Goal: Download file/media

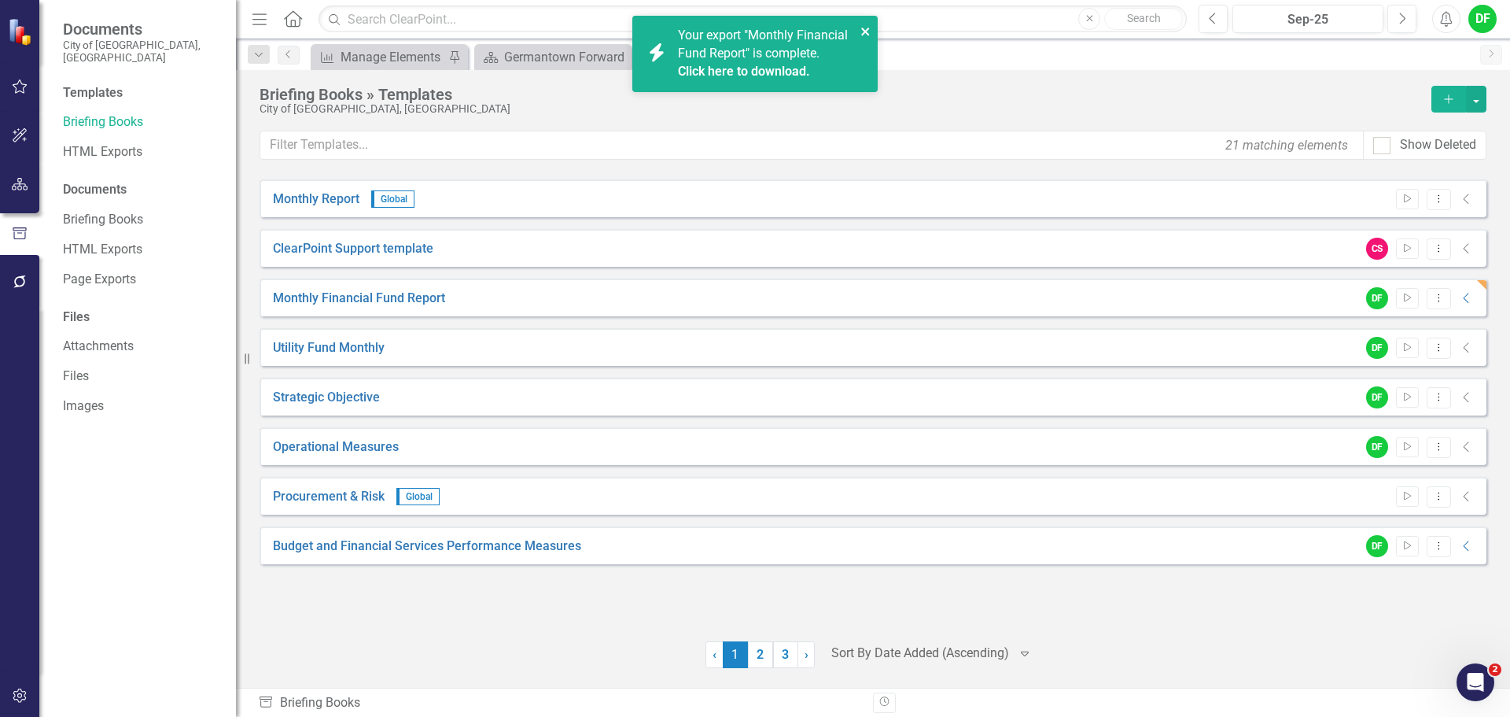
click at [868, 35] on icon "close" at bounding box center [865, 32] width 8 height 8
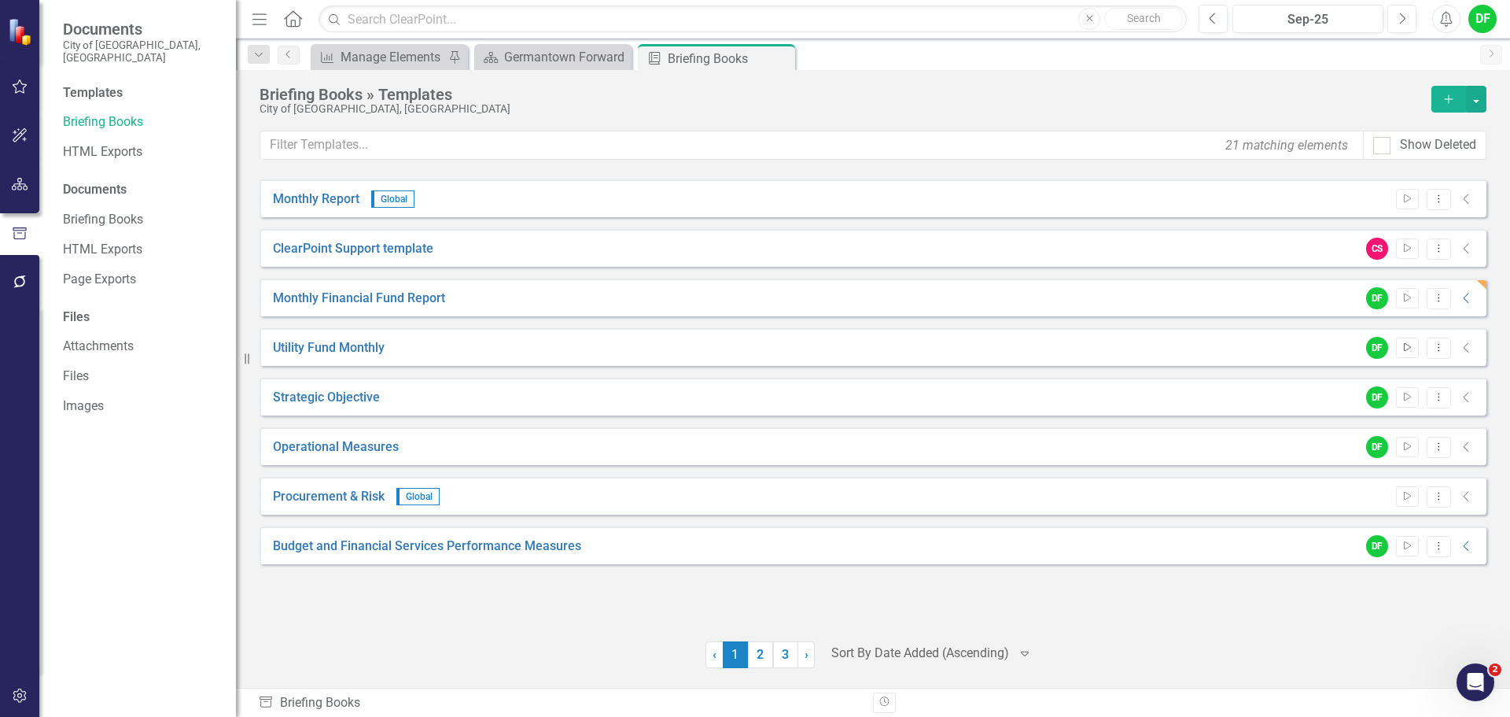
click at [1412, 347] on icon "Start" at bounding box center [1408, 347] width 12 height 9
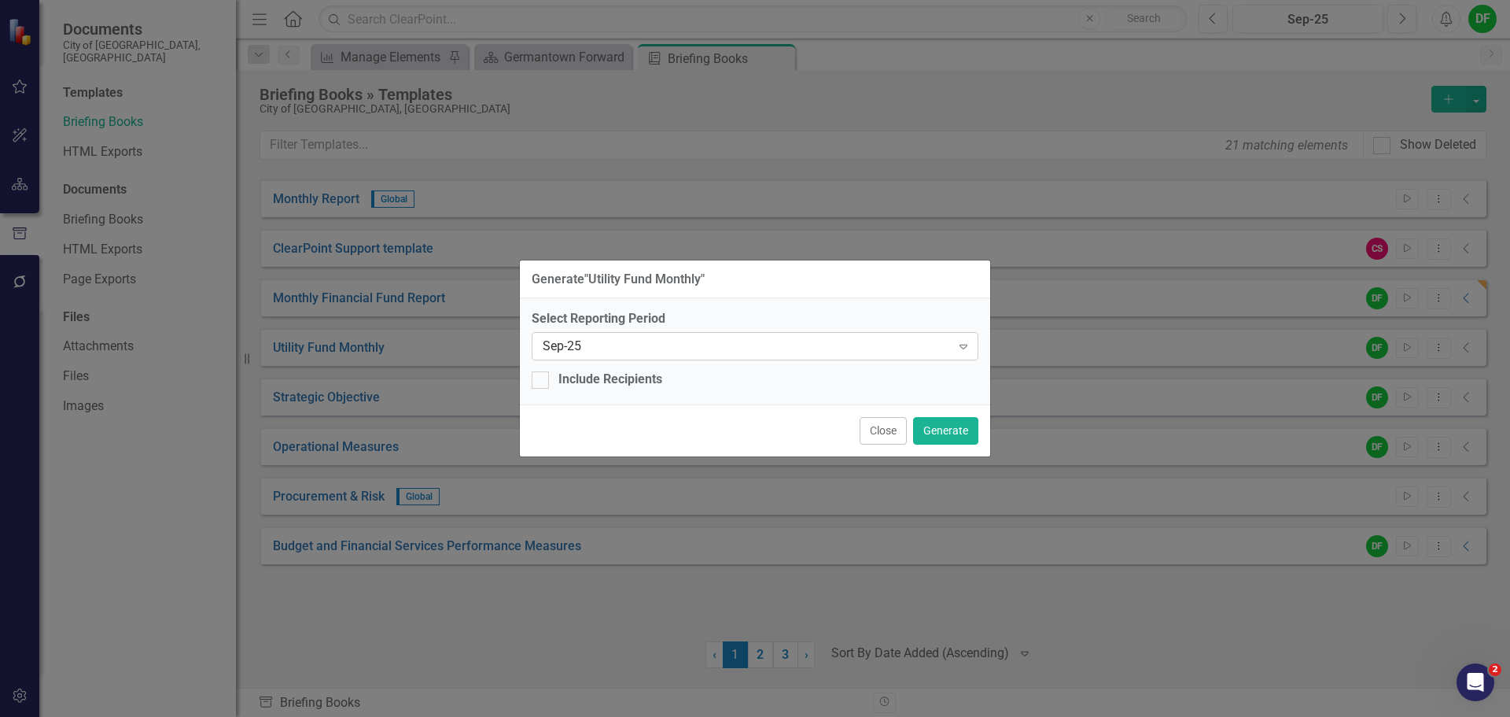
click at [960, 347] on icon "Expand" at bounding box center [964, 346] width 16 height 13
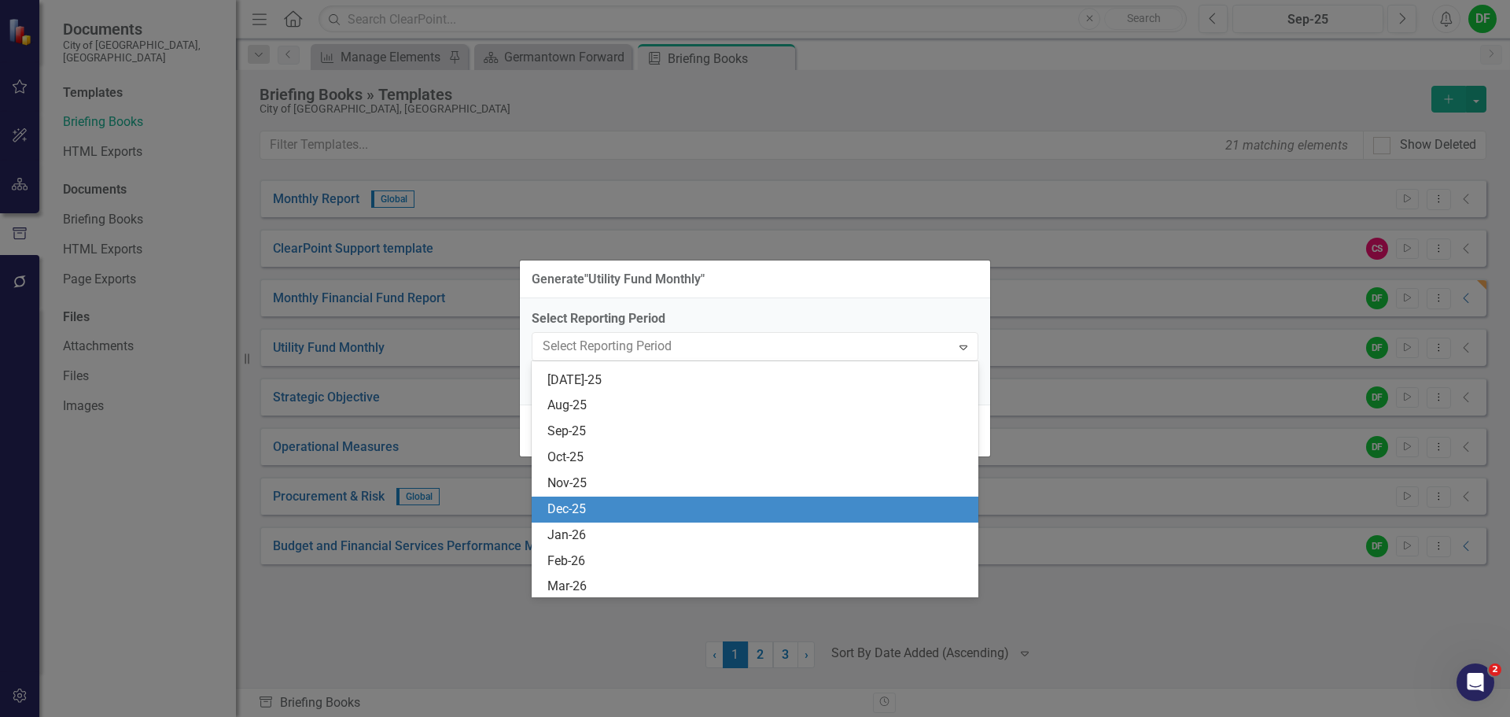
scroll to position [2349, 0]
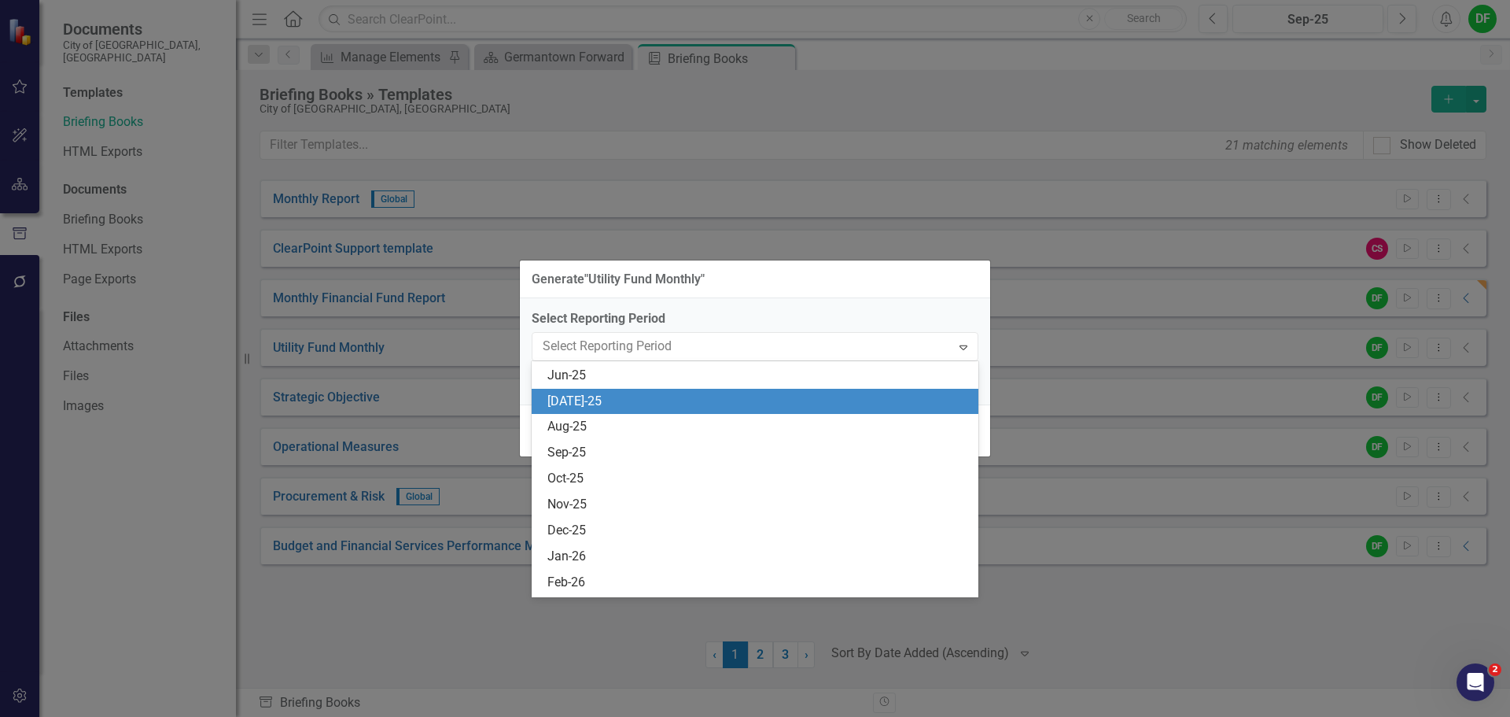
click at [583, 400] on div "[DATE]-25" at bounding box center [758, 401] width 422 height 18
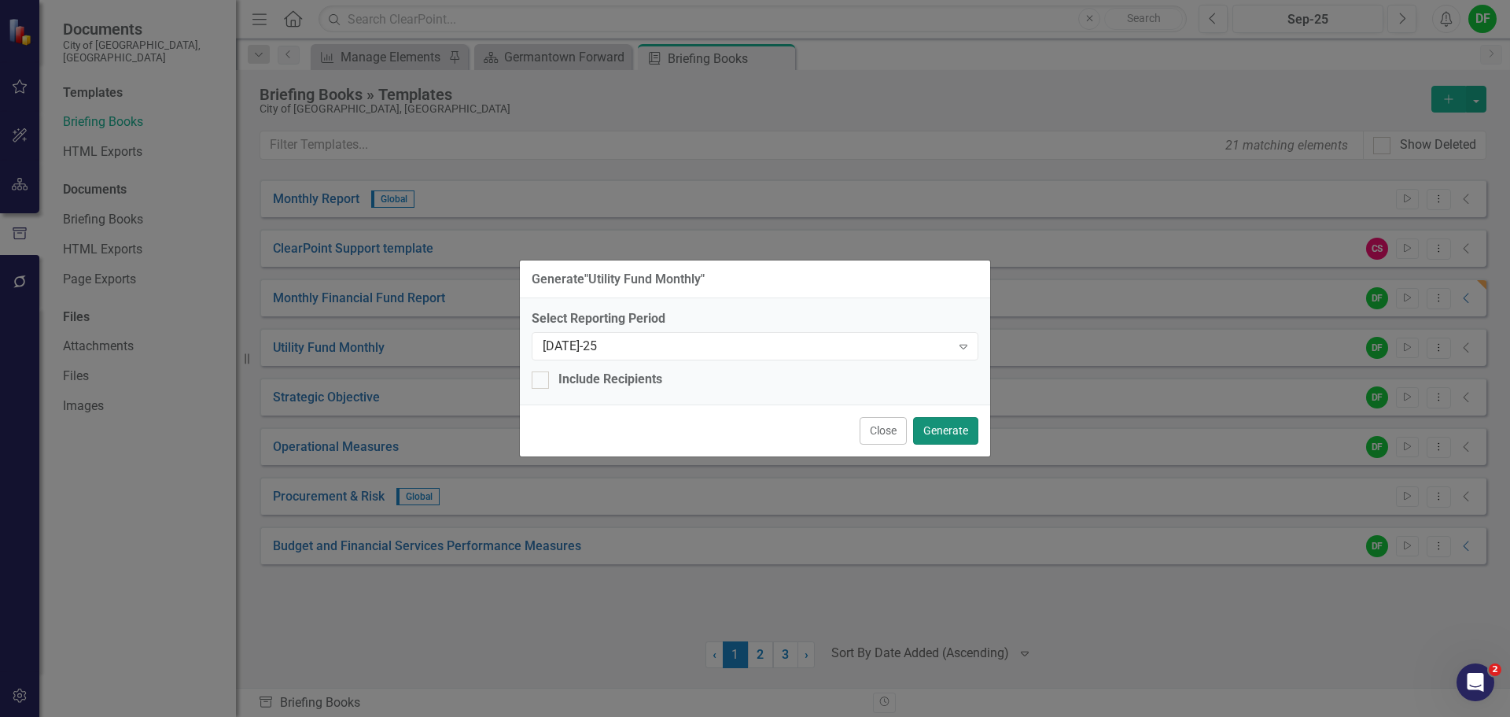
click at [944, 430] on button "Generate" at bounding box center [945, 431] width 65 height 28
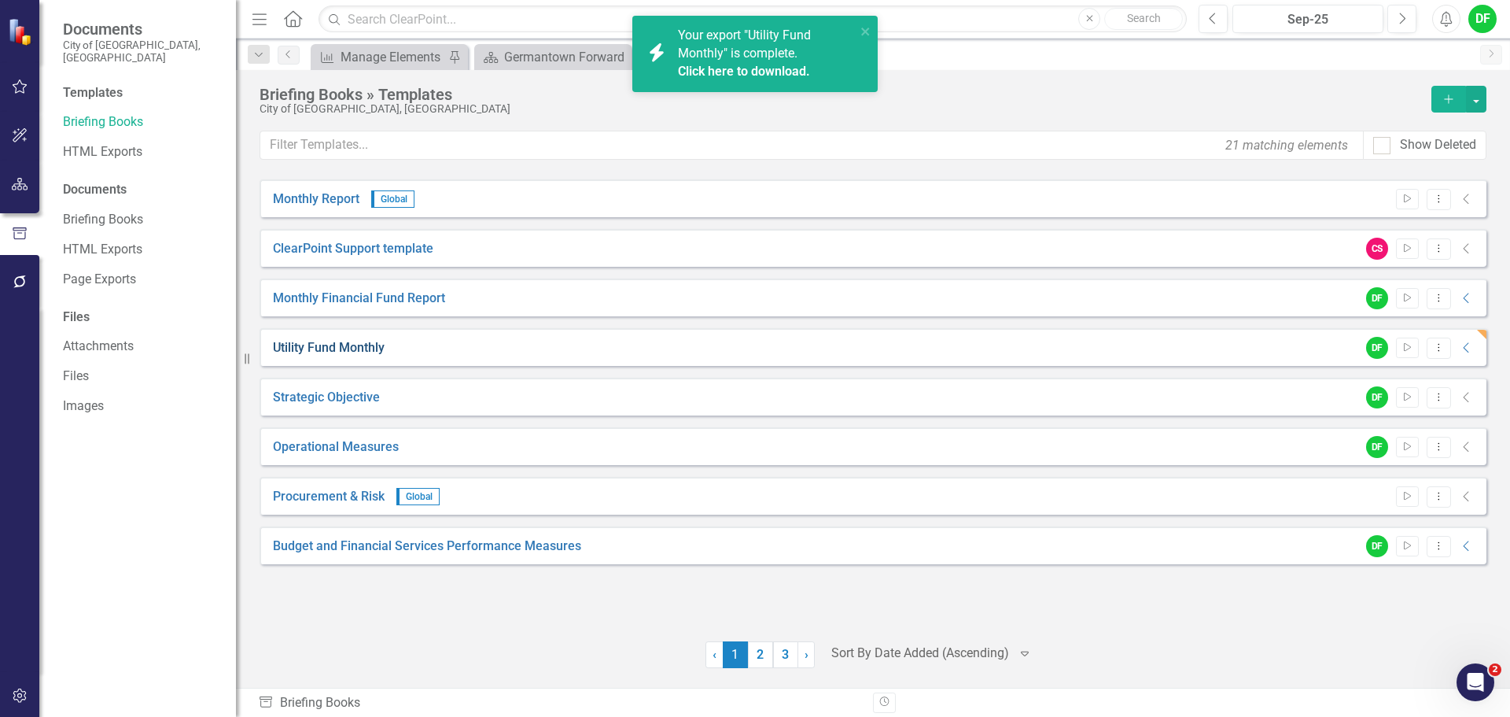
click at [366, 351] on link "Utility Fund Monthly" at bounding box center [329, 348] width 112 height 18
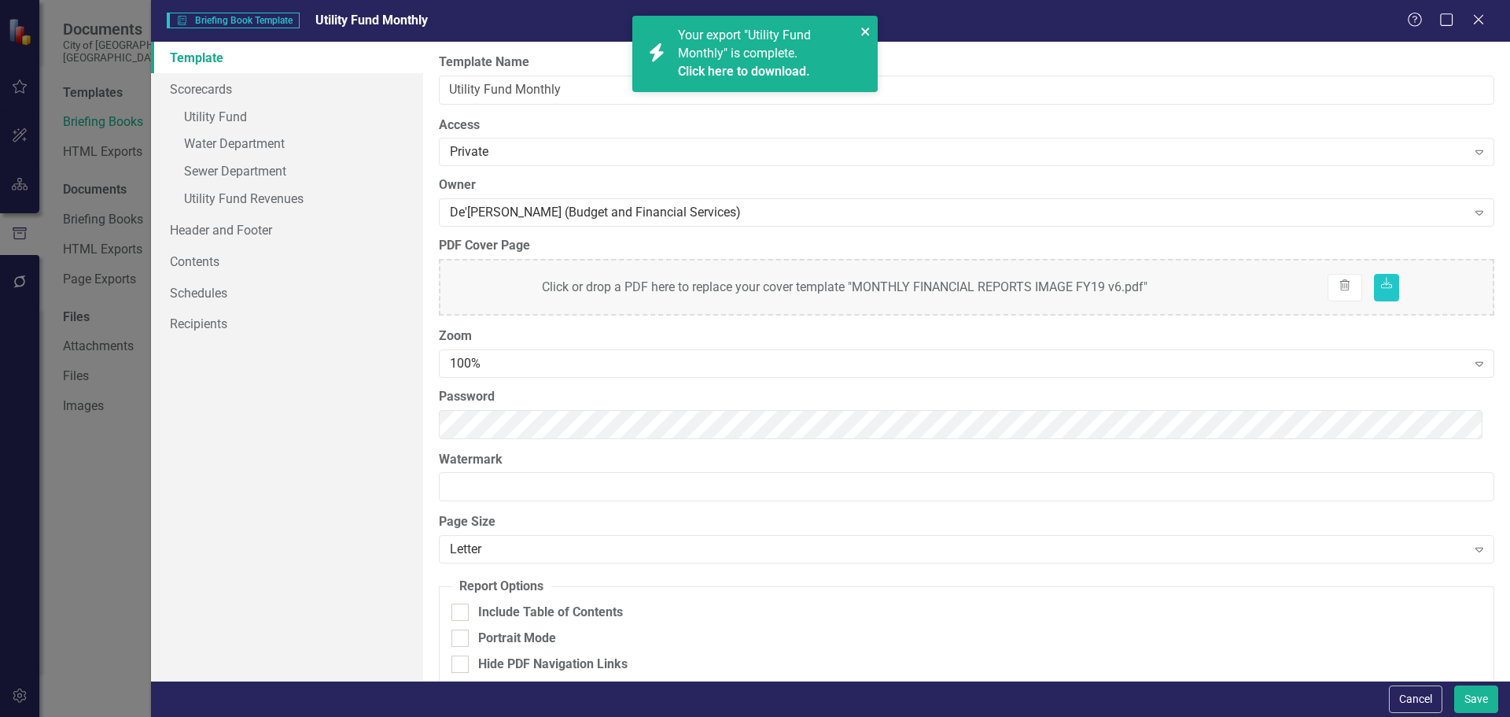
click at [866, 30] on icon "close" at bounding box center [865, 32] width 8 height 8
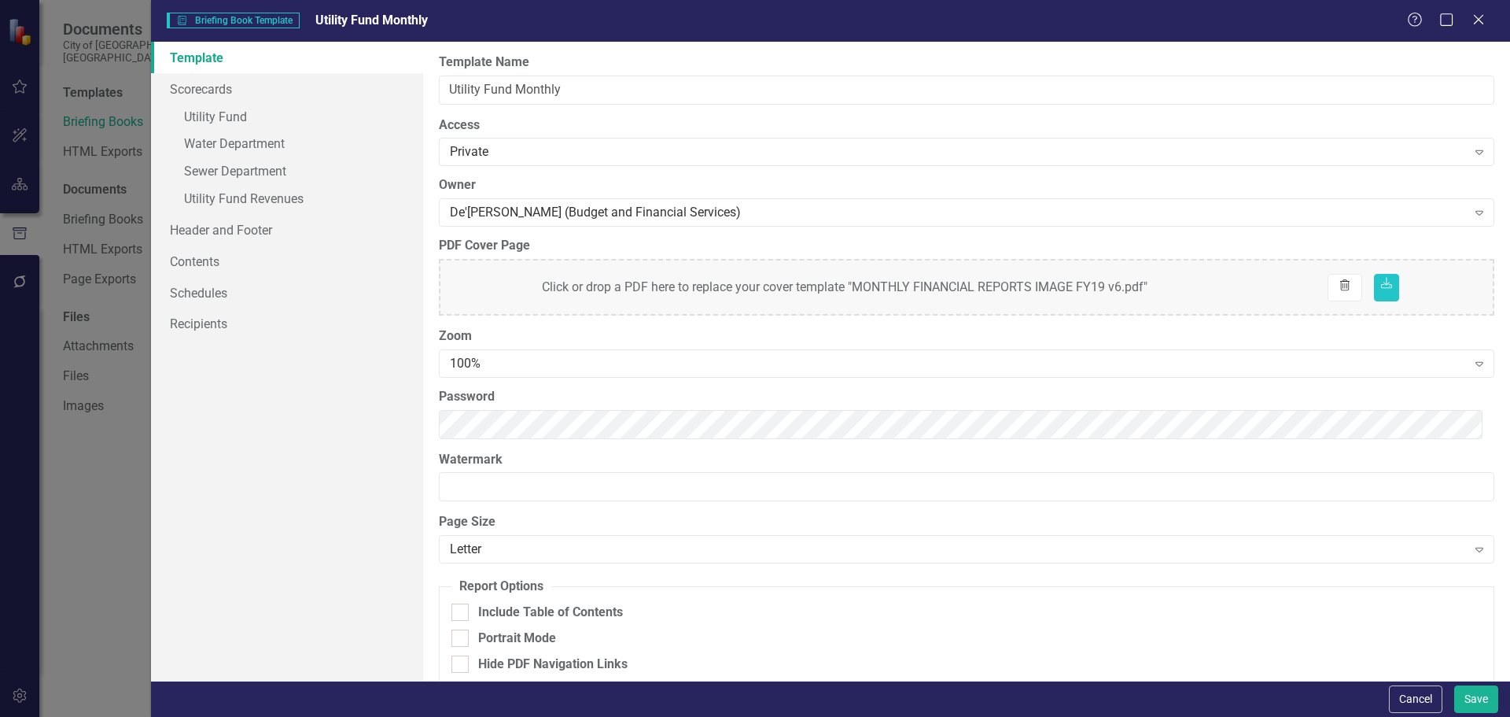
click at [1338, 286] on icon "Trash" at bounding box center [1345, 286] width 14 height 11
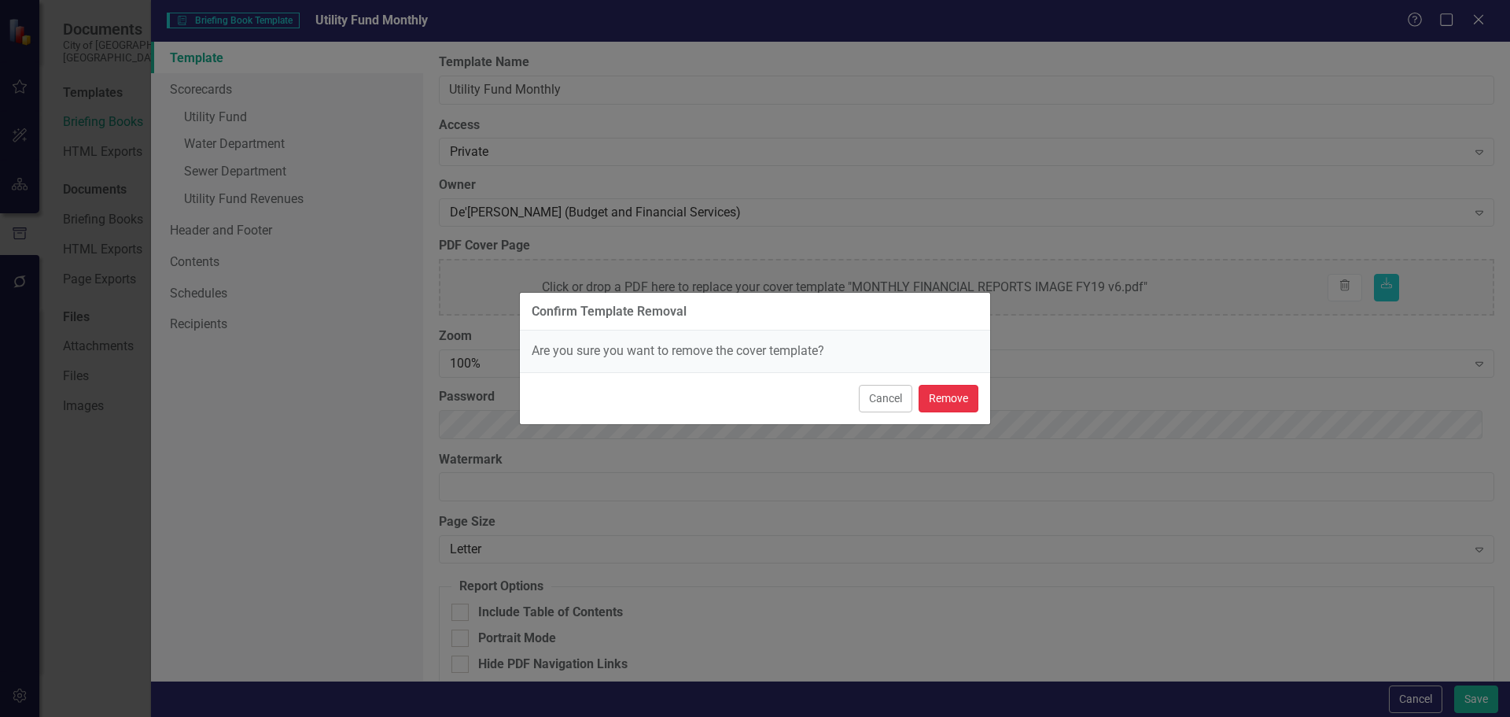
click at [965, 400] on button "Remove" at bounding box center [949, 399] width 60 height 28
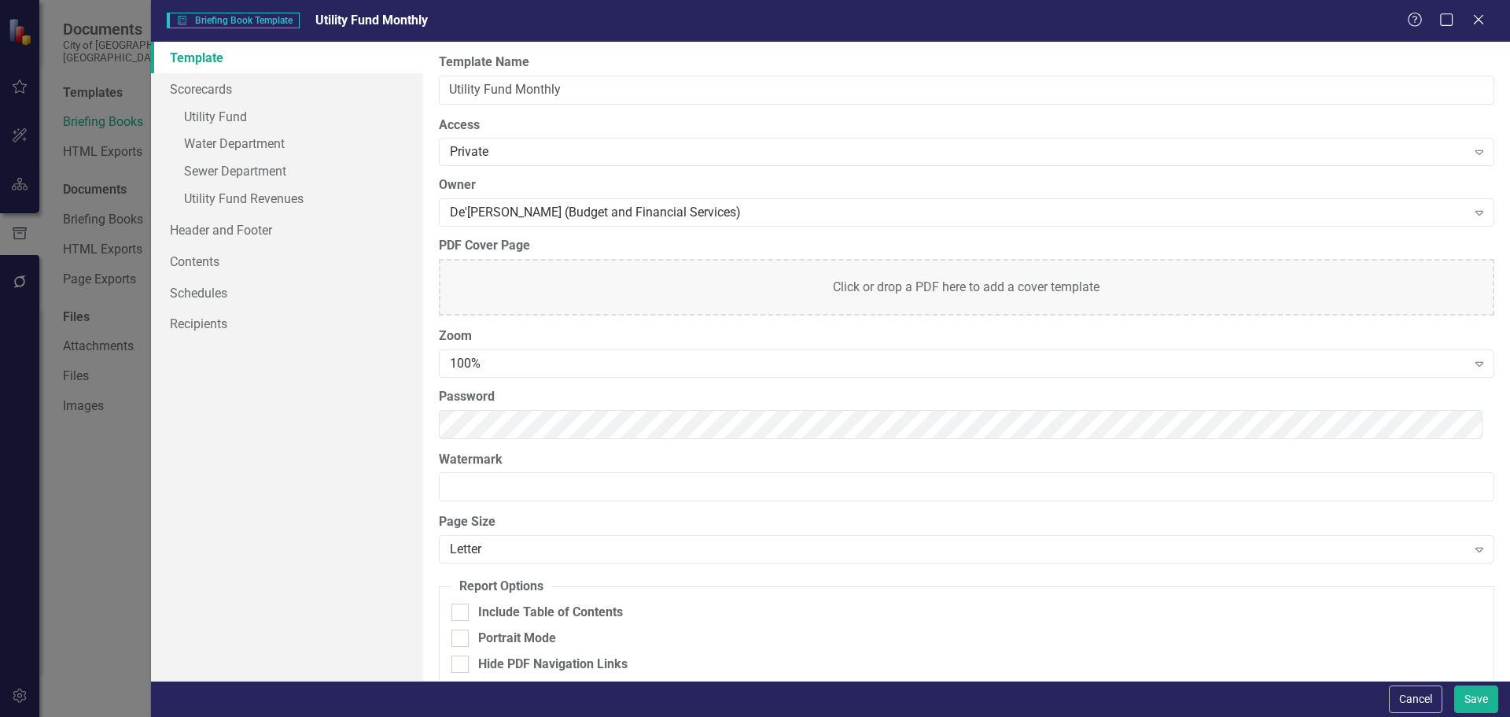
click at [902, 299] on div "Click or drop a PDF here to add a cover template" at bounding box center [966, 287] width 1055 height 57
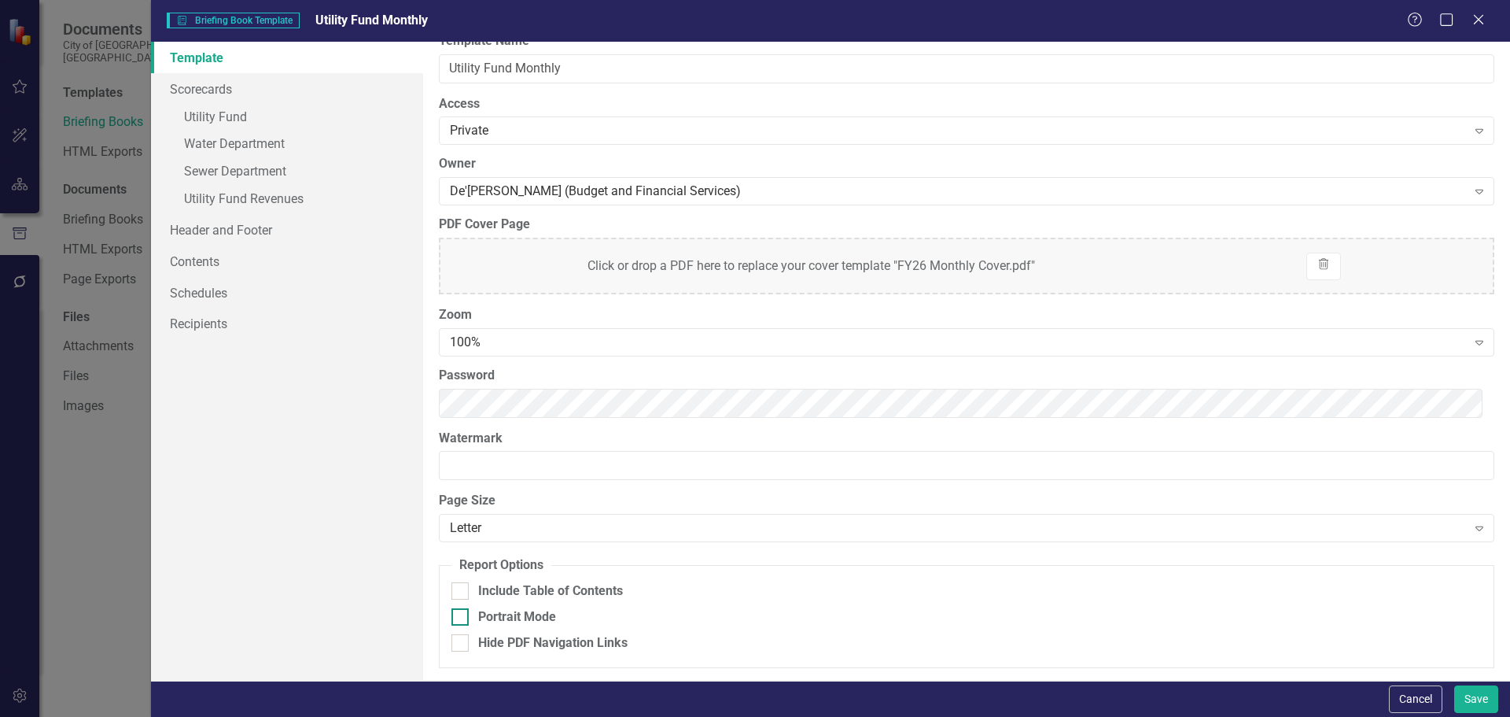
click at [458, 612] on input "Portrait Mode" at bounding box center [456, 613] width 10 height 10
checkbox input "true"
click at [461, 643] on input "Hide PDF Navigation Links" at bounding box center [456, 639] width 10 height 10
checkbox input "true"
click at [1476, 699] on button "Save" at bounding box center [1476, 699] width 44 height 28
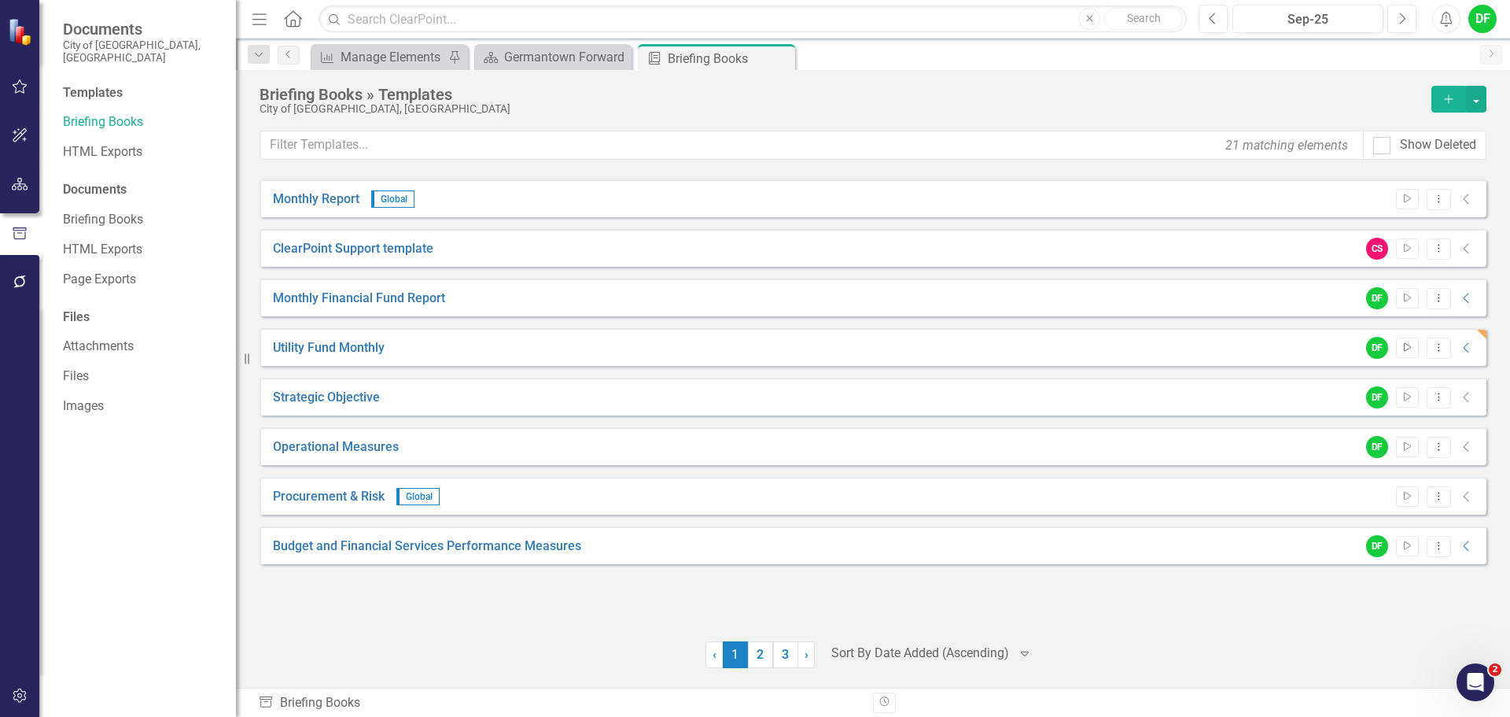
click at [1407, 348] on icon "Start" at bounding box center [1408, 347] width 12 height 9
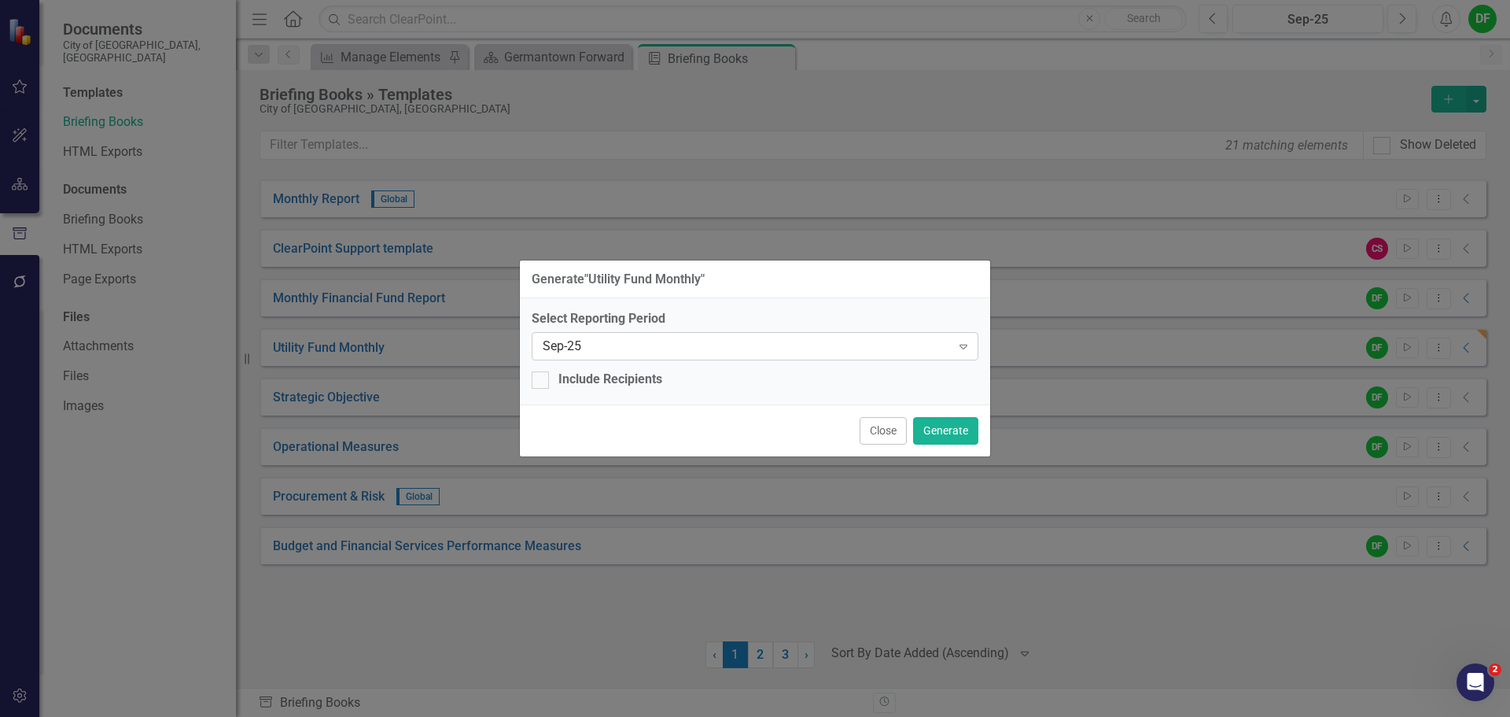
click at [965, 344] on icon "Expand" at bounding box center [964, 346] width 16 height 13
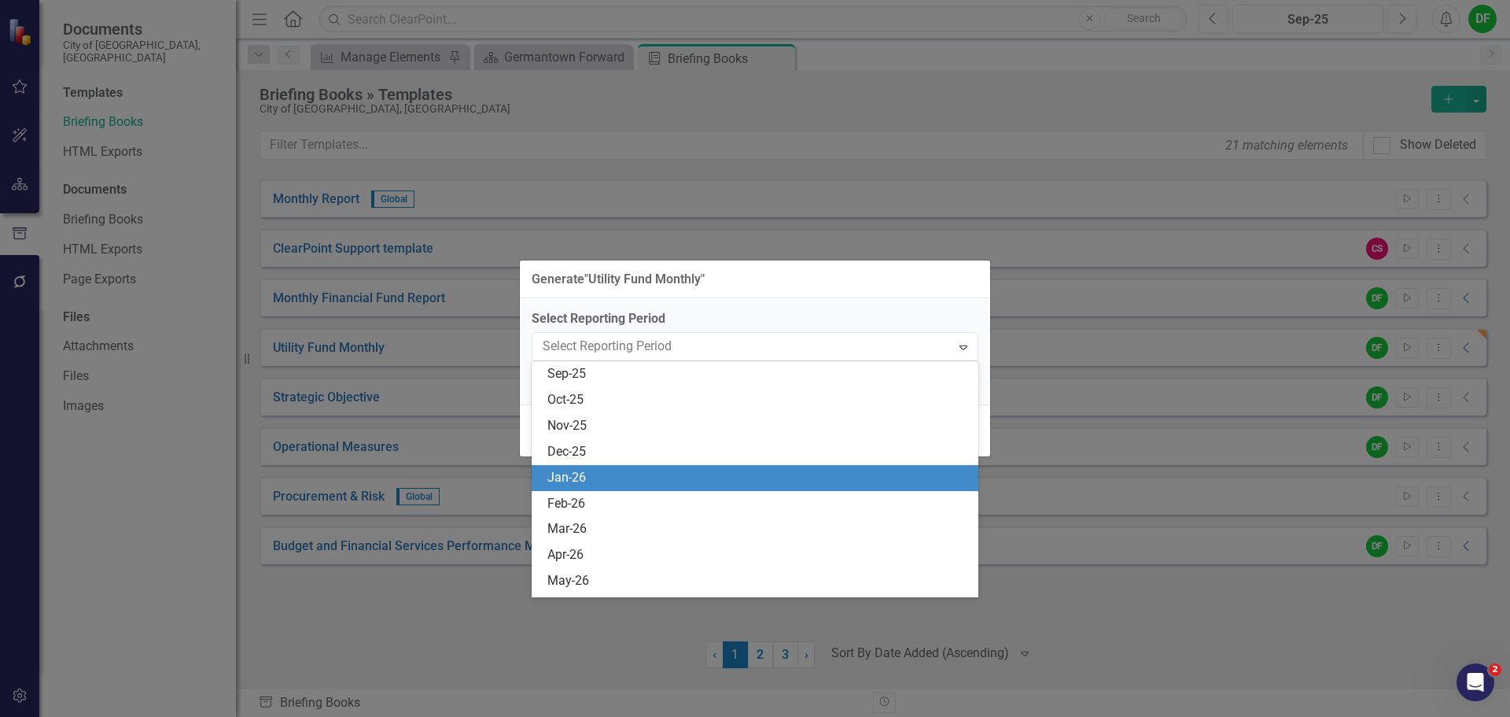
scroll to position [2349, 0]
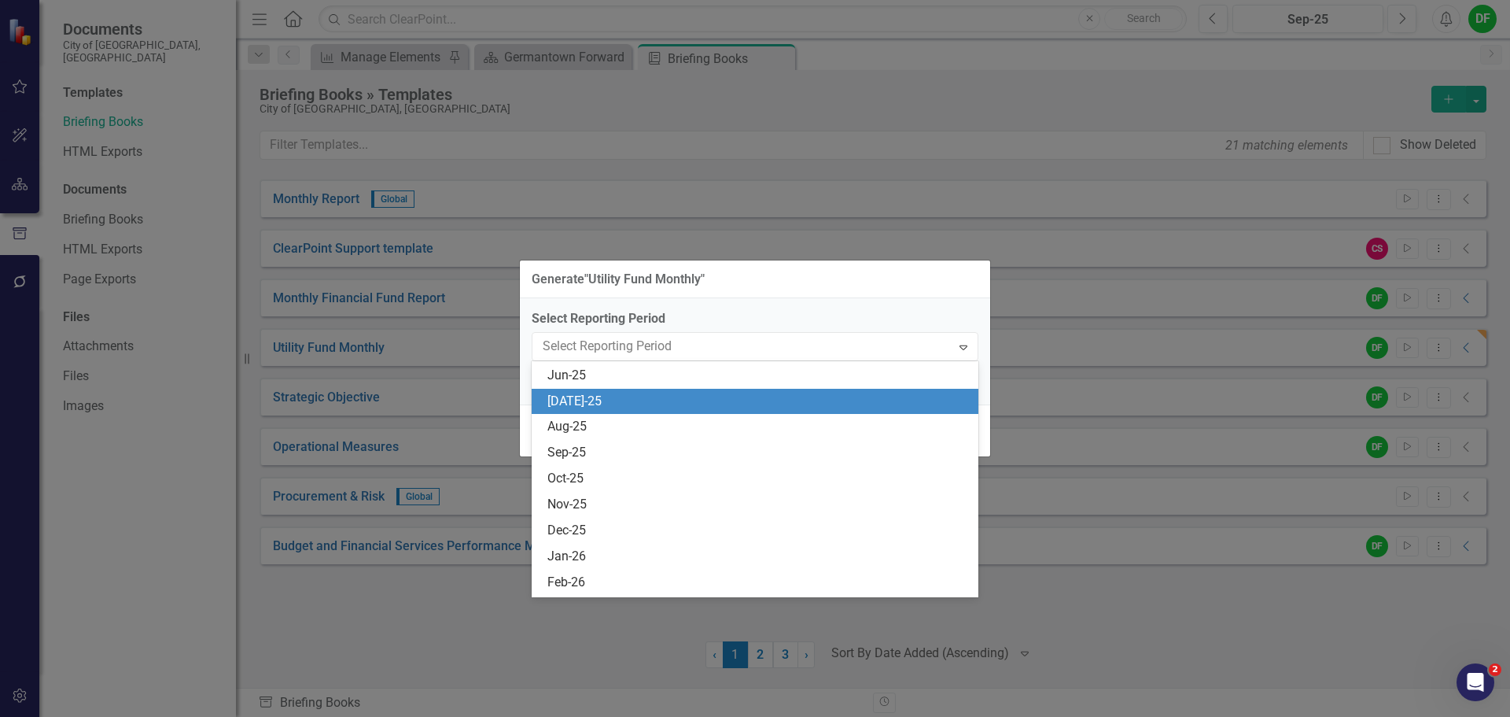
click at [581, 400] on div "[DATE]-25" at bounding box center [758, 401] width 422 height 18
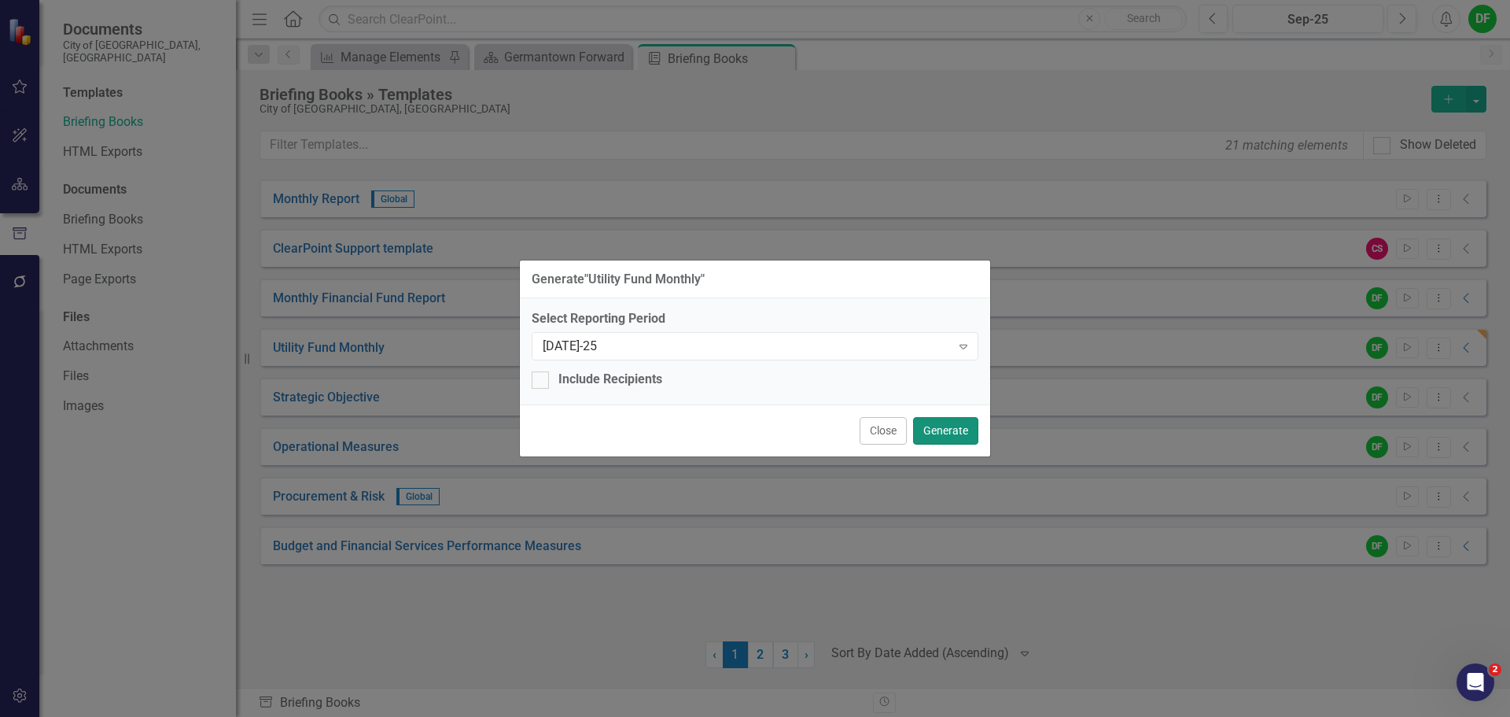
click at [948, 426] on button "Generate" at bounding box center [945, 431] width 65 height 28
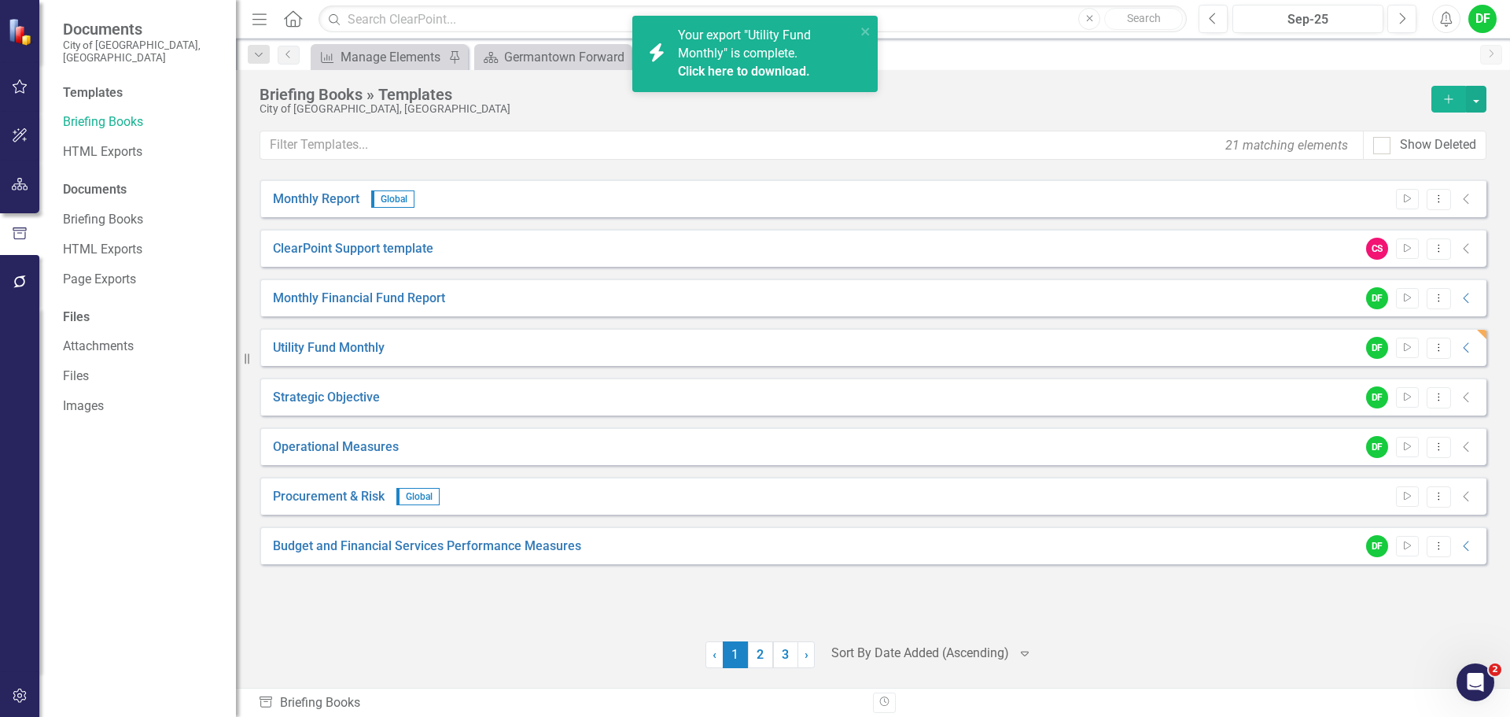
click at [735, 70] on link "Click here to download." at bounding box center [744, 71] width 132 height 15
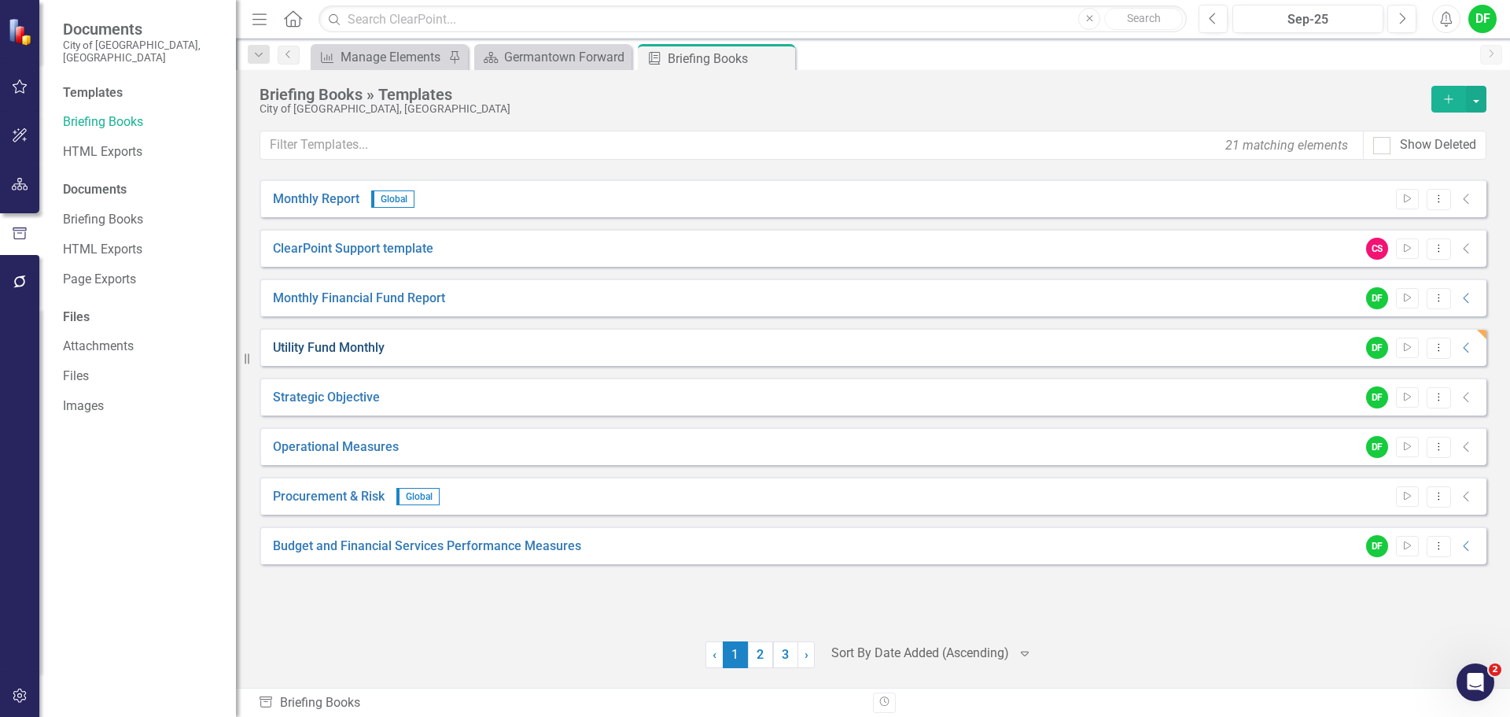
click at [373, 348] on link "Utility Fund Monthly" at bounding box center [329, 348] width 112 height 18
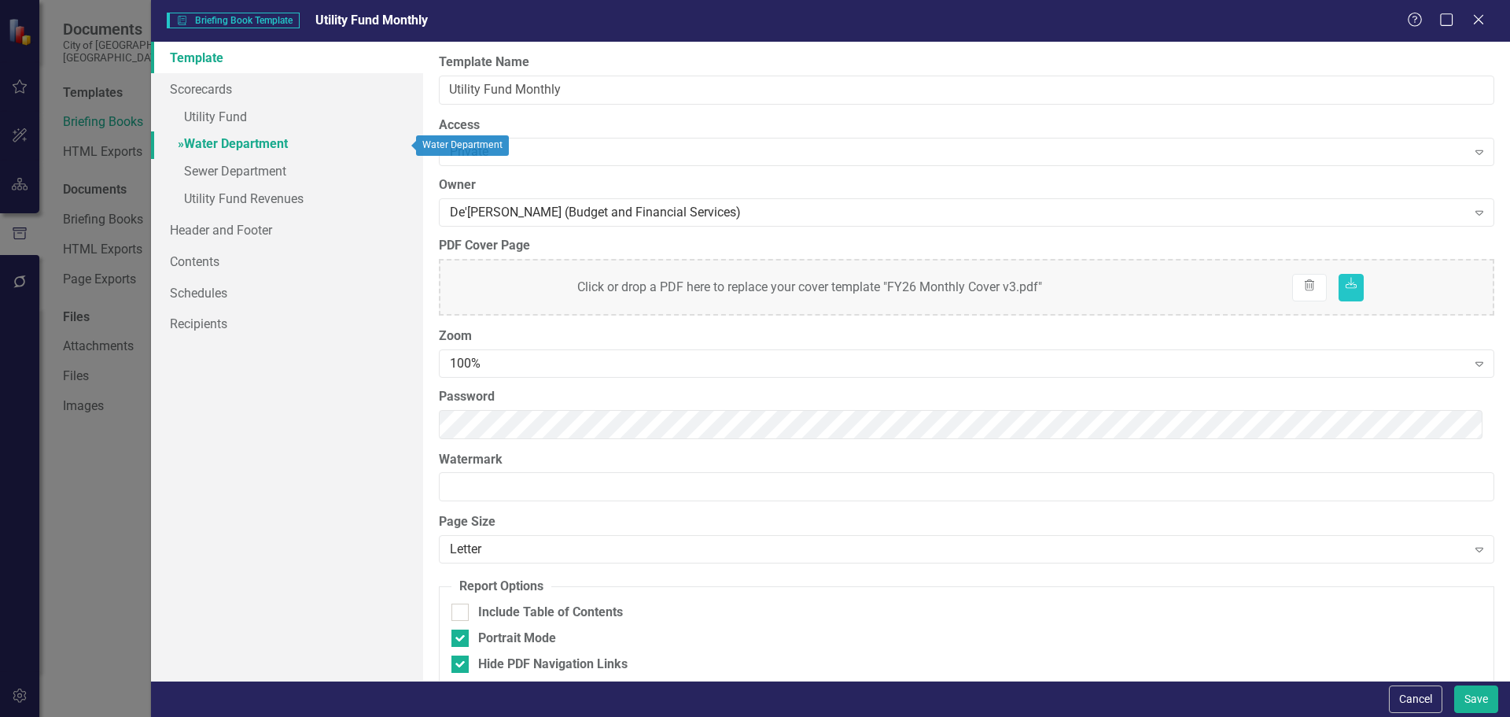
click at [240, 143] on link "» Water Department" at bounding box center [287, 145] width 272 height 28
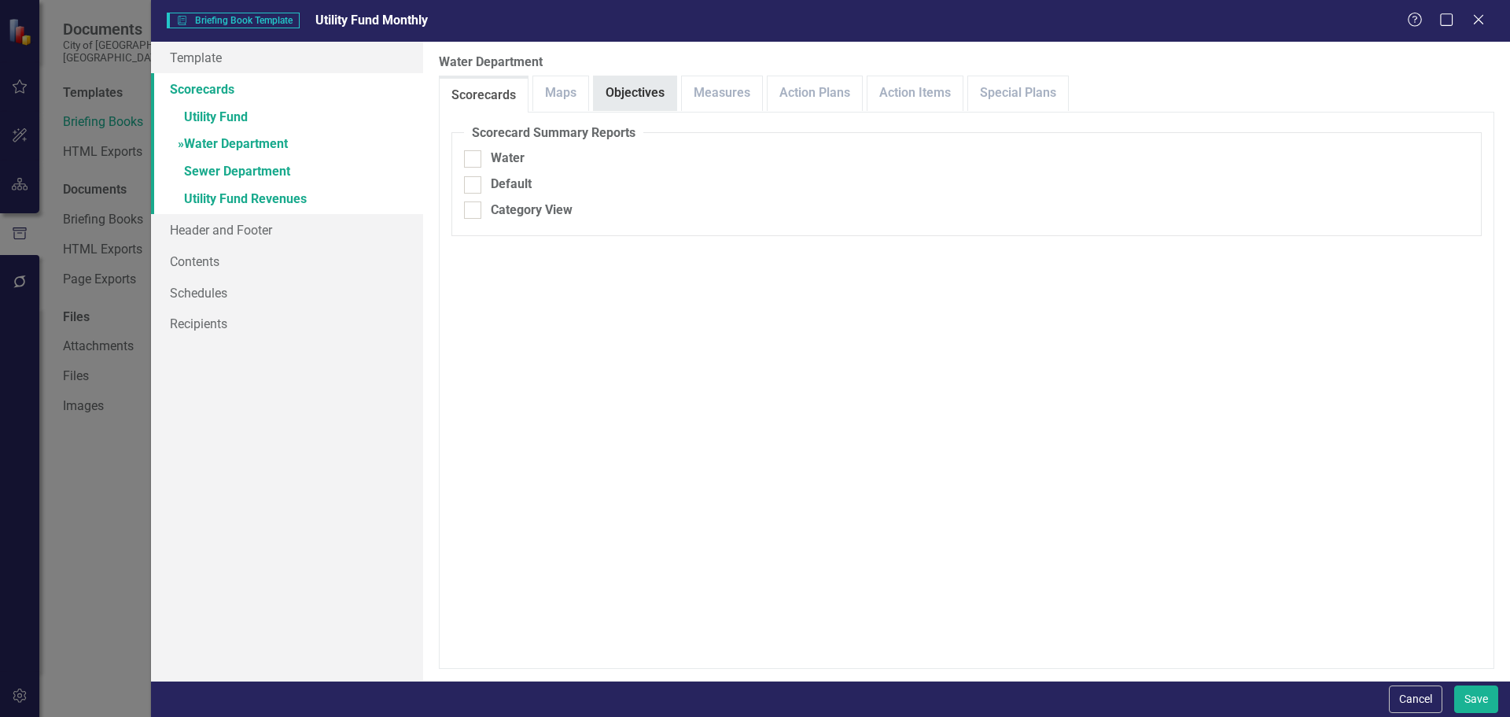
click at [634, 96] on link "Objectives" at bounding box center [635, 93] width 83 height 34
click at [714, 92] on link "Measures" at bounding box center [722, 93] width 80 height 34
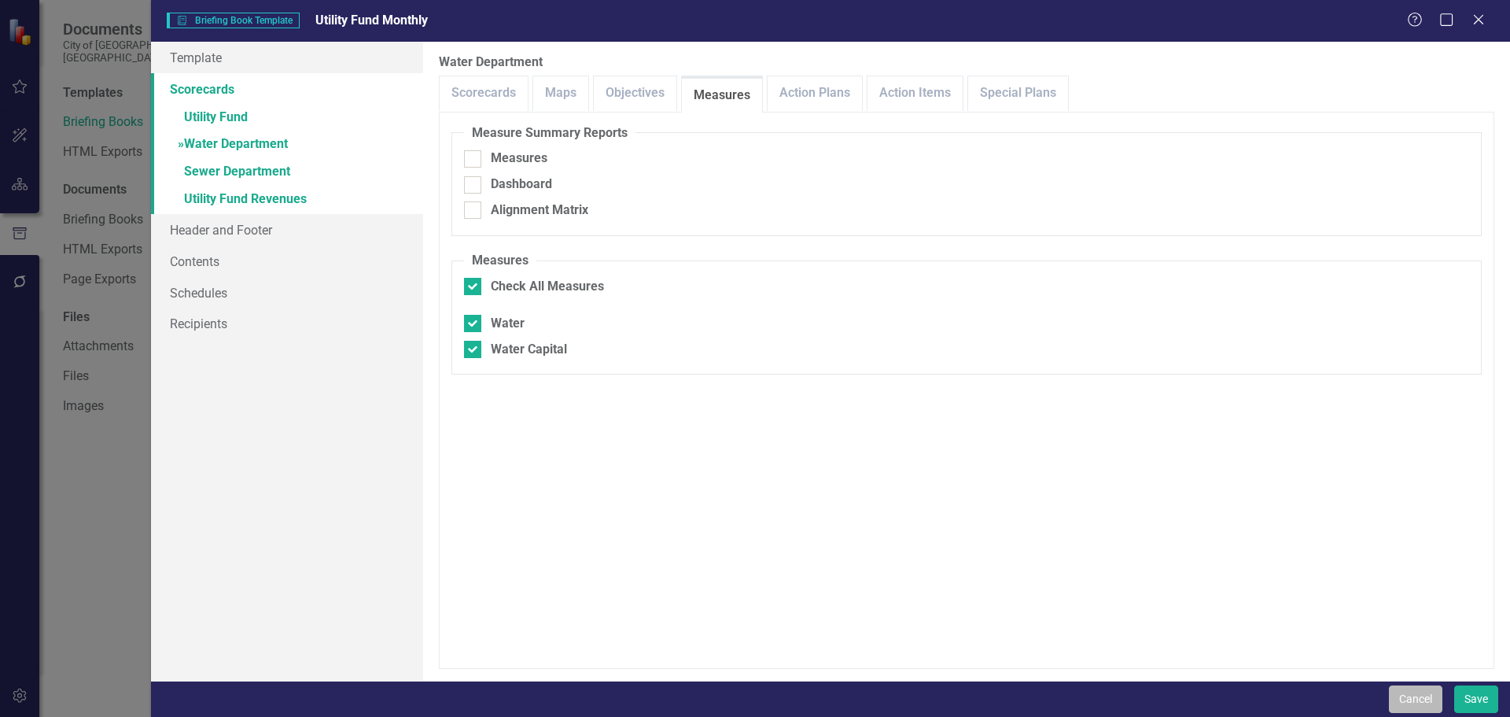
click at [1412, 697] on button "Cancel" at bounding box center [1415, 699] width 53 height 28
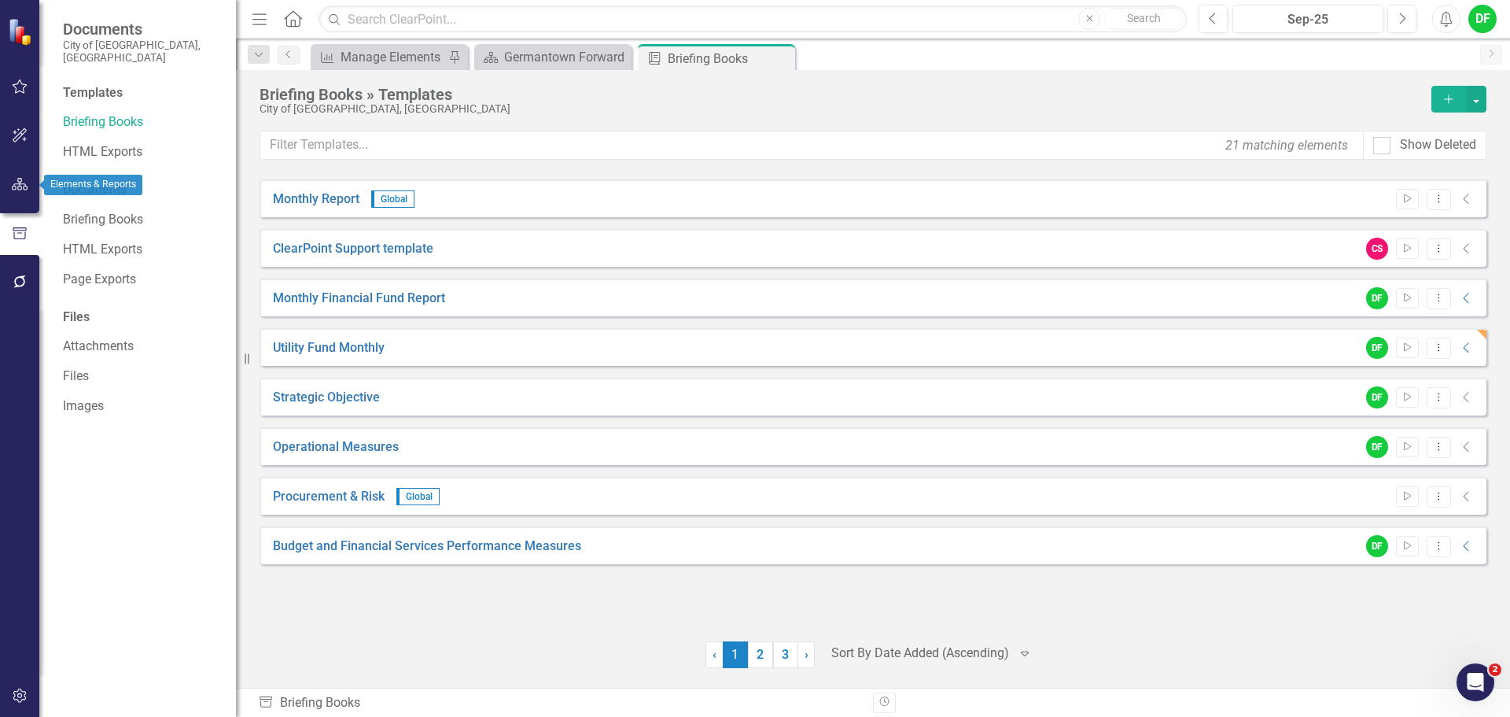
click at [27, 186] on icon "button" at bounding box center [20, 184] width 17 height 13
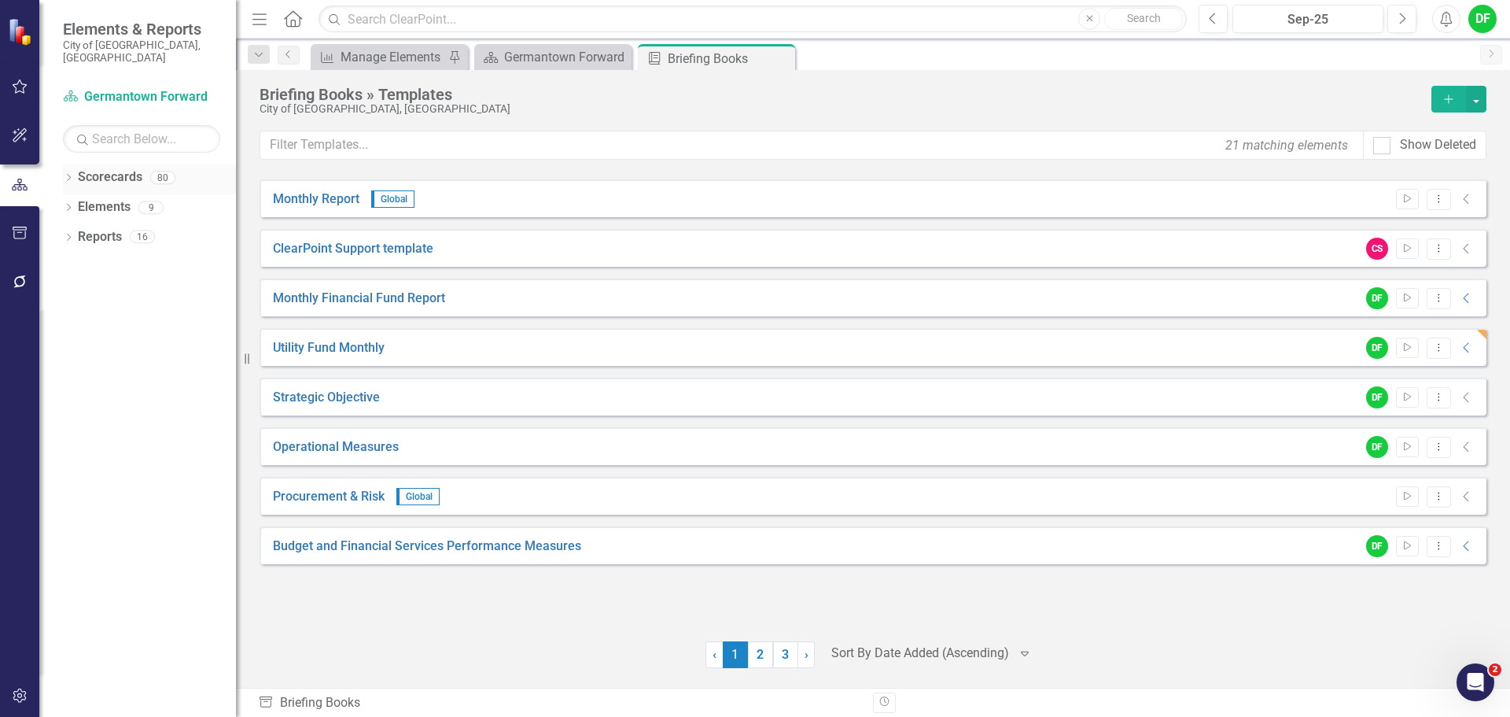
click at [65, 164] on div "Dropdown Scorecards 80" at bounding box center [149, 179] width 173 height 30
click at [23, 230] on icon "button" at bounding box center [20, 233] width 17 height 13
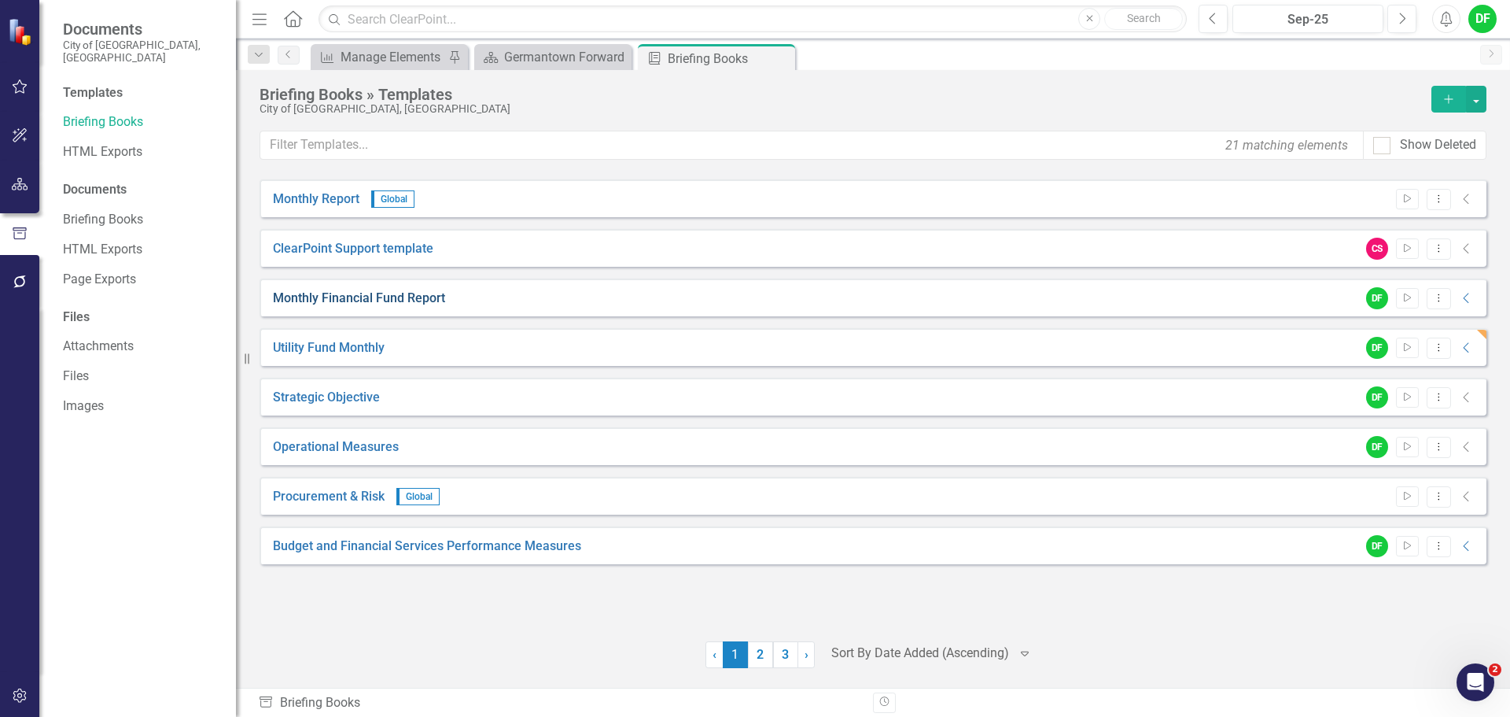
click at [361, 297] on link "Monthly Financial Fund Report" at bounding box center [359, 298] width 172 height 18
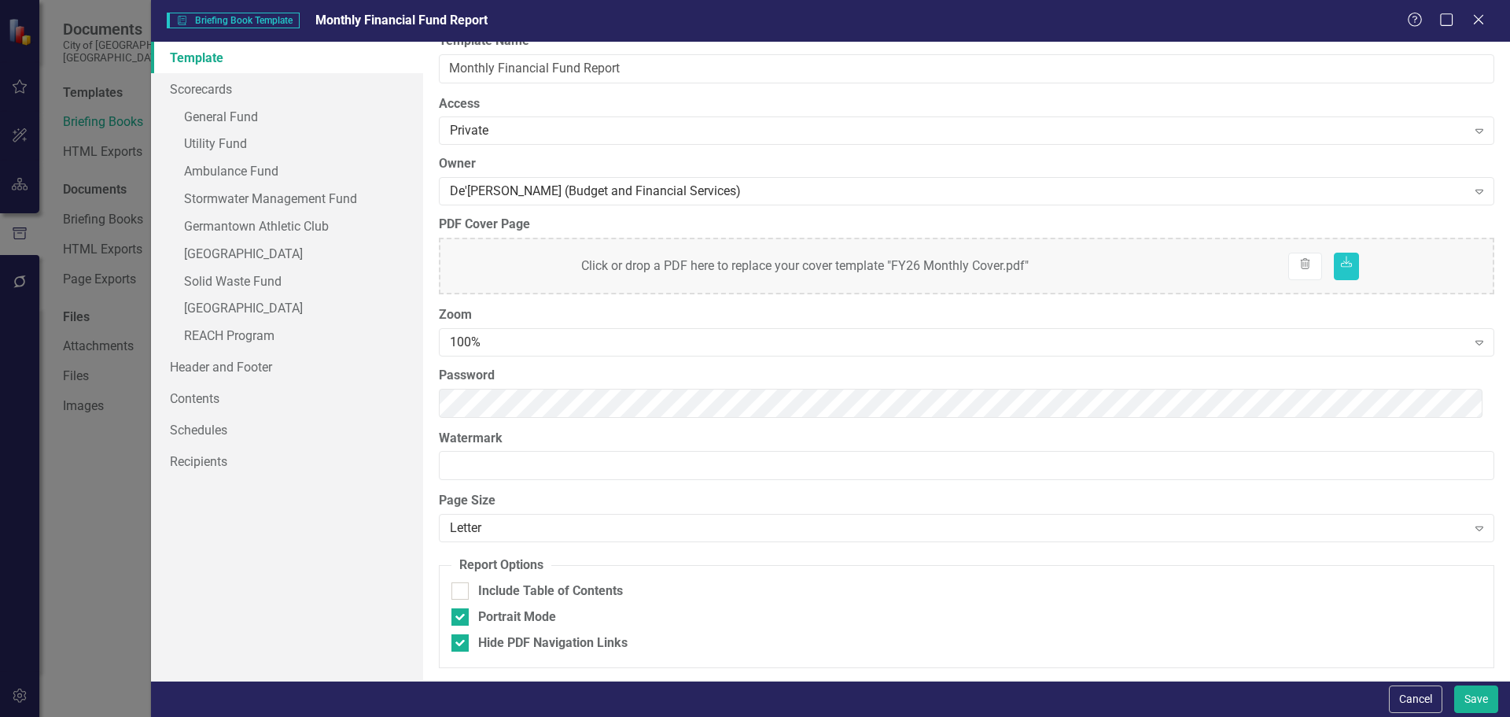
scroll to position [0, 0]
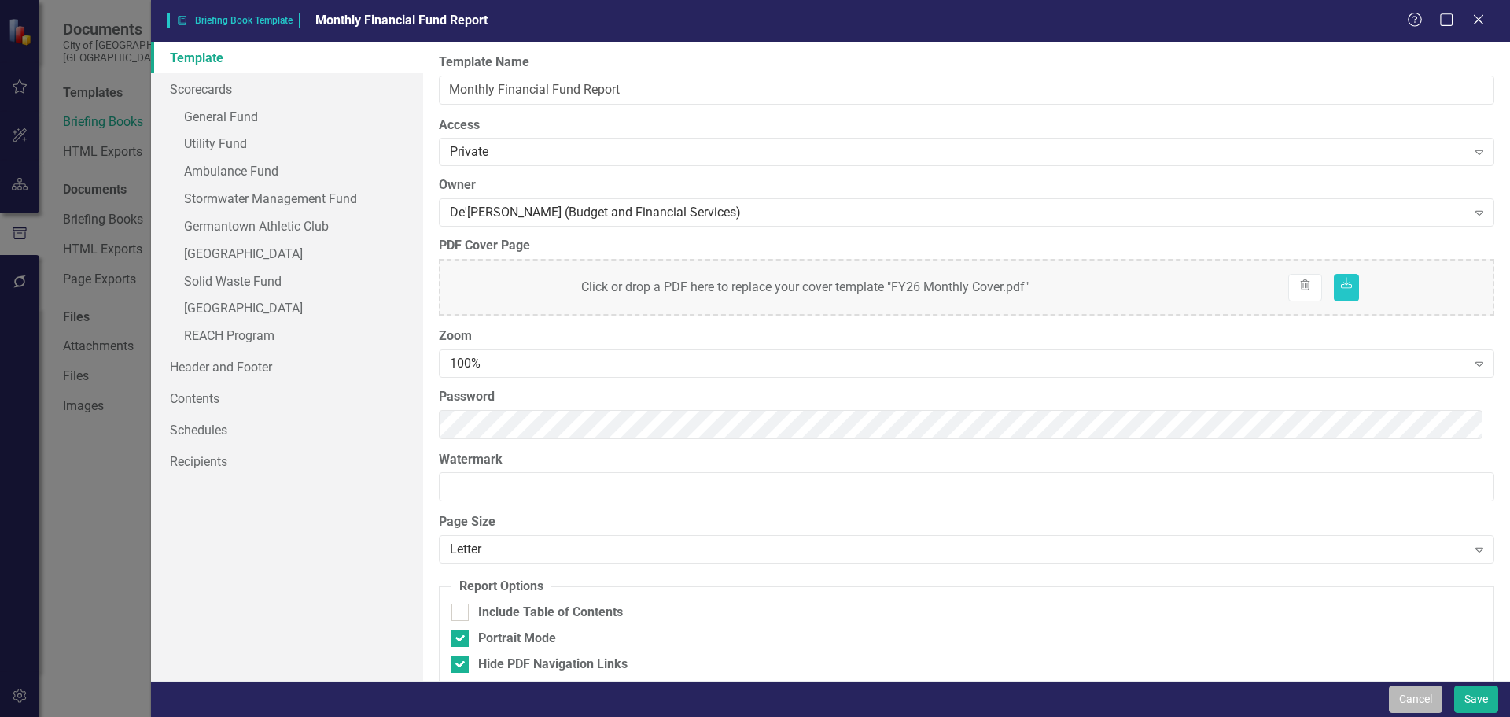
click at [1404, 702] on button "Cancel" at bounding box center [1415, 699] width 53 height 28
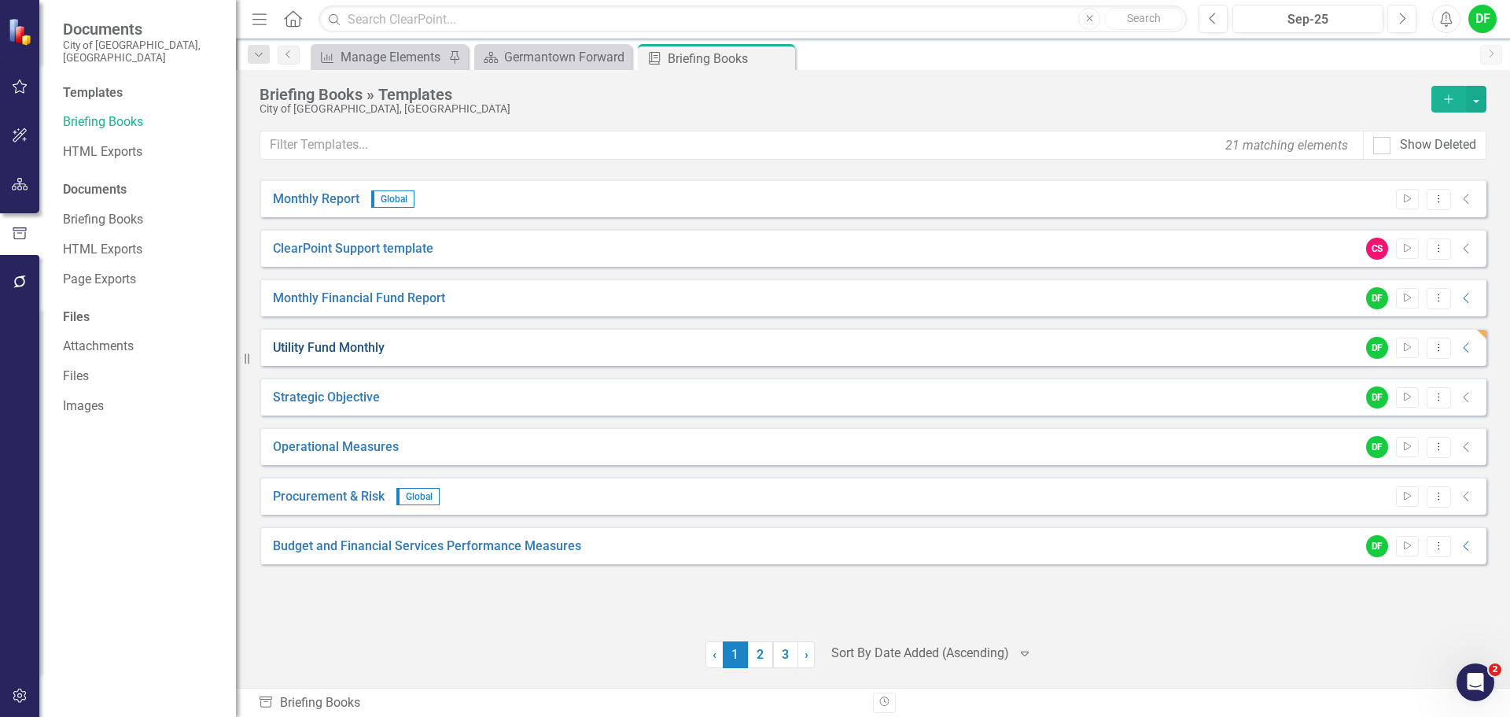
click at [320, 346] on link "Utility Fund Monthly" at bounding box center [329, 348] width 112 height 18
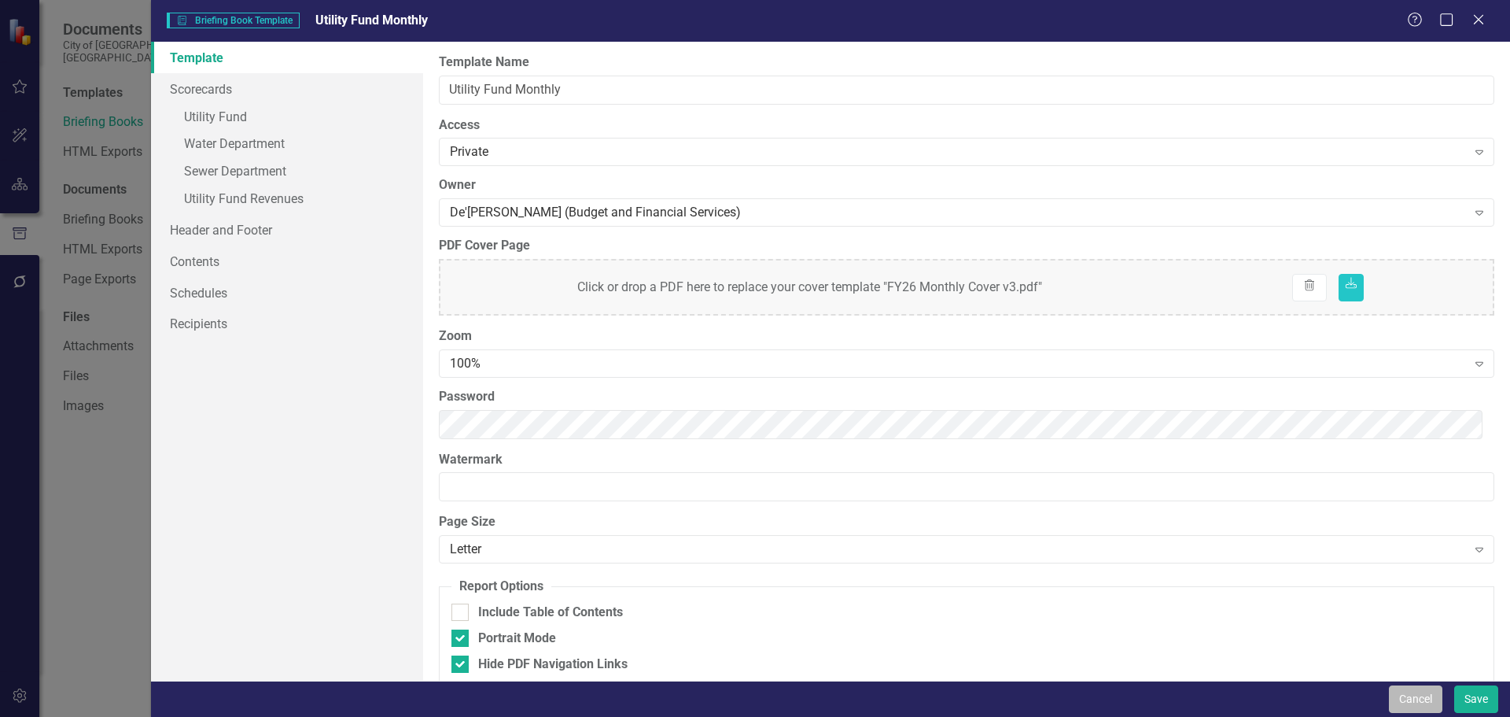
click at [1425, 703] on button "Cancel" at bounding box center [1415, 699] width 53 height 28
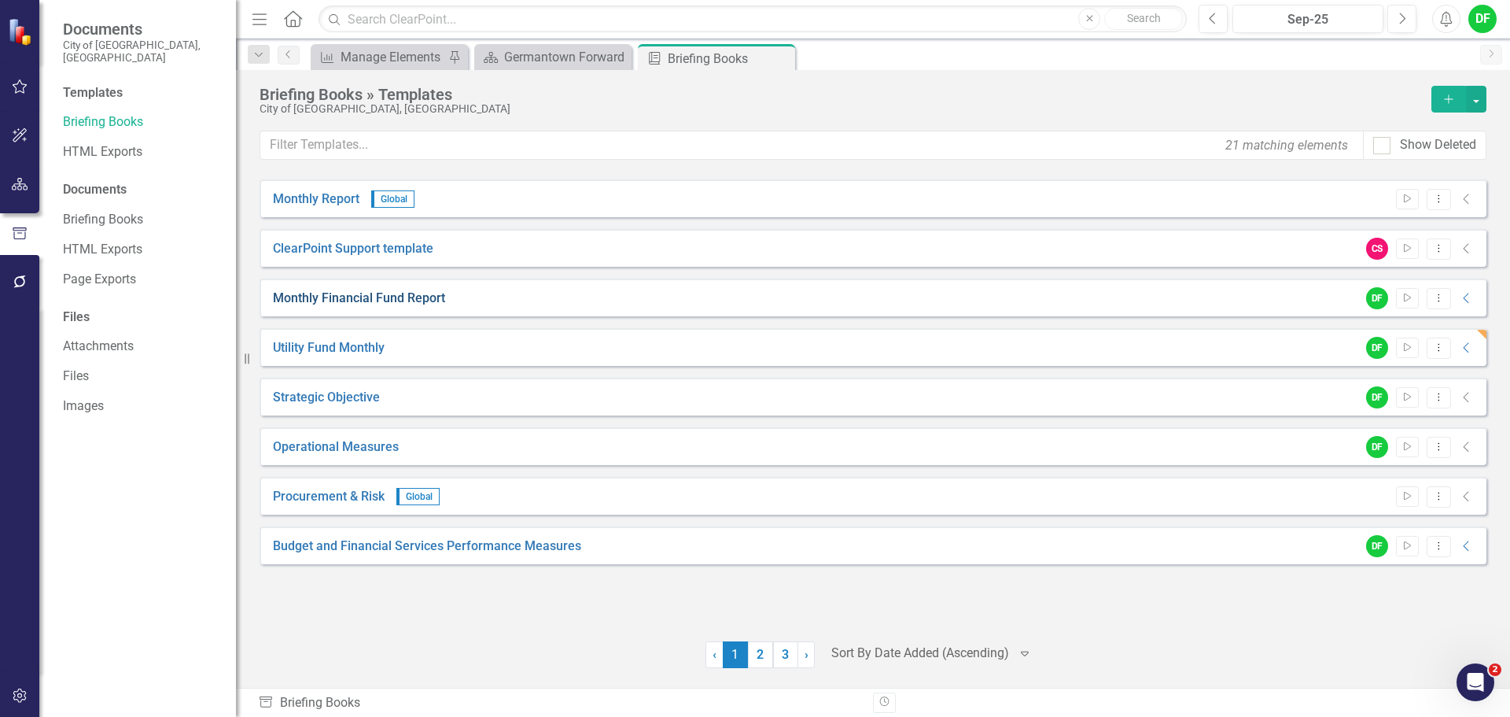
click at [400, 296] on link "Monthly Financial Fund Report" at bounding box center [359, 298] width 172 height 18
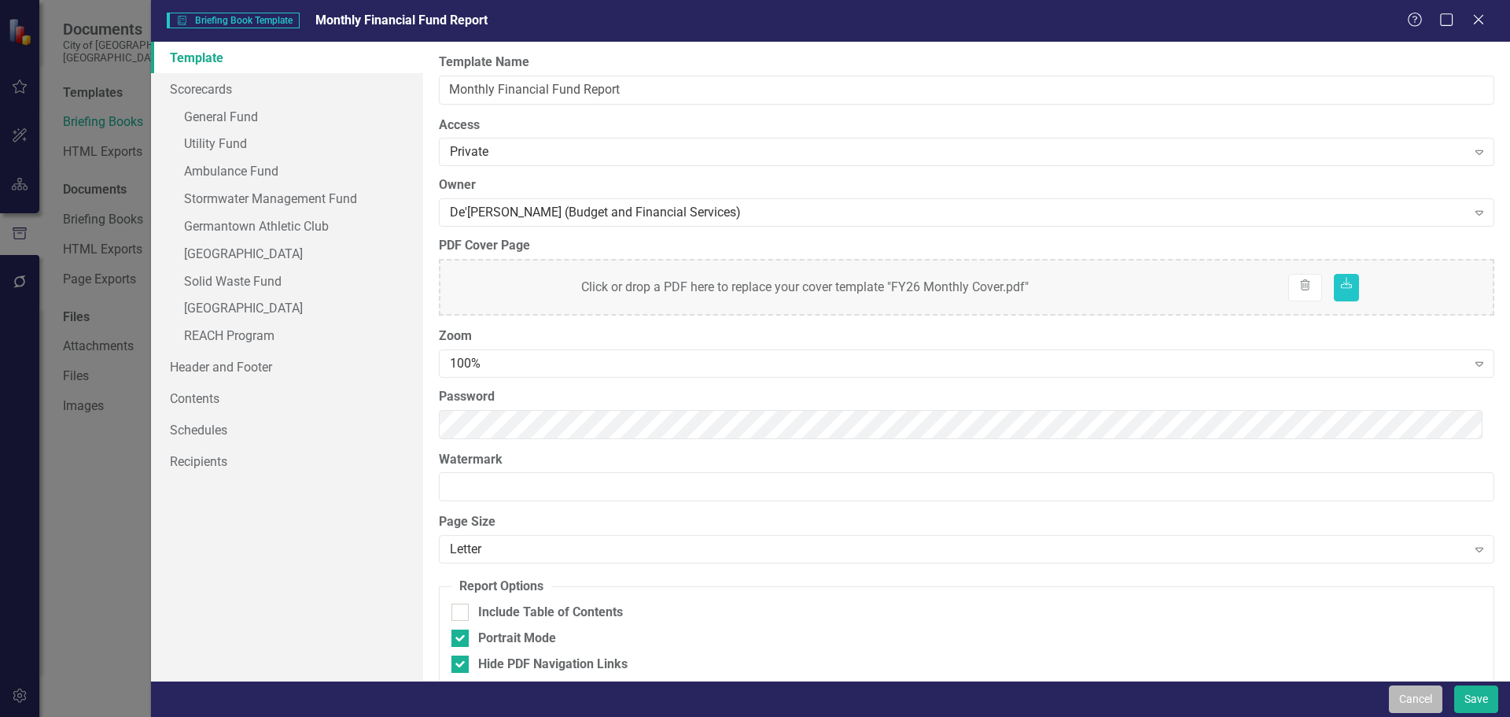
click at [1417, 702] on button "Cancel" at bounding box center [1415, 699] width 53 height 28
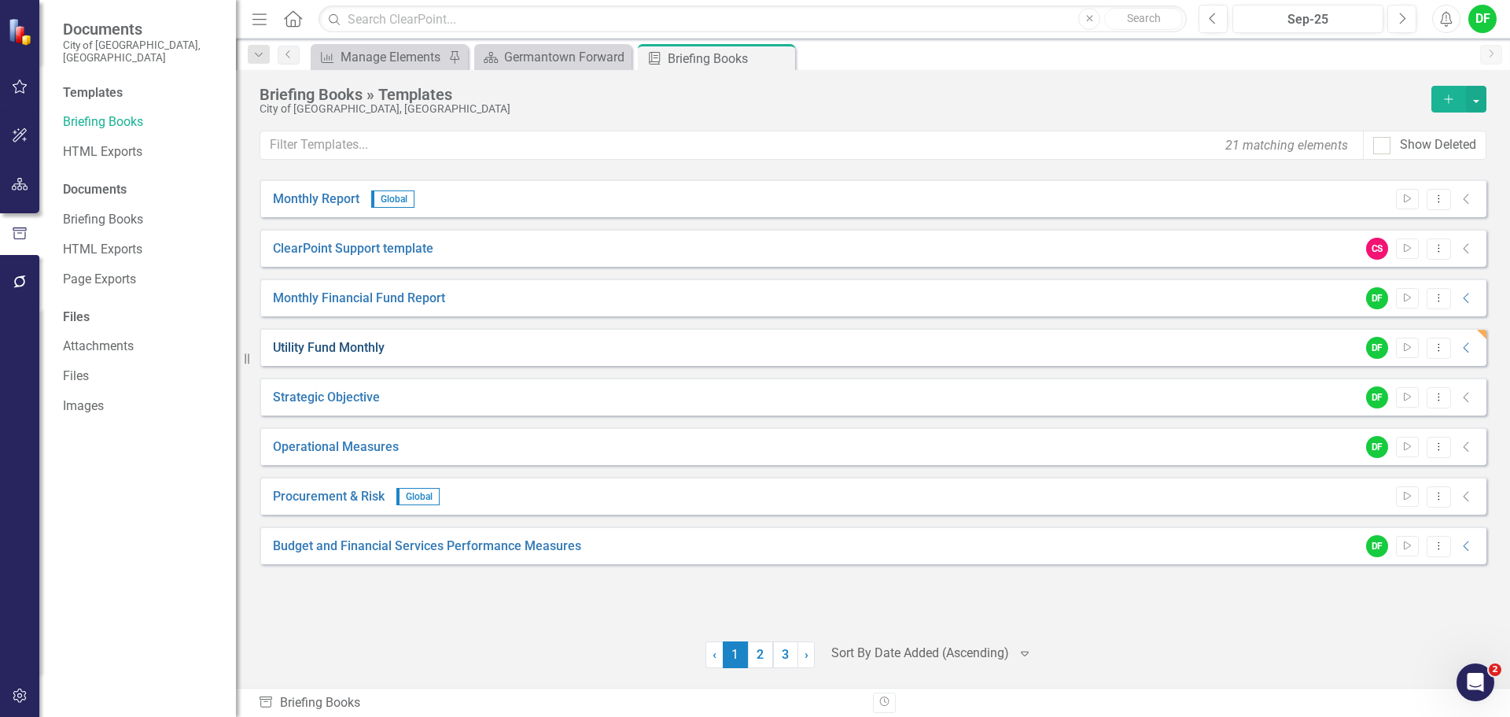
click at [329, 343] on link "Utility Fund Monthly" at bounding box center [329, 348] width 112 height 18
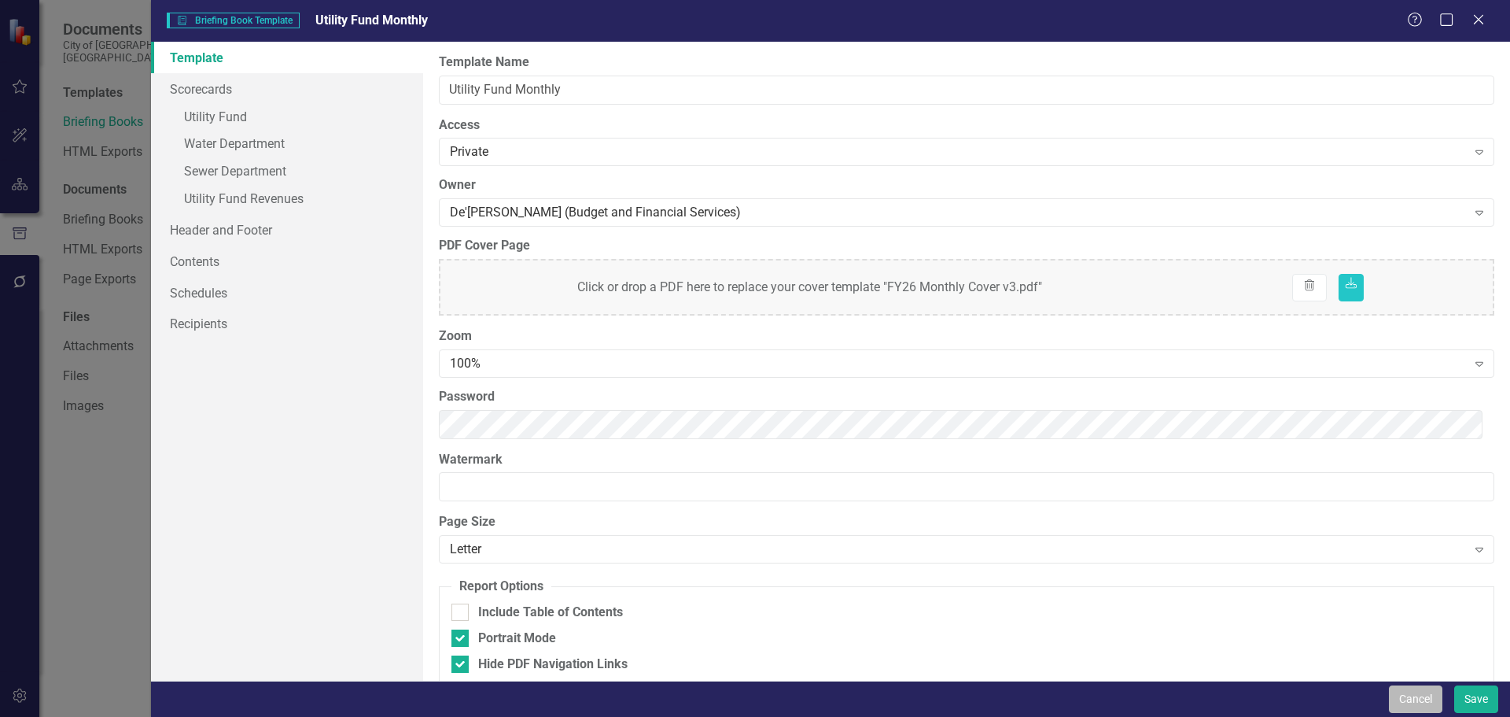
click at [1419, 698] on button "Cancel" at bounding box center [1415, 699] width 53 height 28
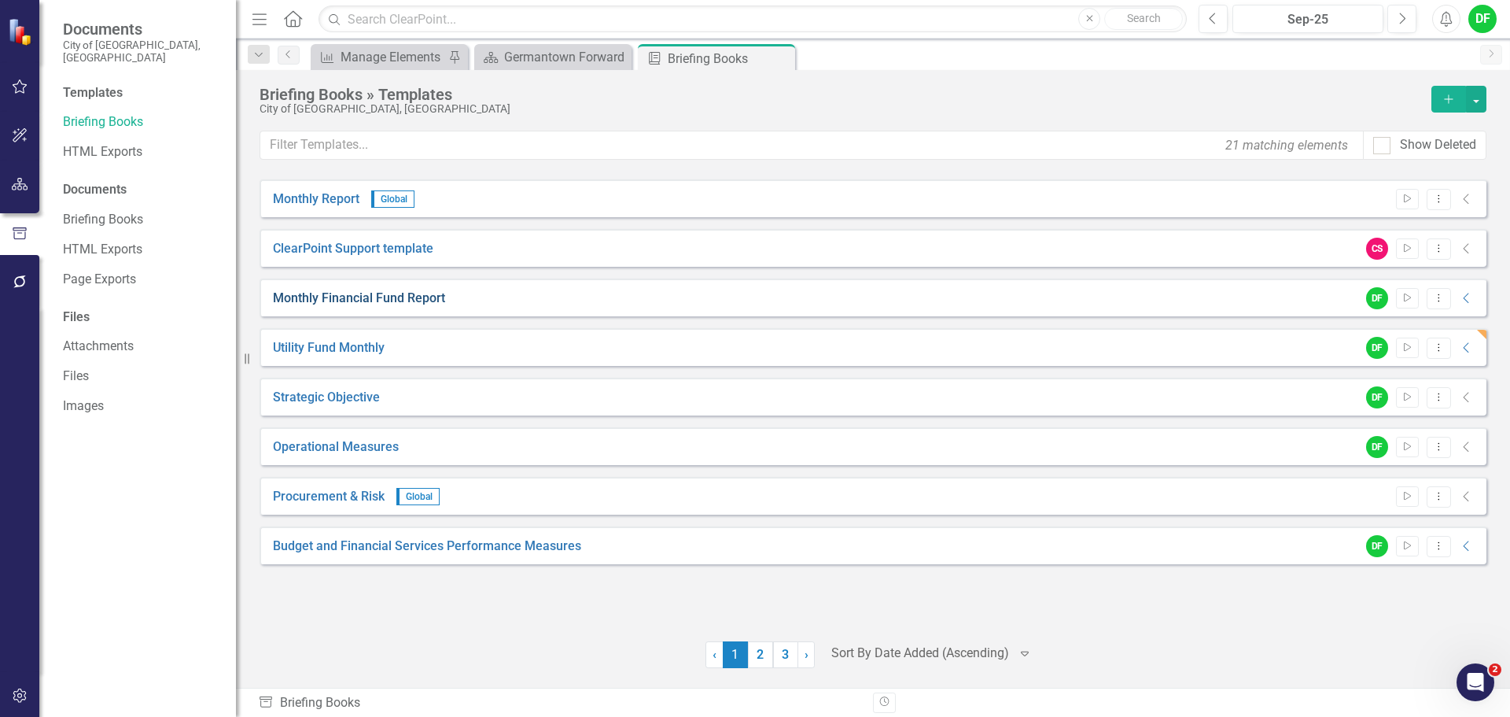
click at [358, 301] on link "Monthly Financial Fund Report" at bounding box center [359, 298] width 172 height 18
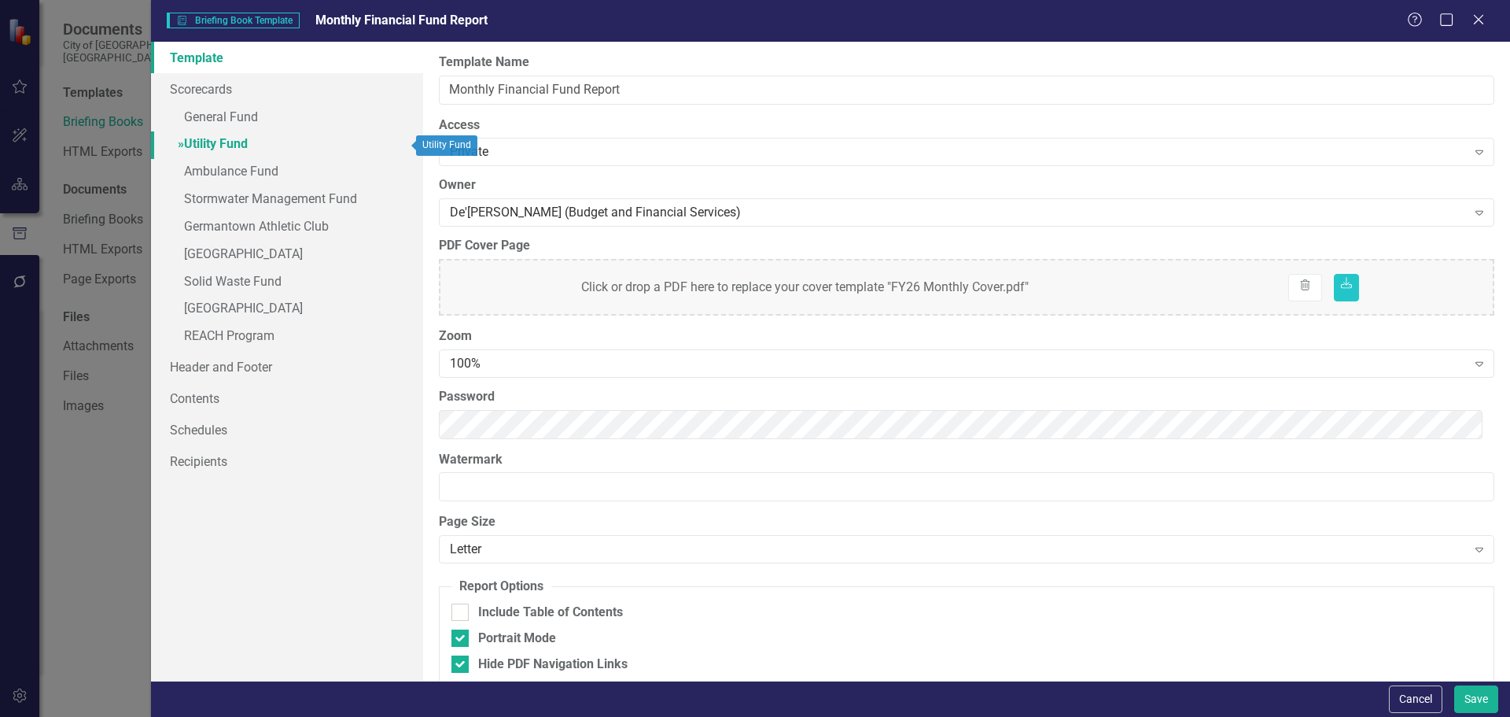
click at [194, 144] on link "» Utility Fund" at bounding box center [287, 145] width 272 height 28
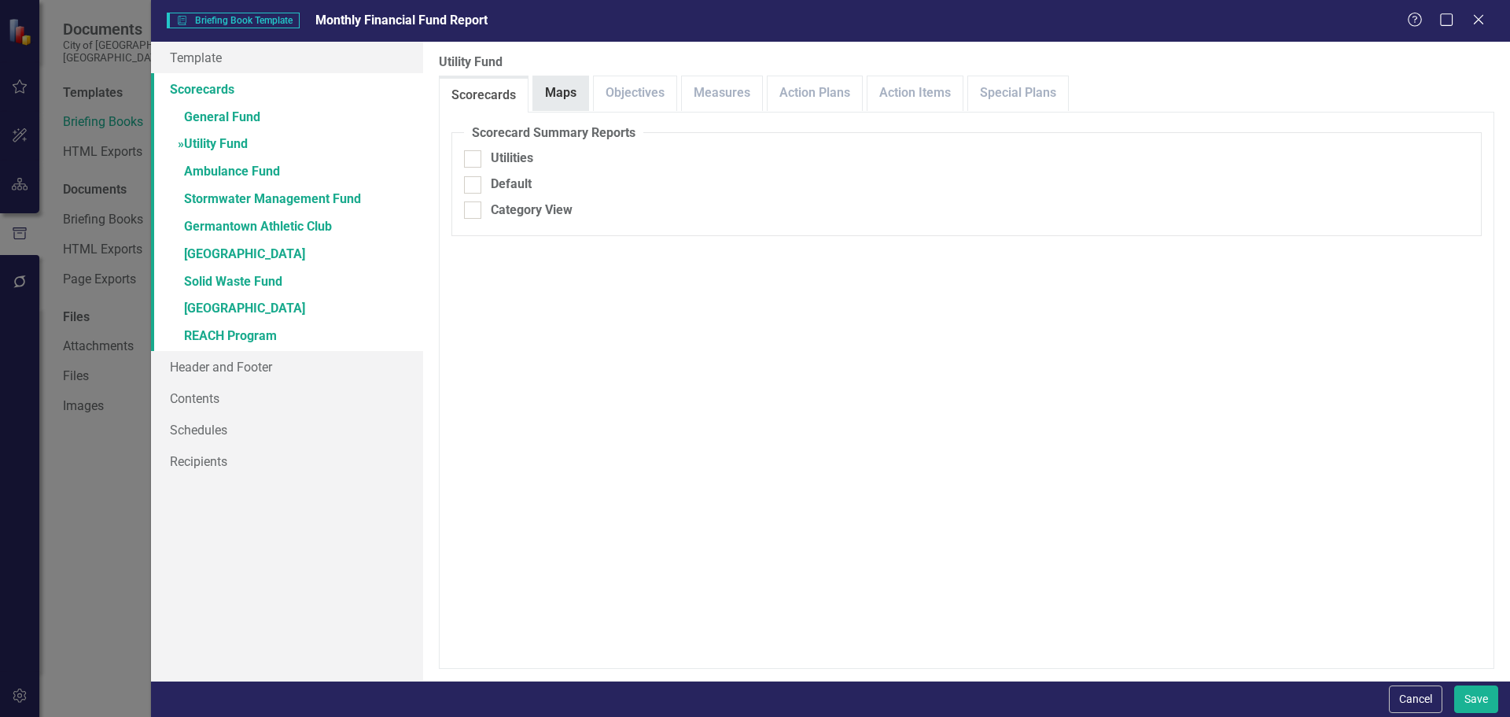
click at [566, 94] on link "Maps" at bounding box center [560, 93] width 55 height 34
click at [622, 94] on link "Objectives" at bounding box center [635, 93] width 83 height 34
click at [676, 98] on div "Objectives" at bounding box center [635, 94] width 84 height 37
click at [689, 99] on link "Measures" at bounding box center [722, 93] width 80 height 34
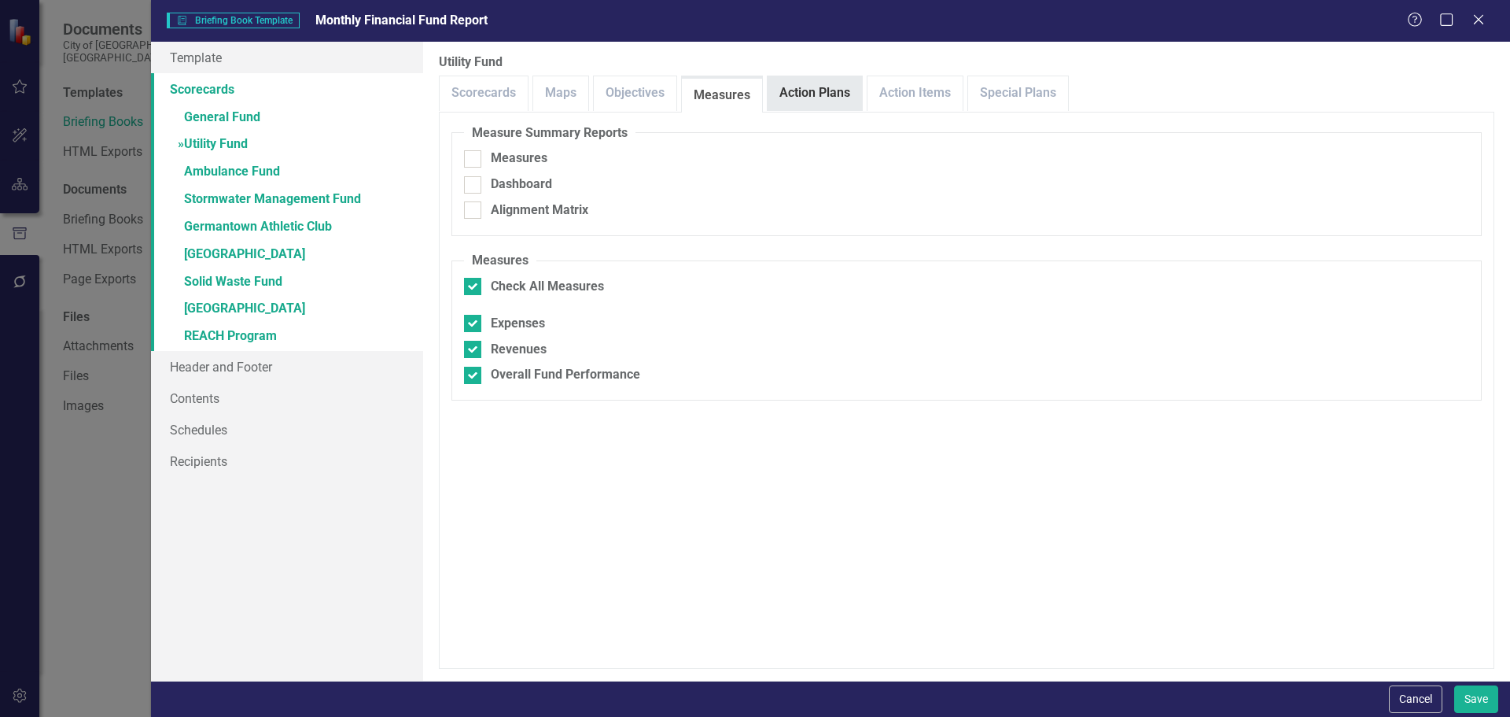
click at [818, 97] on link "Action Plans" at bounding box center [815, 93] width 94 height 34
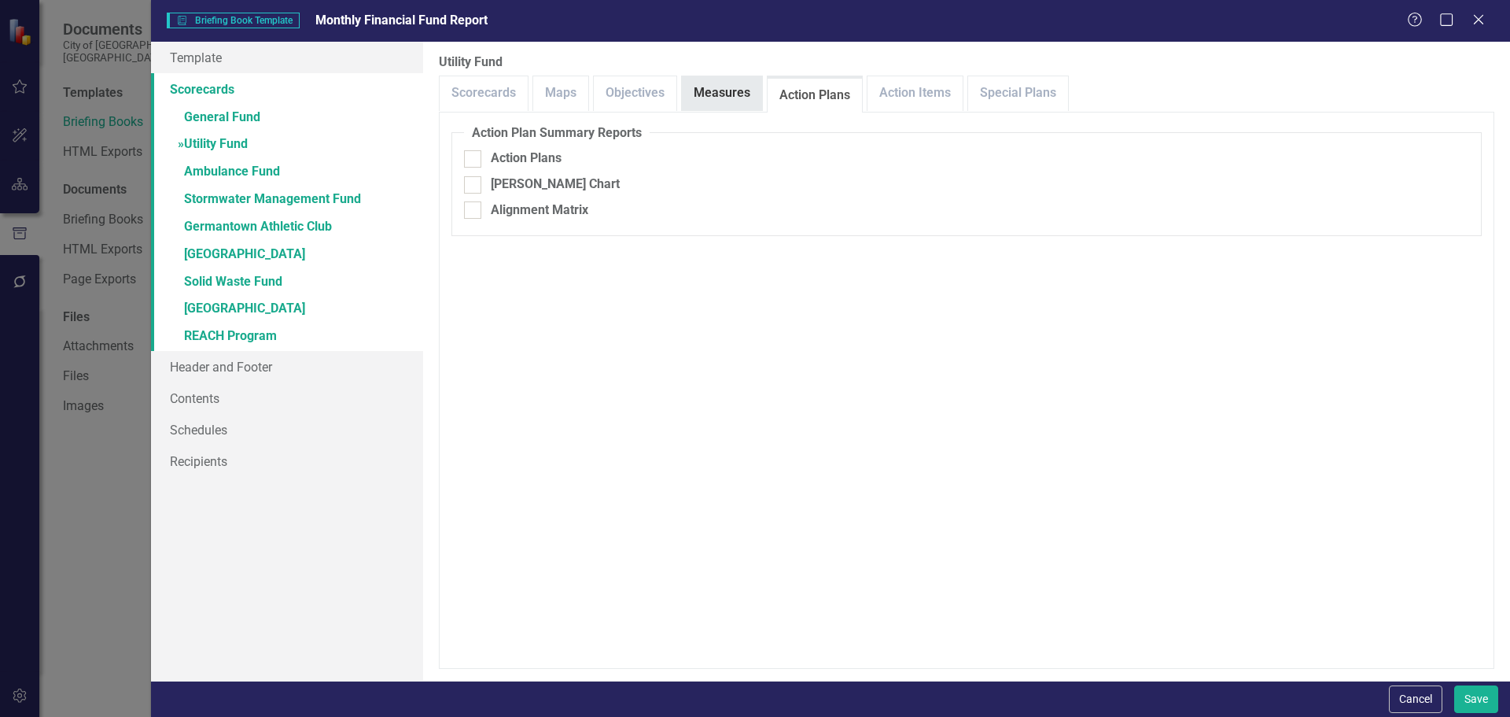
click at [713, 93] on link "Measures" at bounding box center [722, 93] width 80 height 34
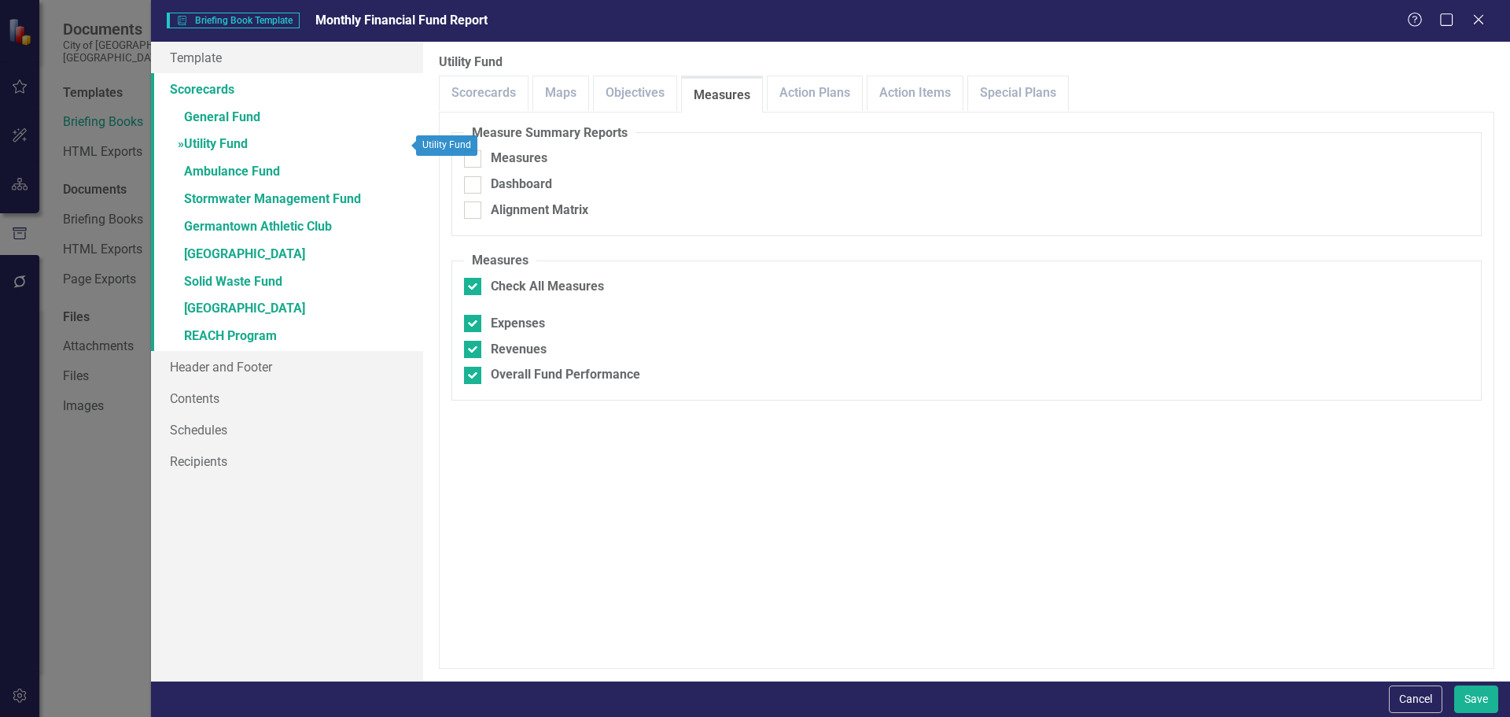
click at [178, 142] on span "»" at bounding box center [181, 143] width 6 height 15
click at [184, 146] on span "»" at bounding box center [181, 143] width 6 height 15
click at [202, 89] on link "Scorecards" at bounding box center [287, 88] width 272 height 31
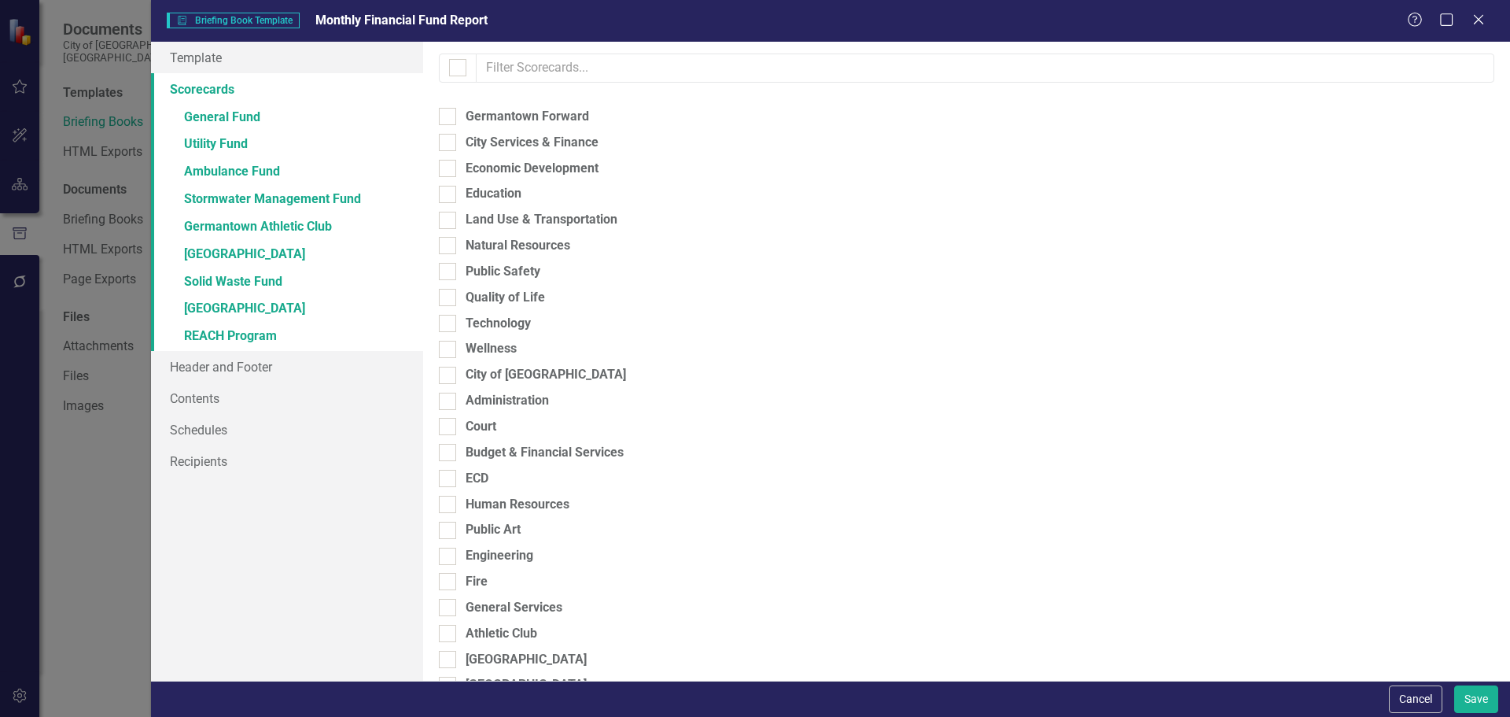
click at [202, 89] on link "Scorecards" at bounding box center [287, 88] width 272 height 31
click at [246, 369] on link "Header and Footer" at bounding box center [287, 366] width 272 height 31
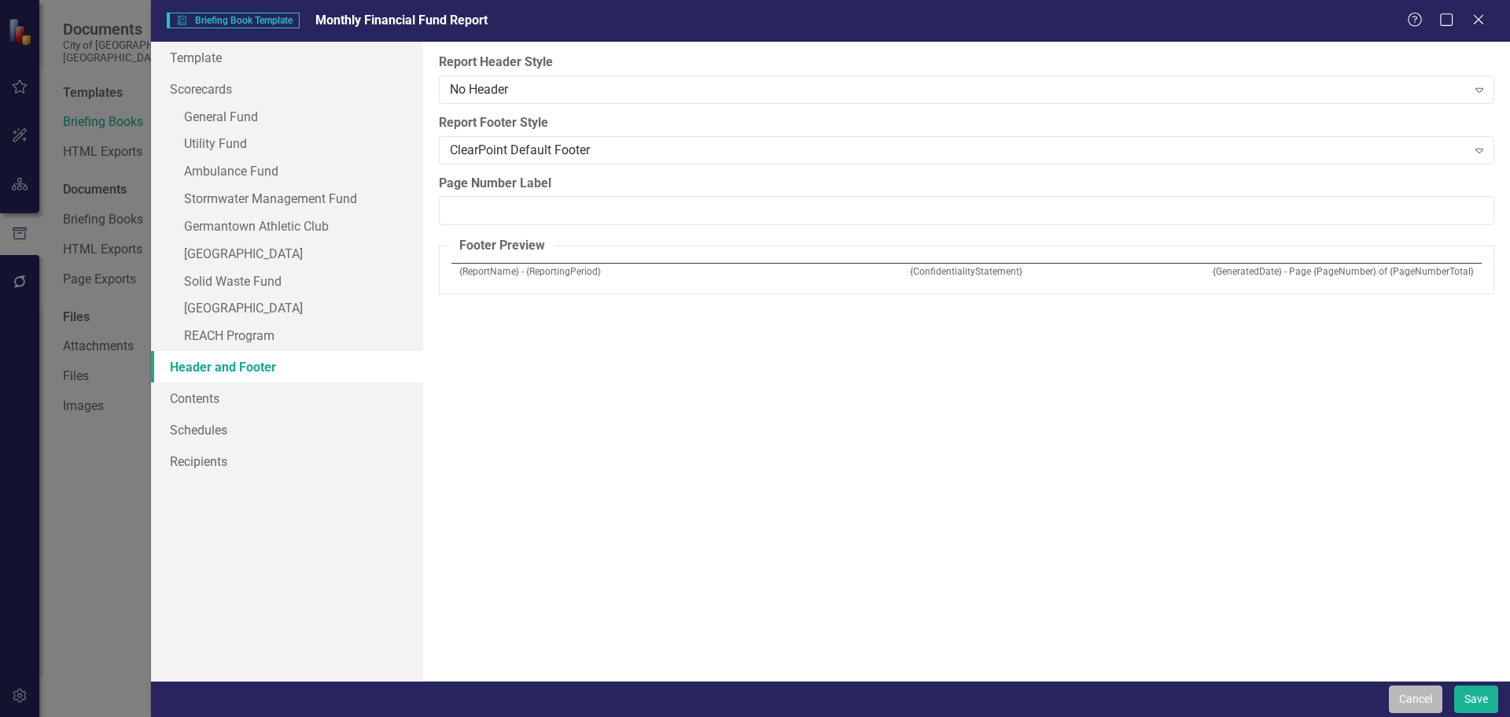
click at [1413, 697] on button "Cancel" at bounding box center [1415, 699] width 53 height 28
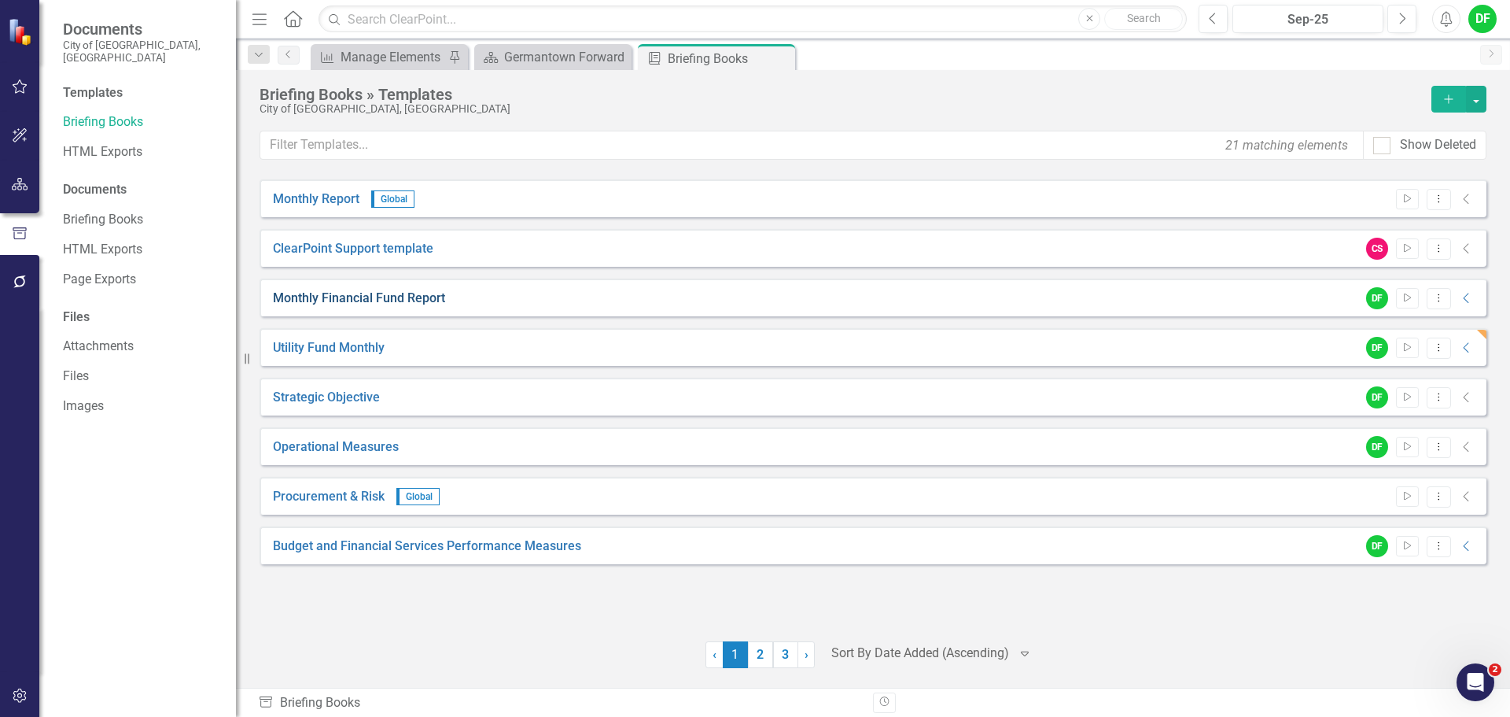
click at [333, 298] on link "Monthly Financial Fund Report" at bounding box center [359, 298] width 172 height 18
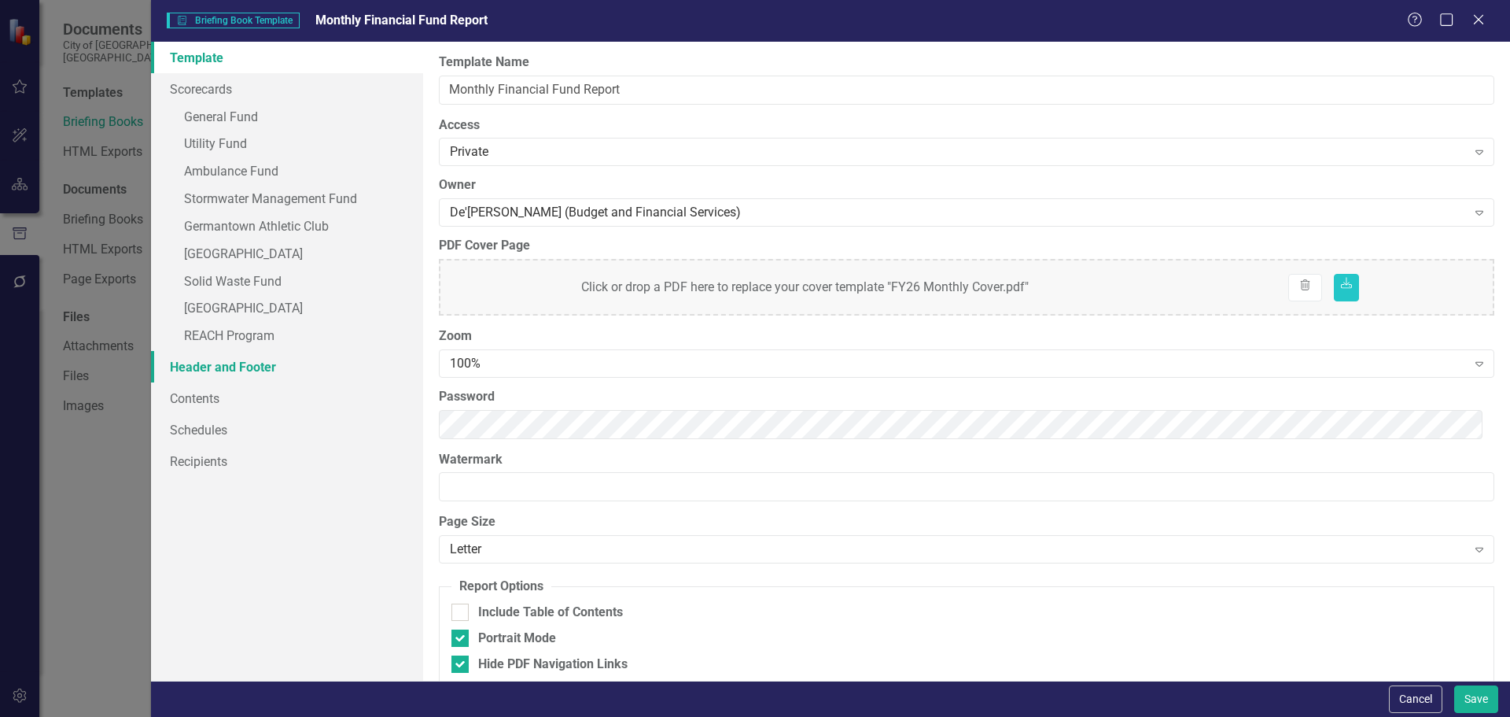
click at [224, 367] on link "Header and Footer" at bounding box center [287, 366] width 272 height 31
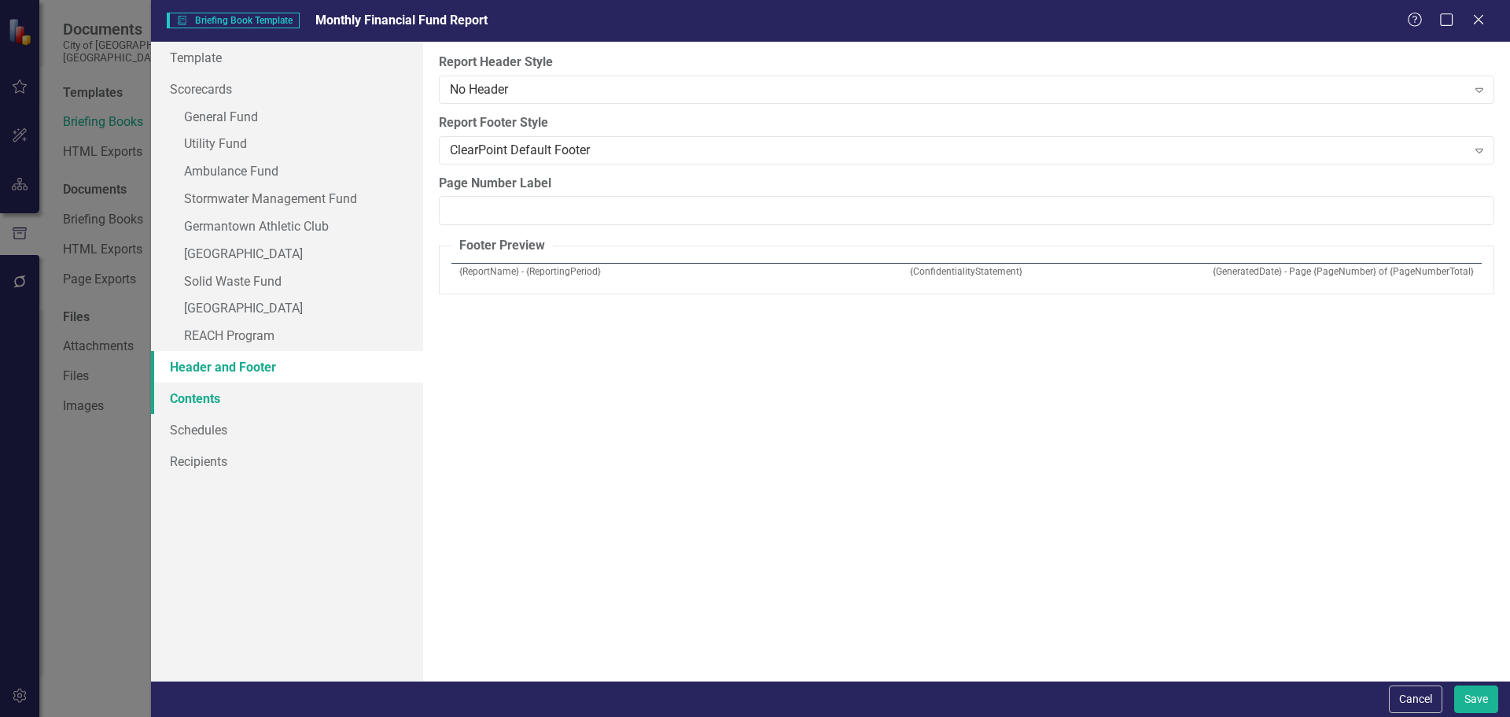
click at [216, 400] on link "Contents" at bounding box center [287, 397] width 272 height 31
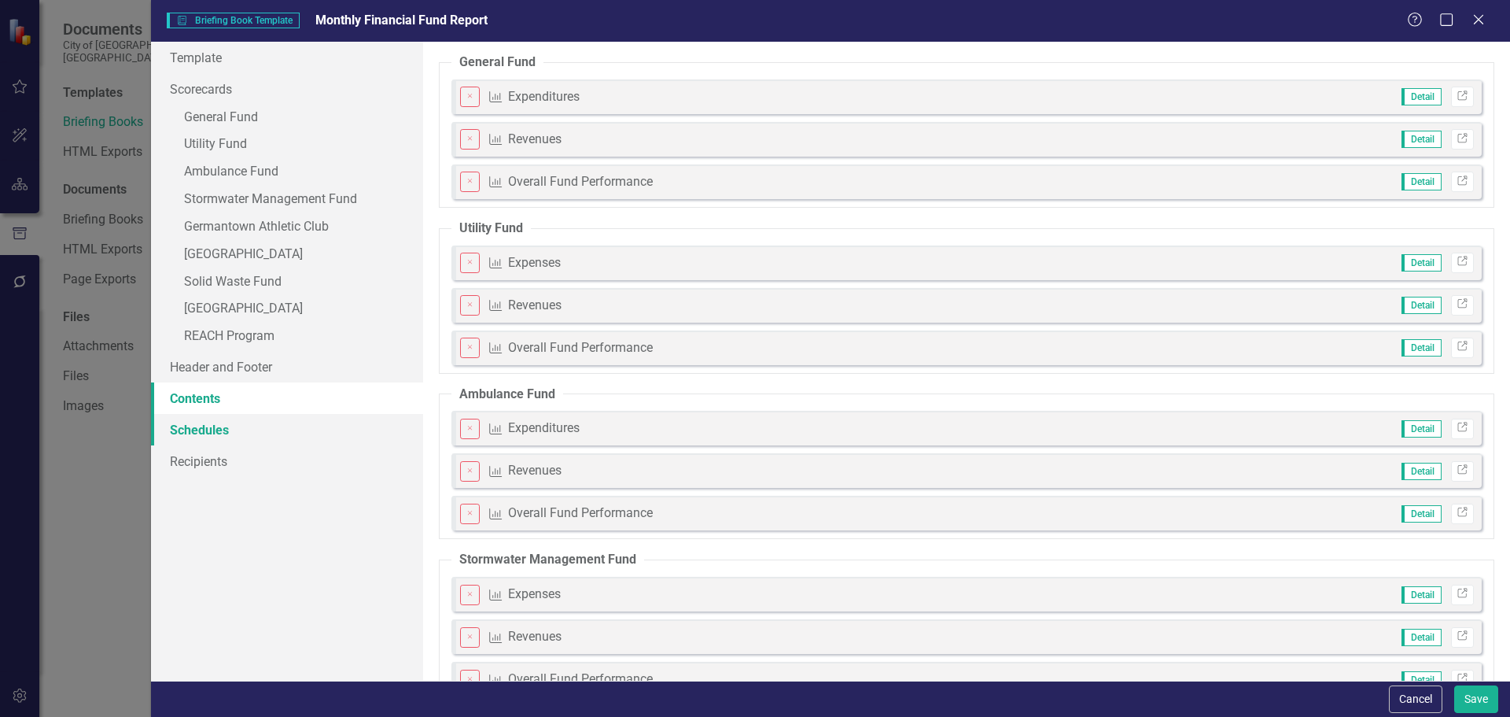
click at [208, 433] on link "Schedules" at bounding box center [287, 429] width 272 height 31
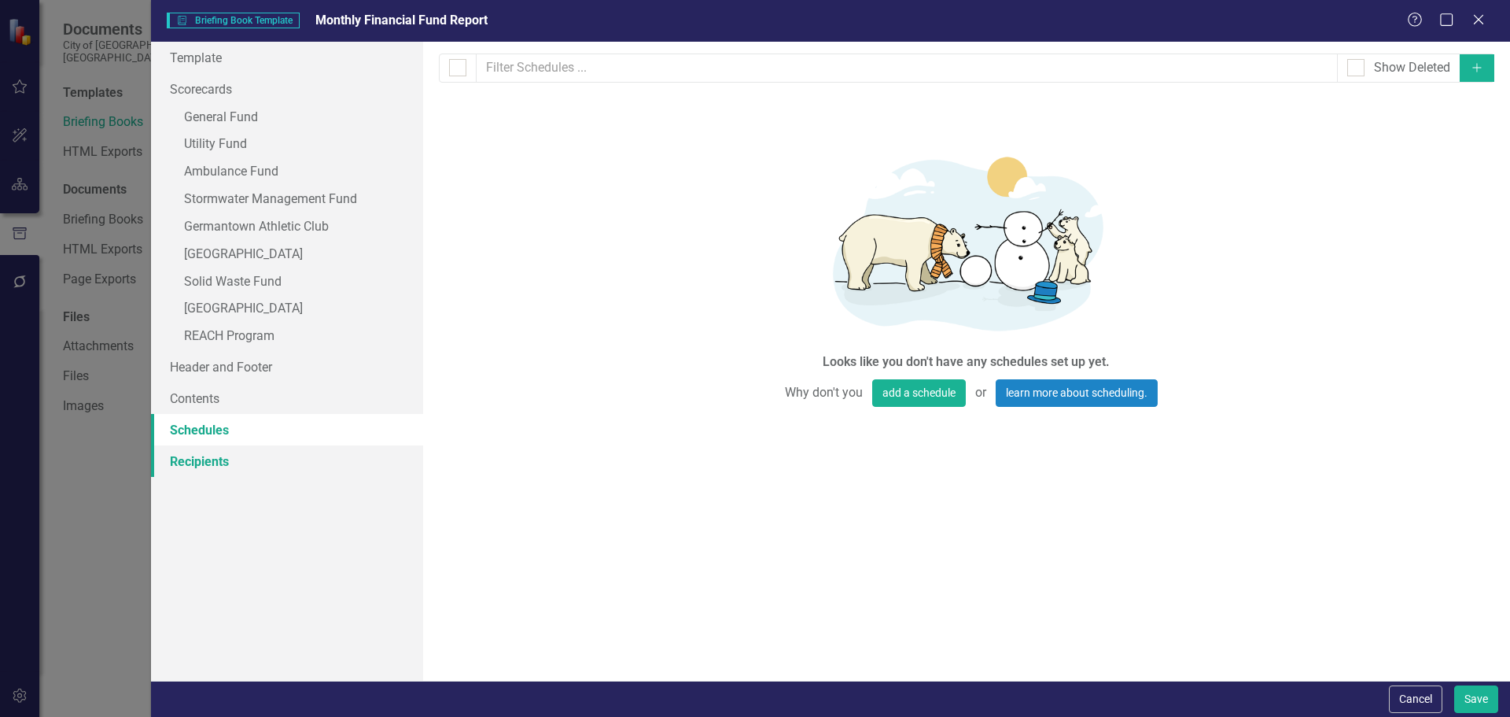
click at [207, 460] on link "Recipients" at bounding box center [287, 460] width 272 height 31
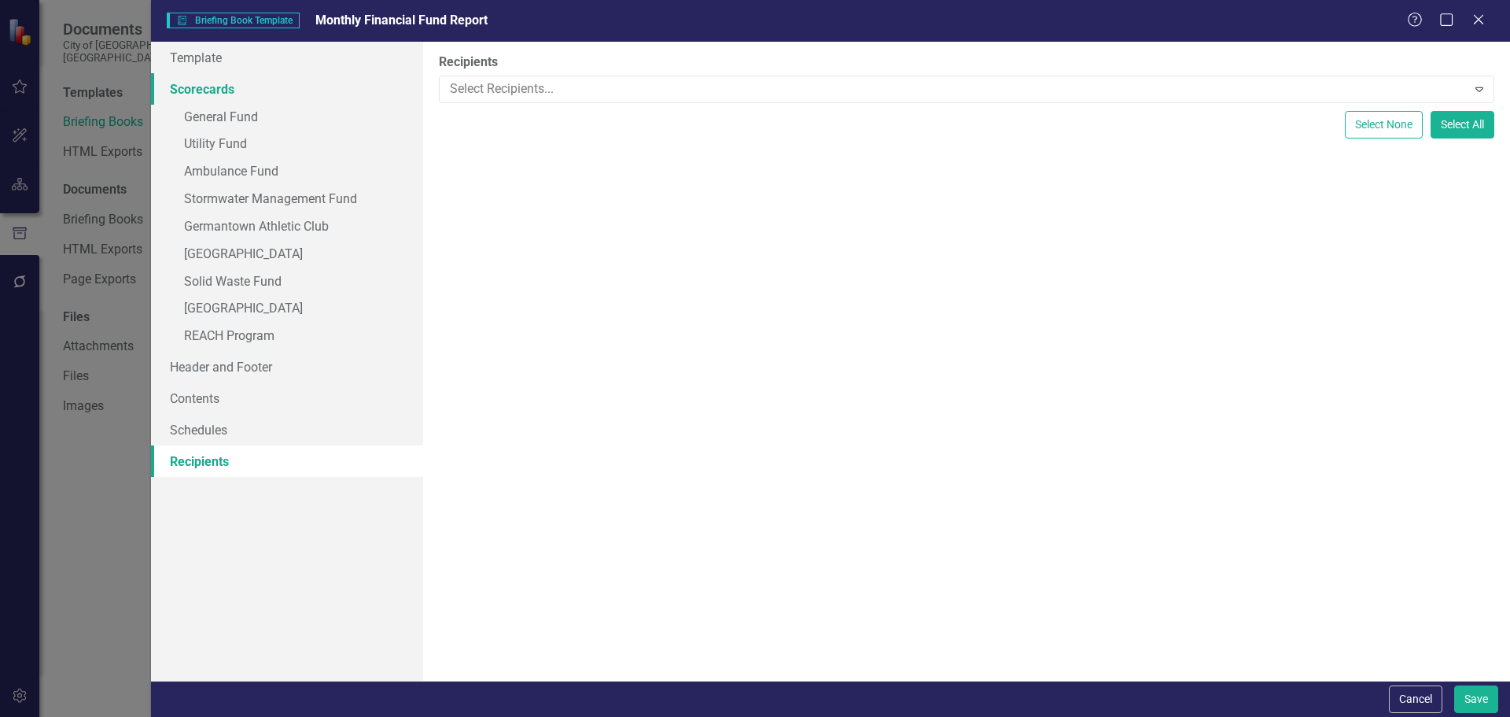
click at [196, 80] on link "Scorecards" at bounding box center [287, 88] width 272 height 31
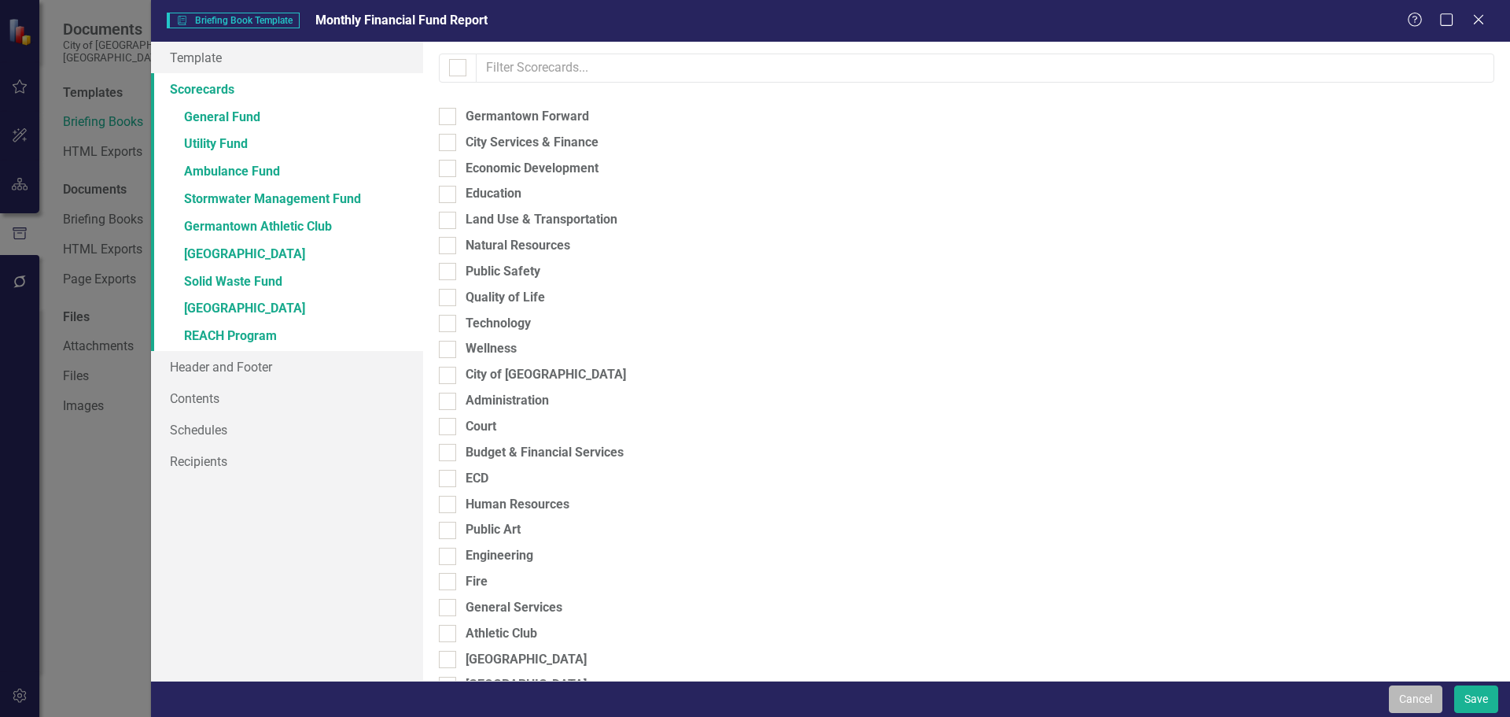
click at [1417, 697] on button "Cancel" at bounding box center [1415, 699] width 53 height 28
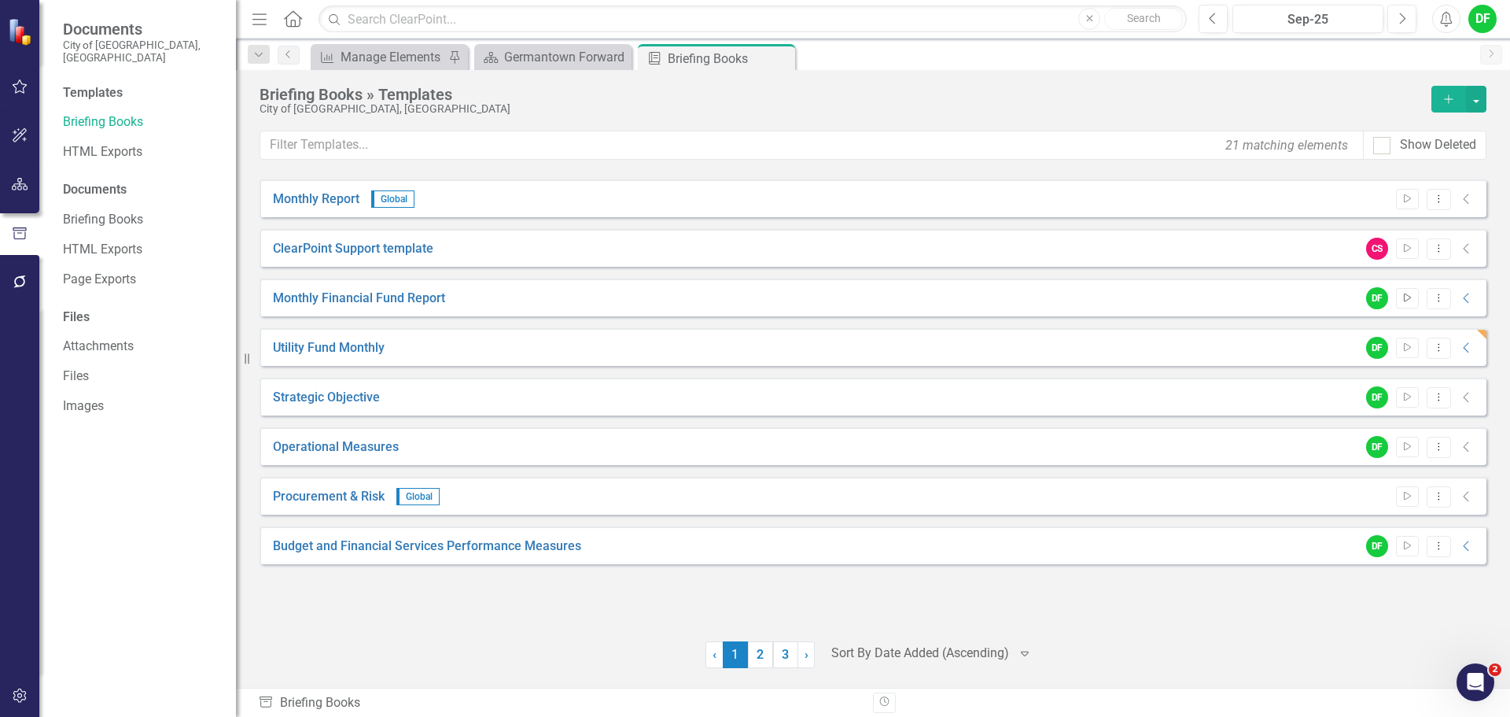
click at [1409, 299] on icon "button" at bounding box center [1407, 297] width 7 height 9
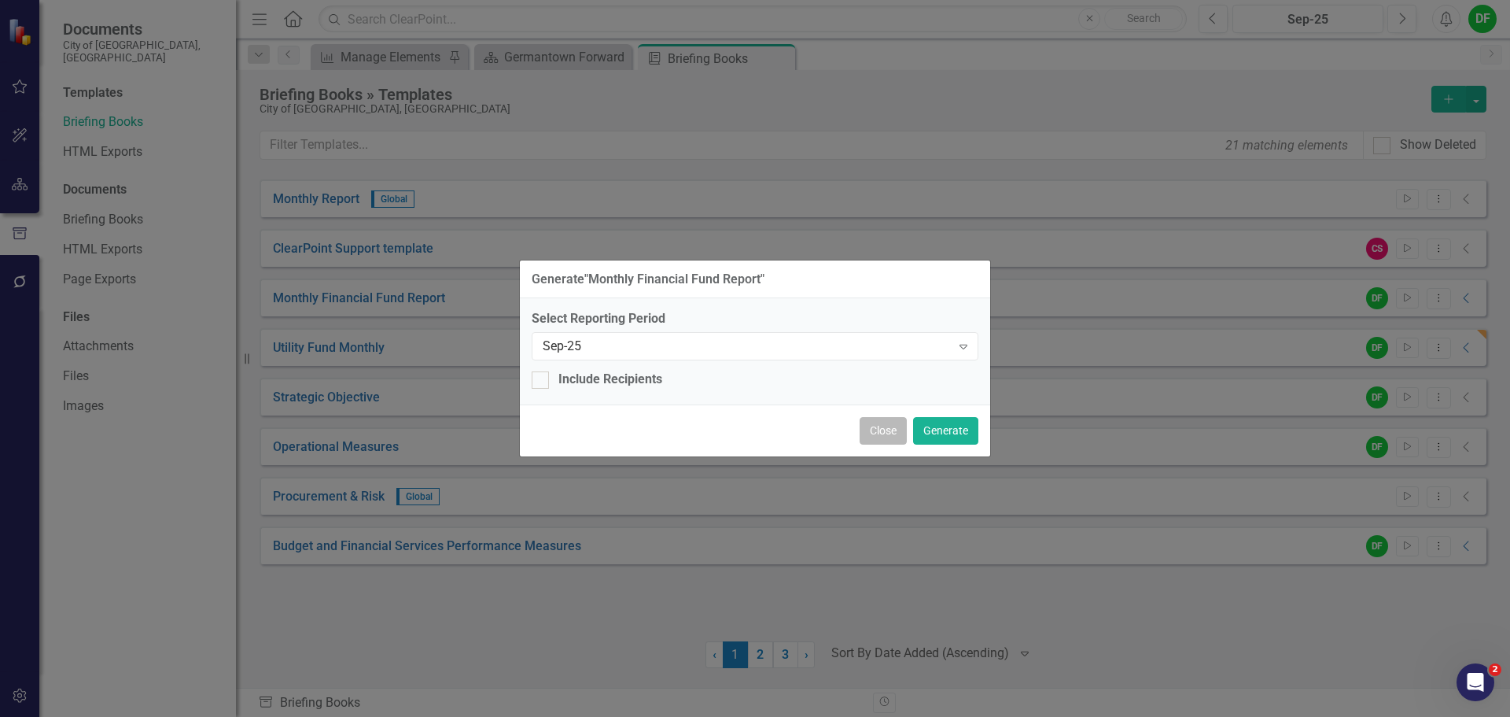
click at [882, 437] on button "Close" at bounding box center [883, 431] width 47 height 28
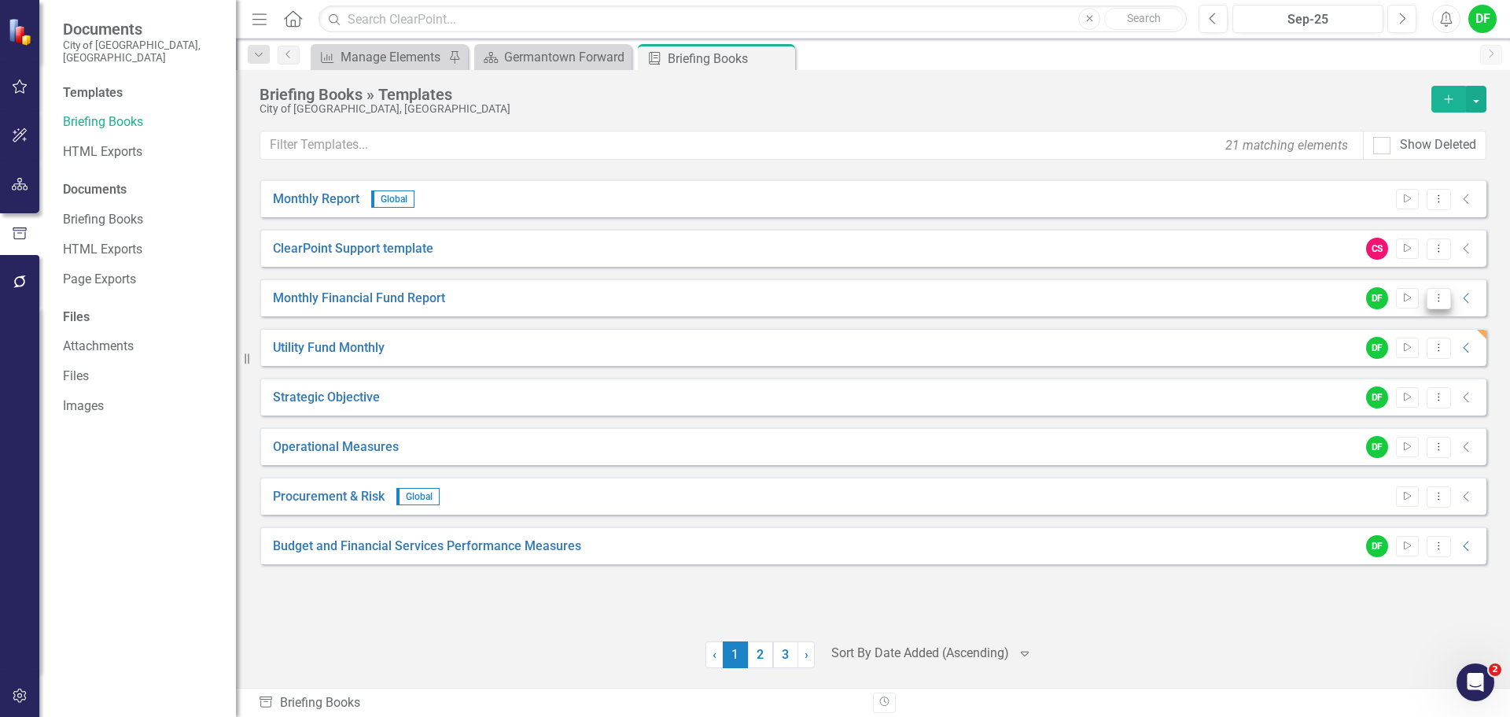
click at [1444, 298] on icon "Dropdown Menu" at bounding box center [1438, 298] width 13 height 10
click at [1464, 297] on icon "Collapse" at bounding box center [1467, 298] width 16 height 13
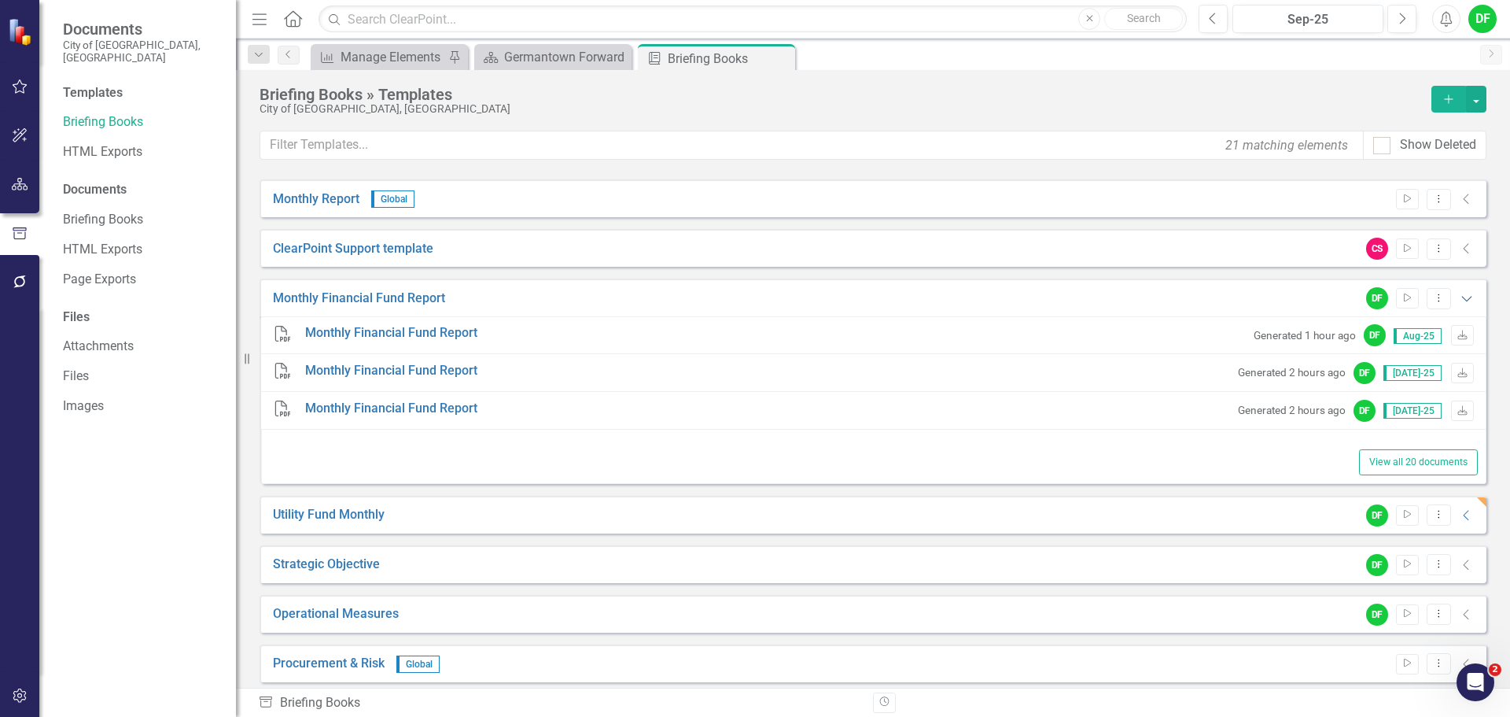
click at [1459, 297] on icon "Expanded" at bounding box center [1467, 298] width 16 height 13
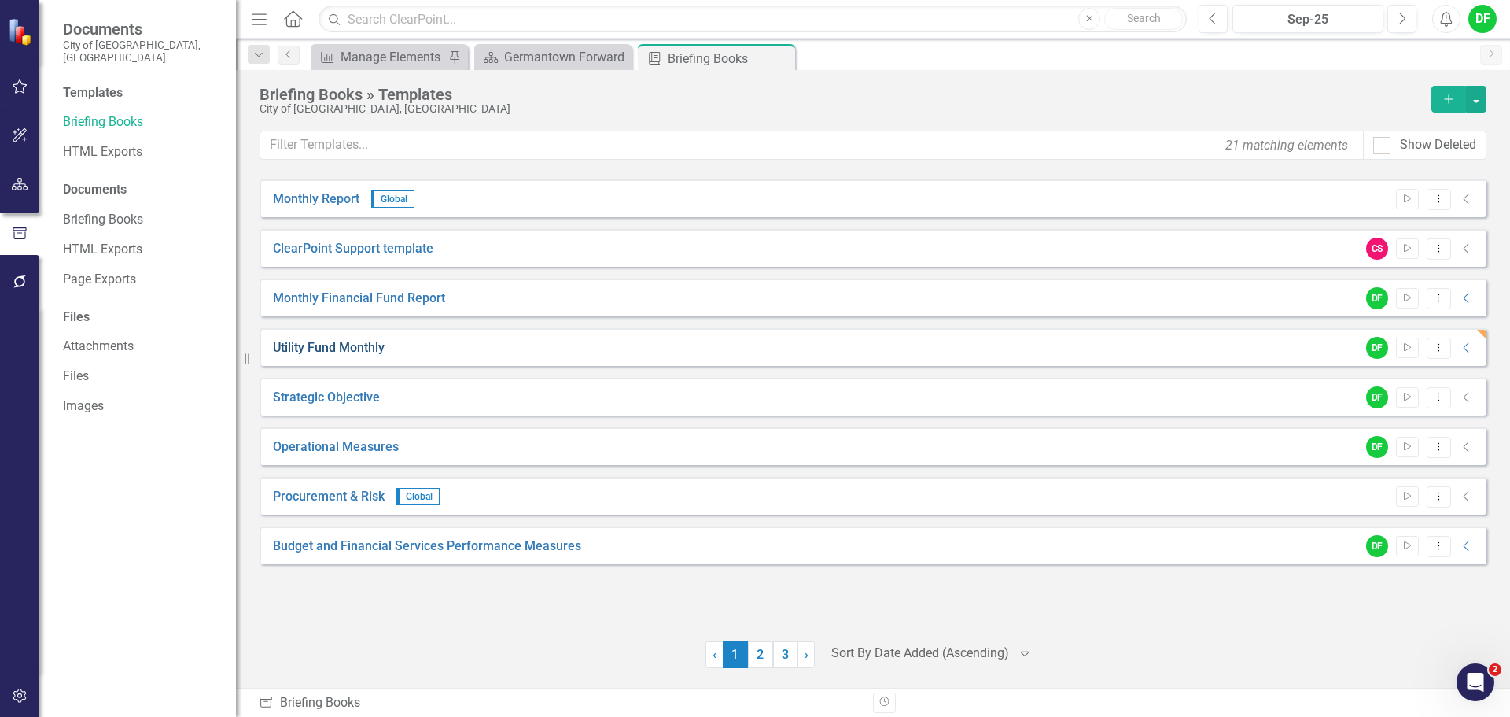
click at [352, 346] on link "Utility Fund Monthly" at bounding box center [329, 348] width 112 height 18
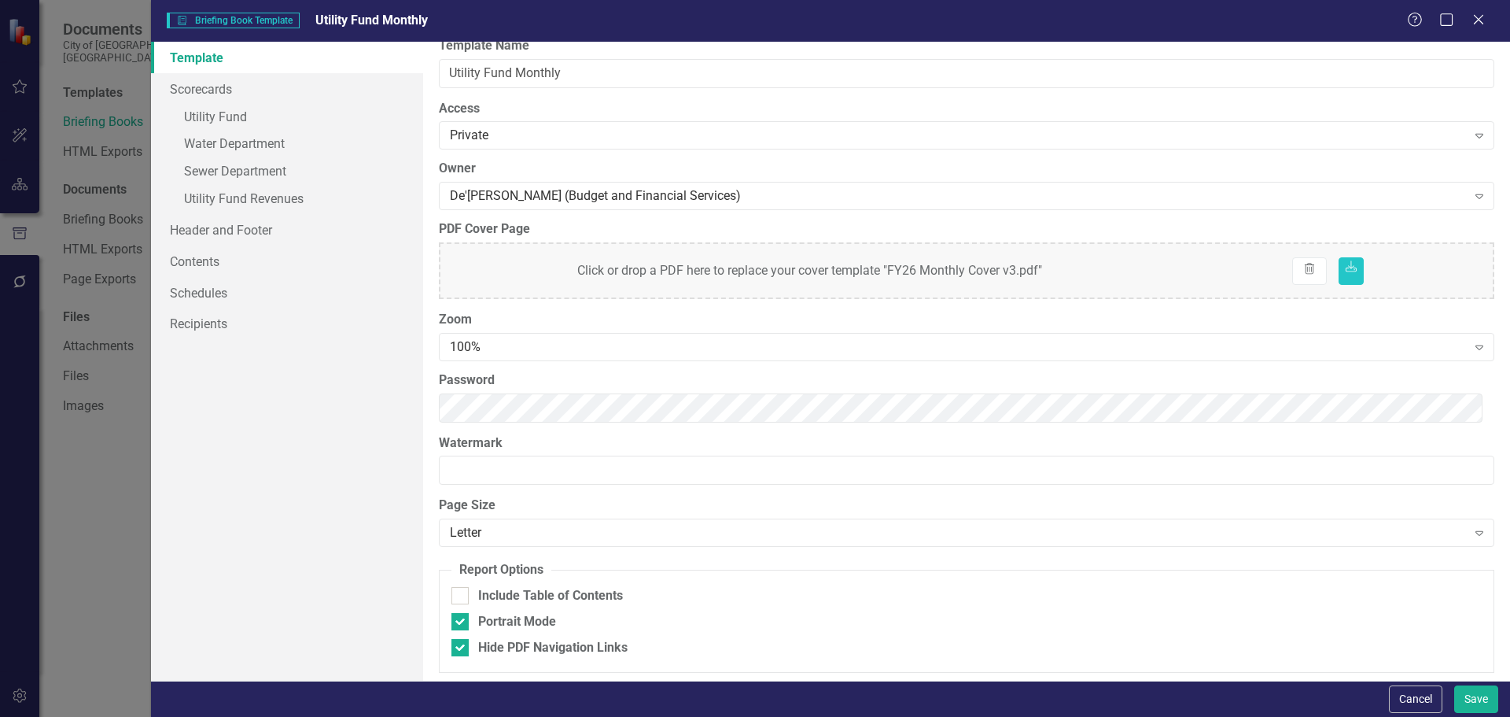
scroll to position [21, 0]
click at [1402, 700] on button "Cancel" at bounding box center [1415, 699] width 53 height 28
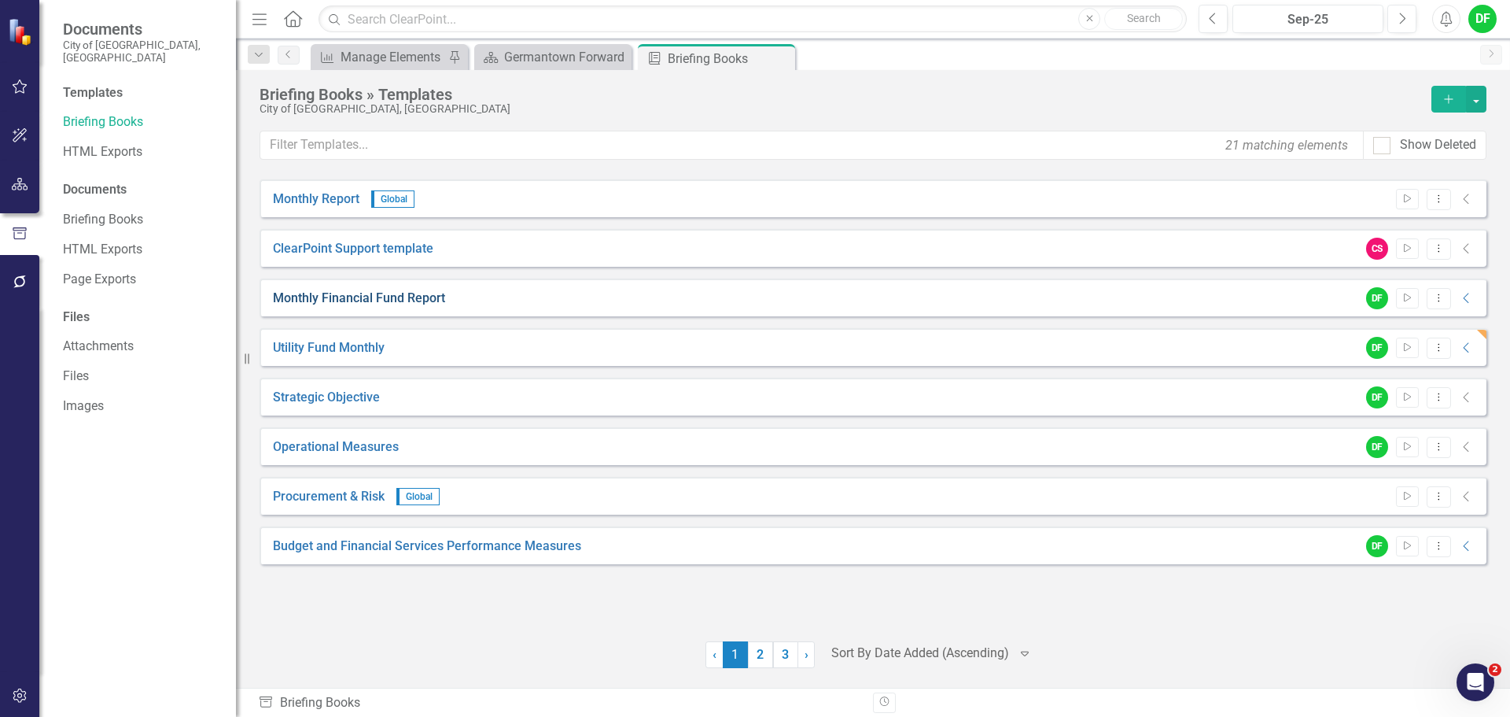
click at [403, 297] on link "Monthly Financial Fund Report" at bounding box center [359, 298] width 172 height 18
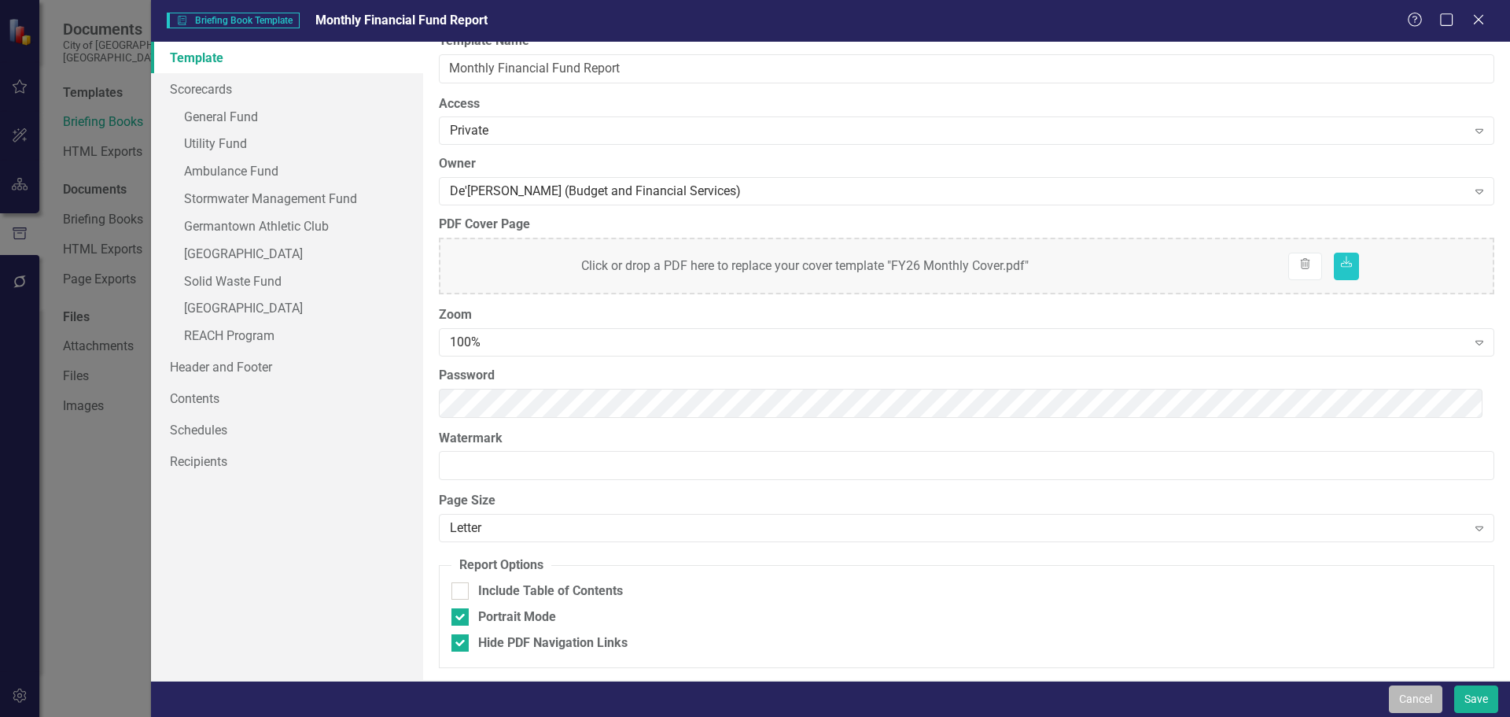
click at [1406, 697] on button "Cancel" at bounding box center [1415, 699] width 53 height 28
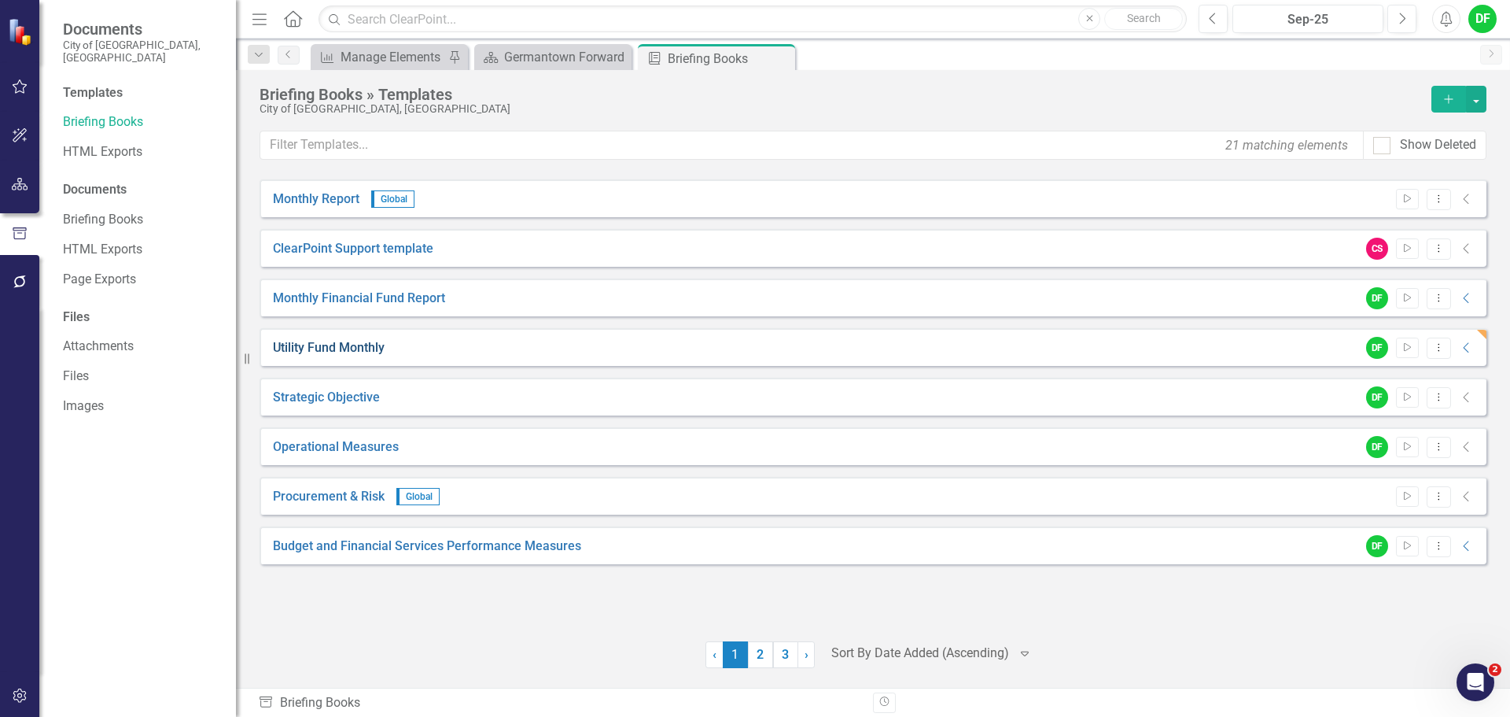
click at [351, 352] on link "Utility Fund Monthly" at bounding box center [329, 348] width 112 height 18
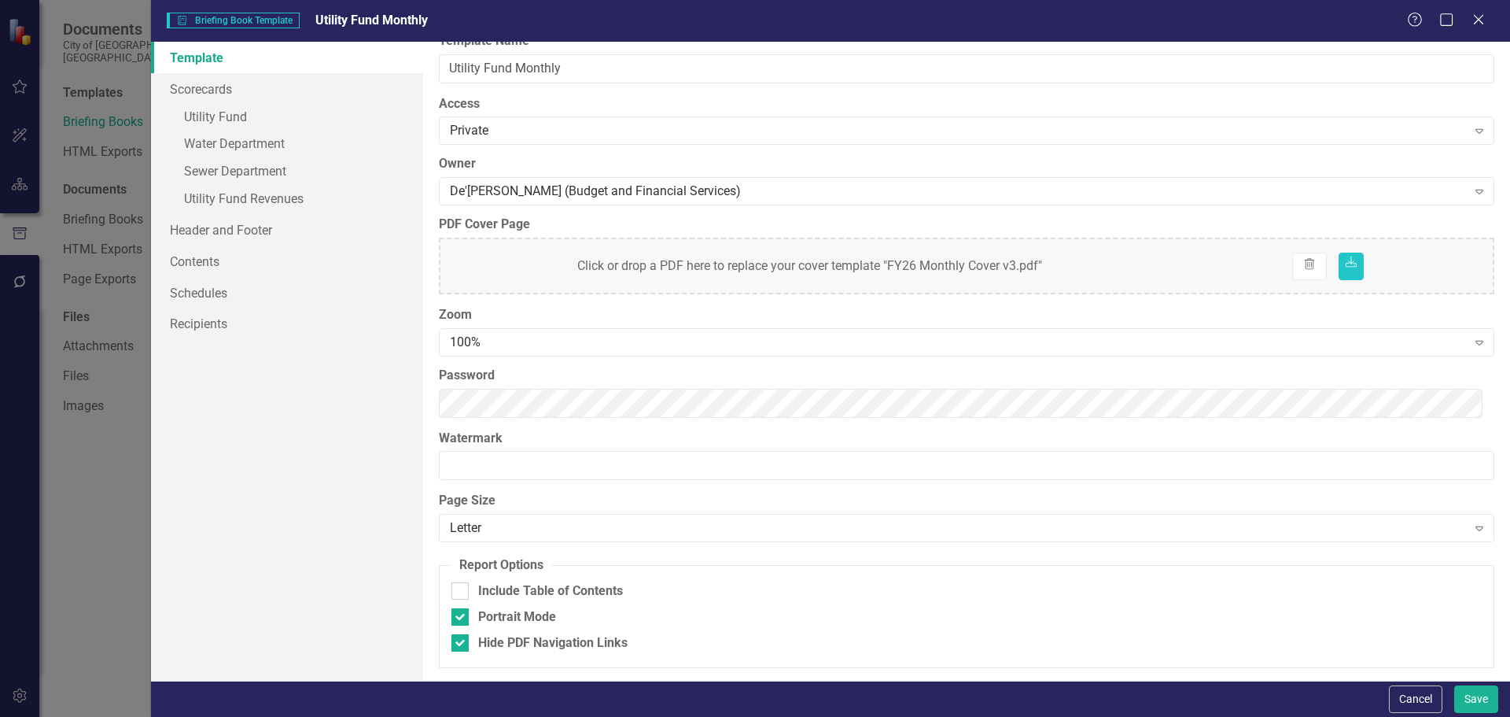
scroll to position [0, 0]
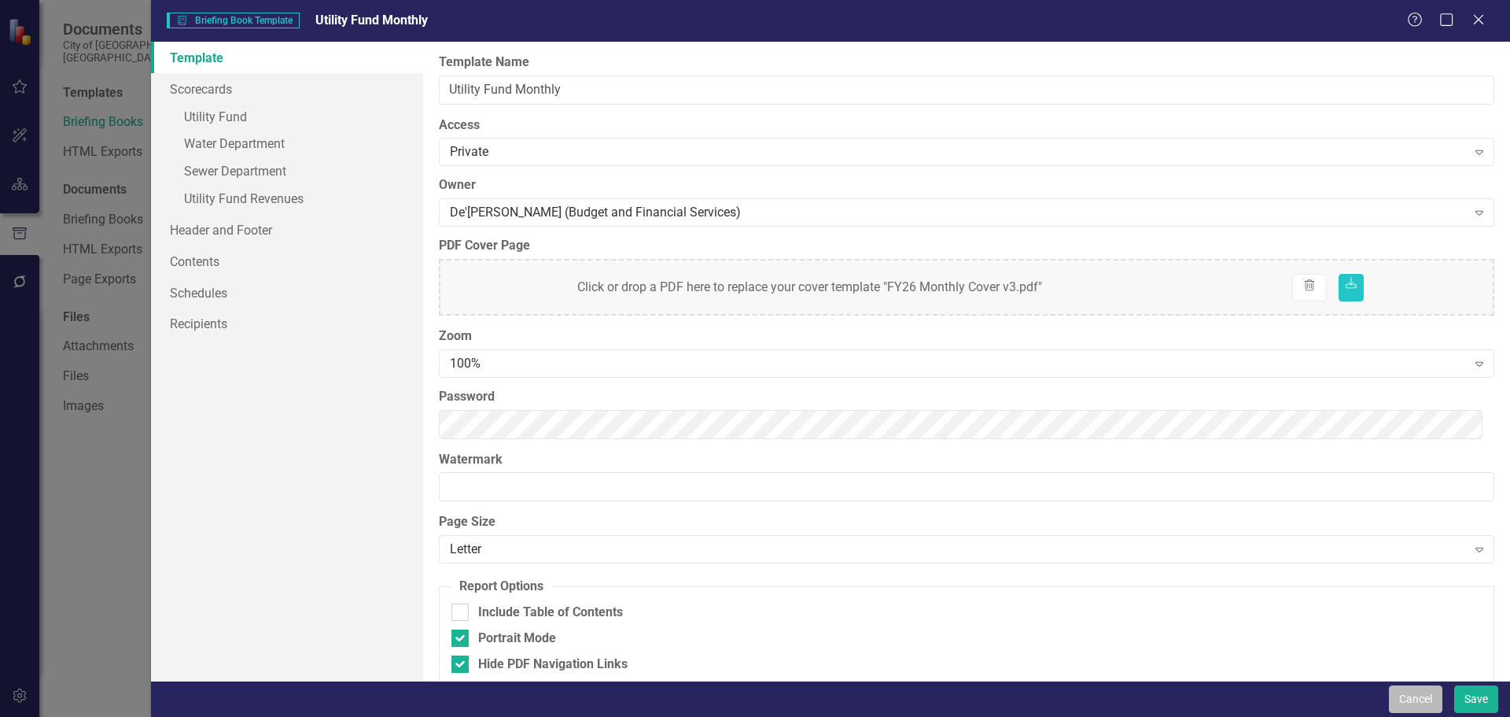
click at [1416, 697] on button "Cancel" at bounding box center [1415, 699] width 53 height 28
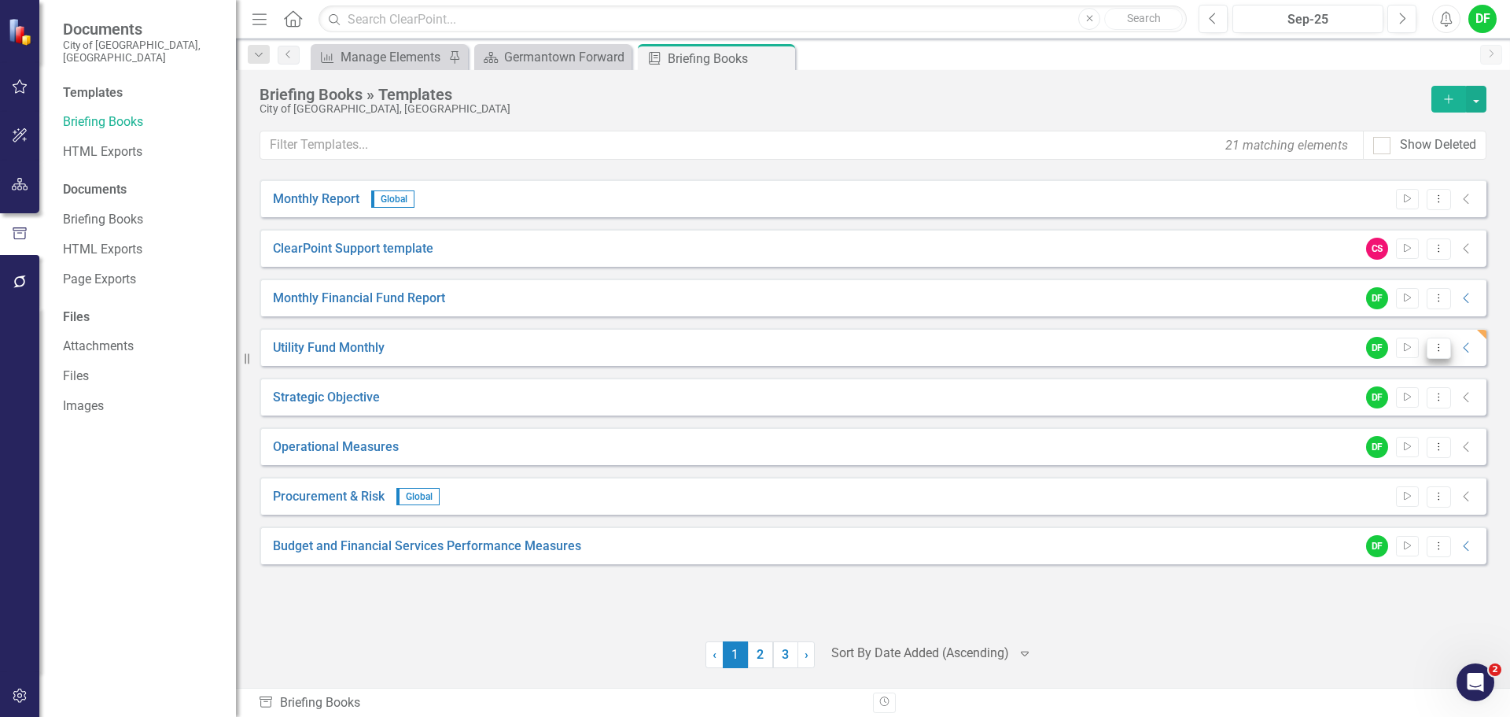
click at [1444, 348] on icon "Dropdown Menu" at bounding box center [1438, 347] width 13 height 10
click at [319, 341] on link "Utility Fund Monthly" at bounding box center [329, 348] width 112 height 18
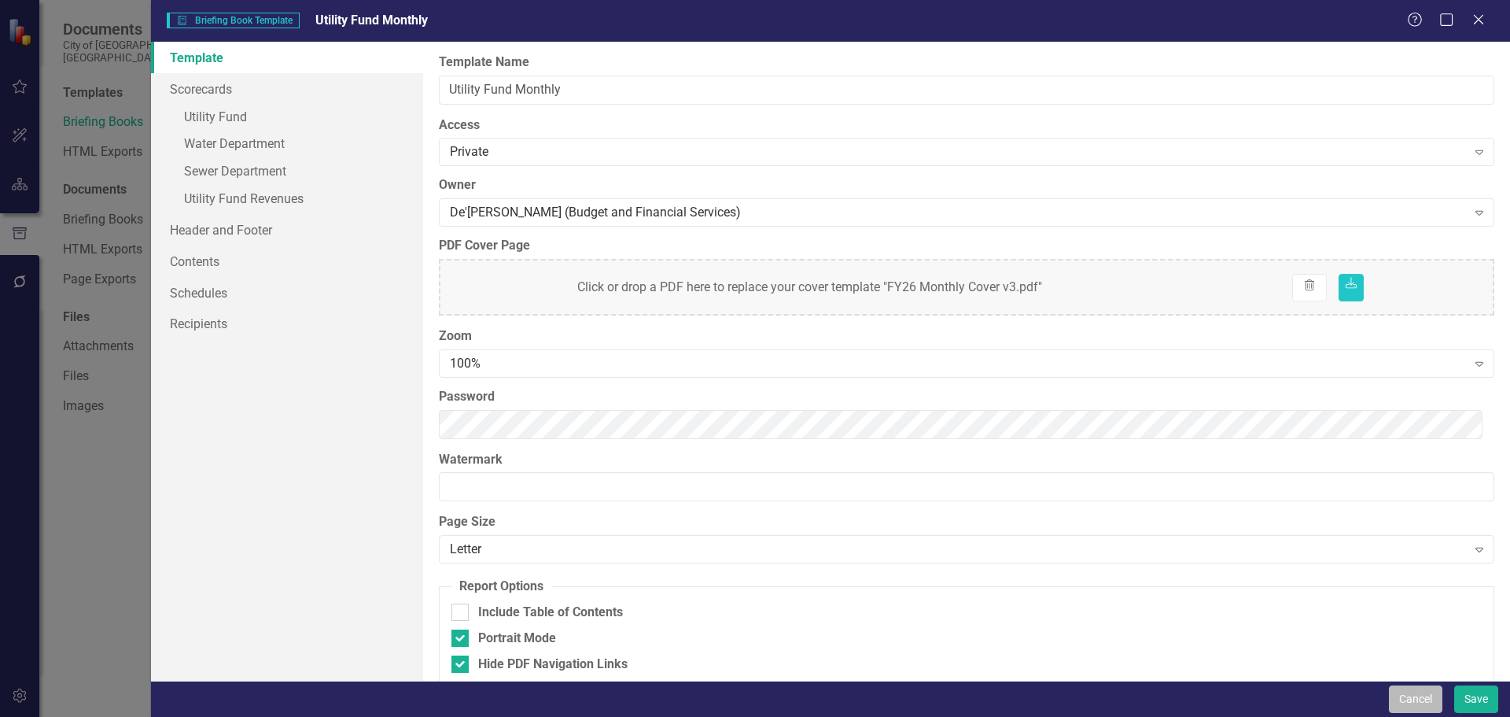
click at [1407, 699] on button "Cancel" at bounding box center [1415, 699] width 53 height 28
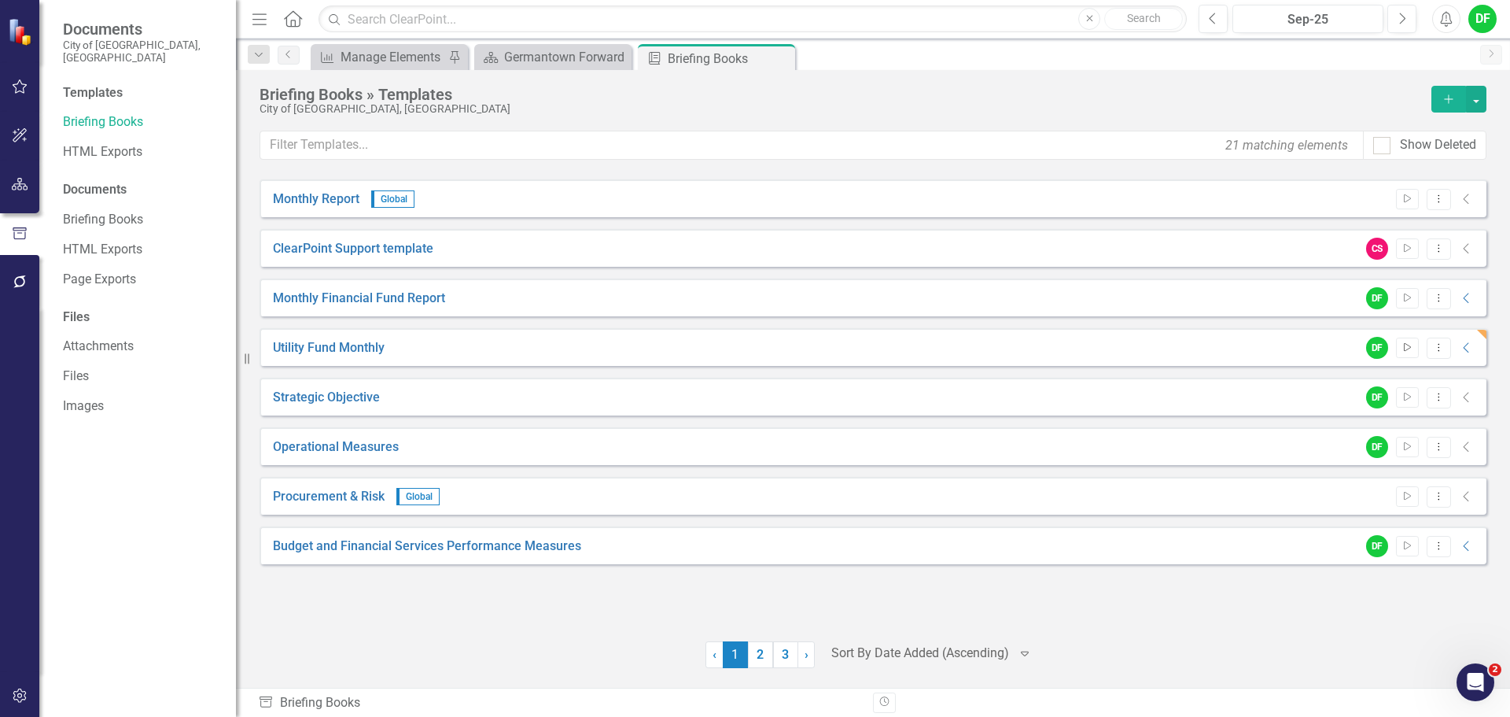
click at [1404, 348] on icon "button" at bounding box center [1407, 347] width 7 height 9
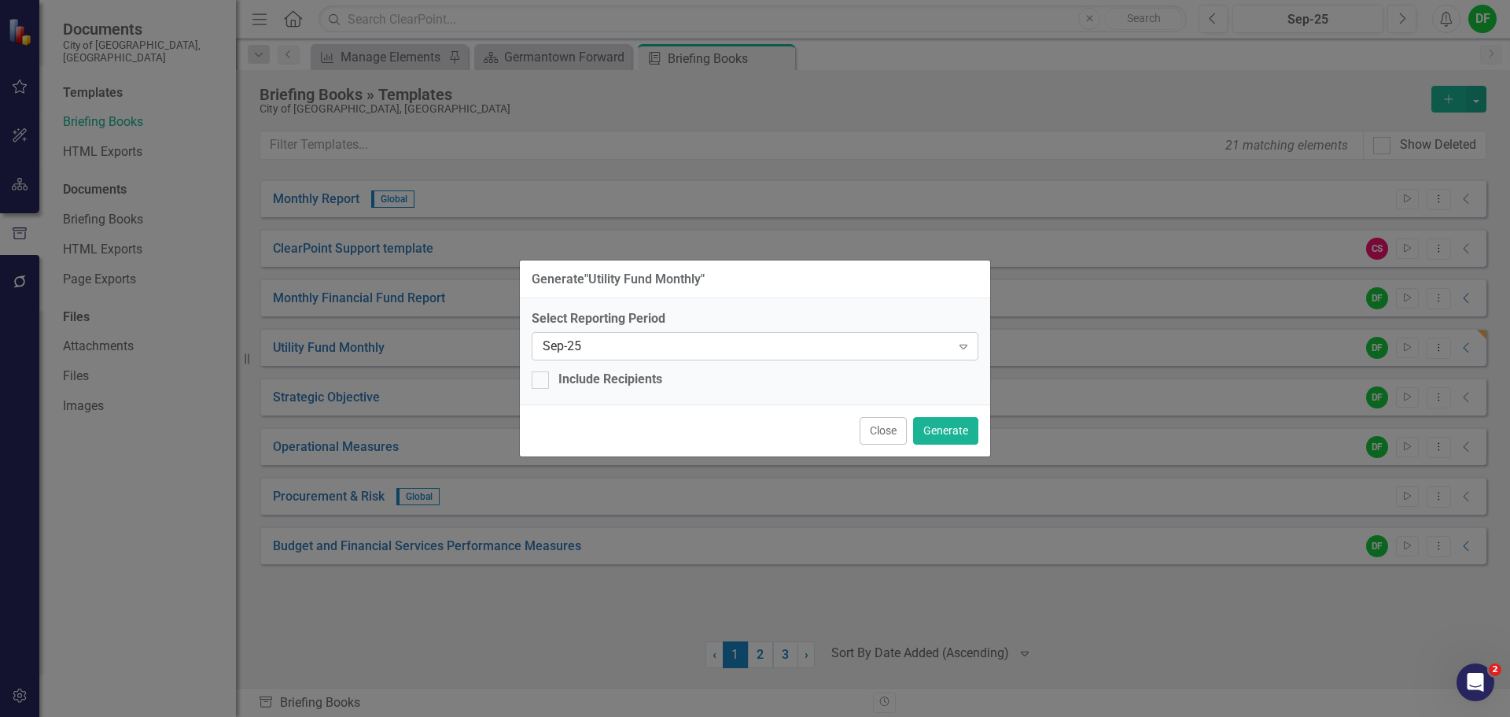
click at [965, 344] on icon "Expand" at bounding box center [964, 346] width 16 height 13
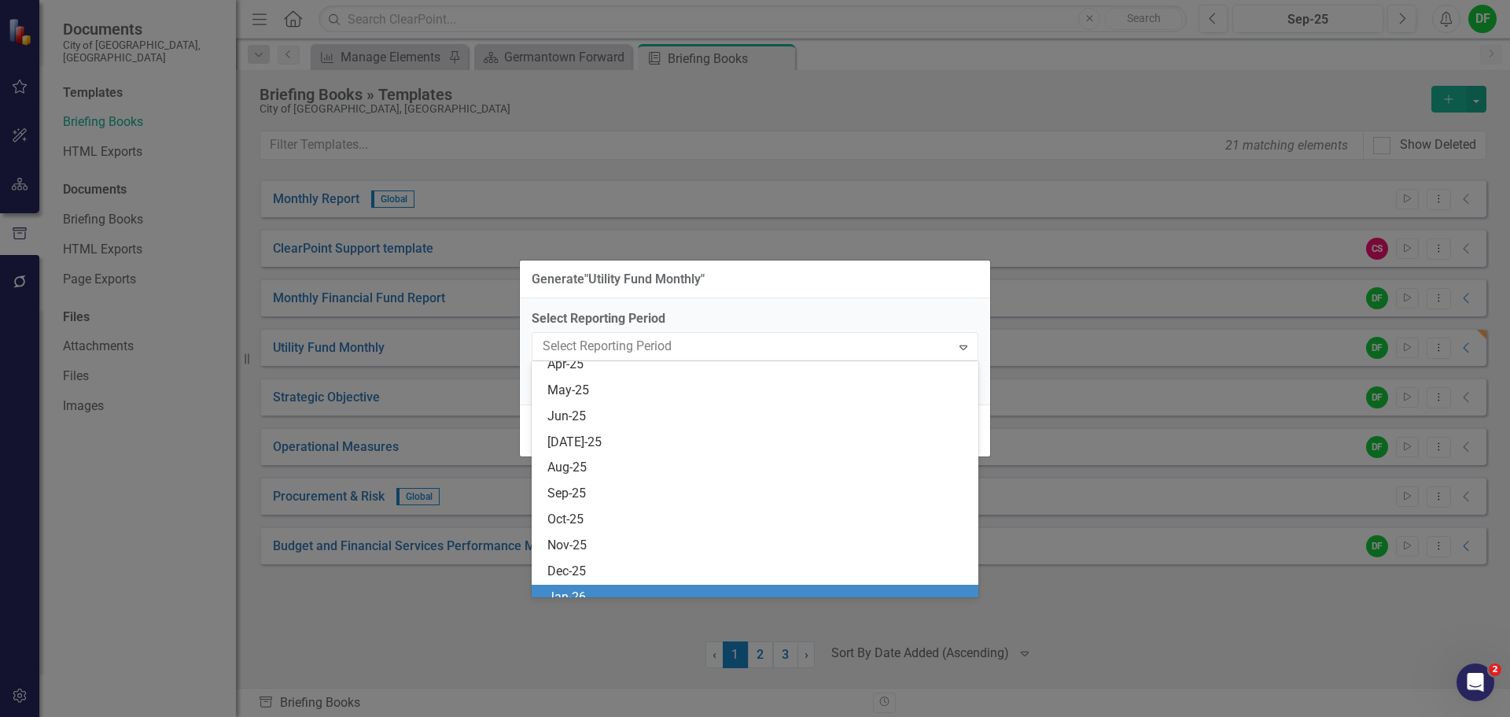
scroll to position [2271, 0]
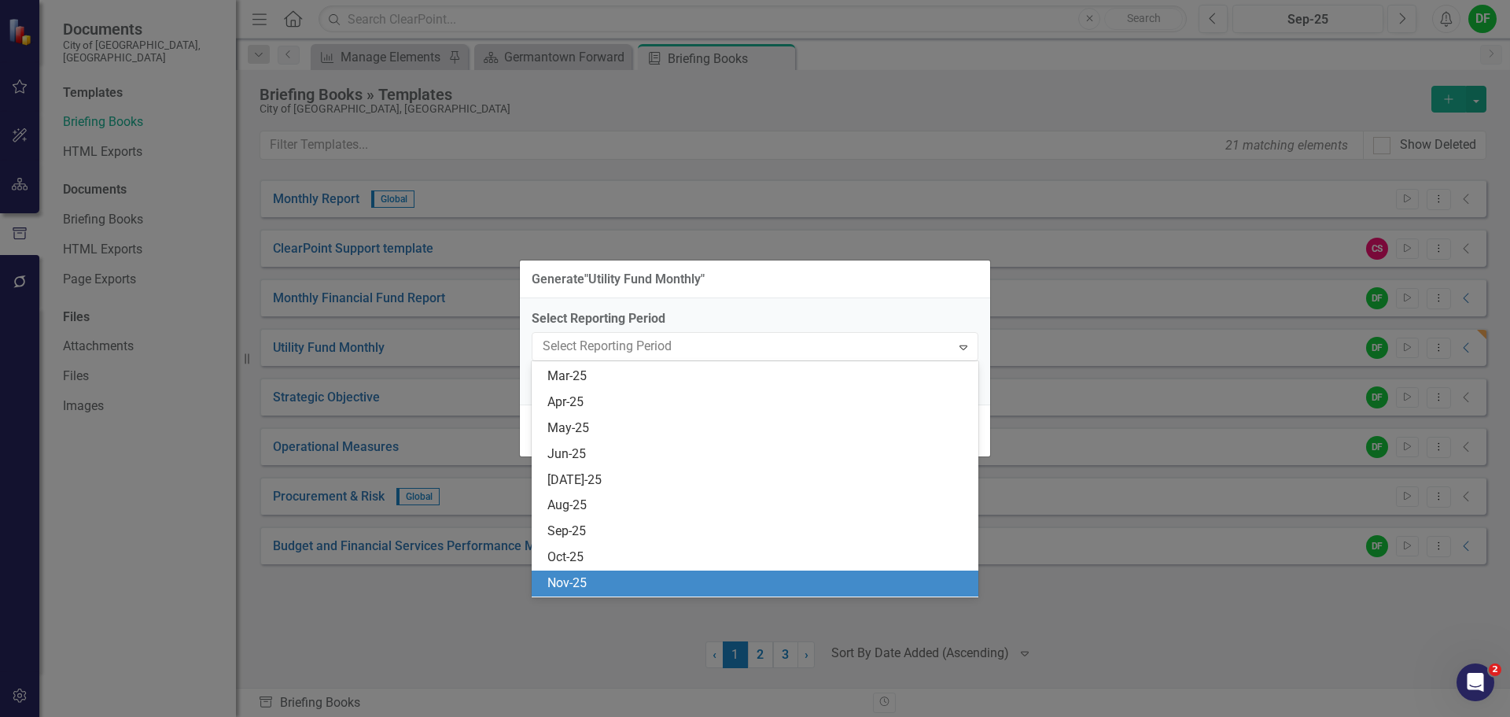
click at [562, 624] on div "Generate " Utility Fund Monthly " Select Reporting Period 122 results available…" at bounding box center [755, 358] width 472 height 717
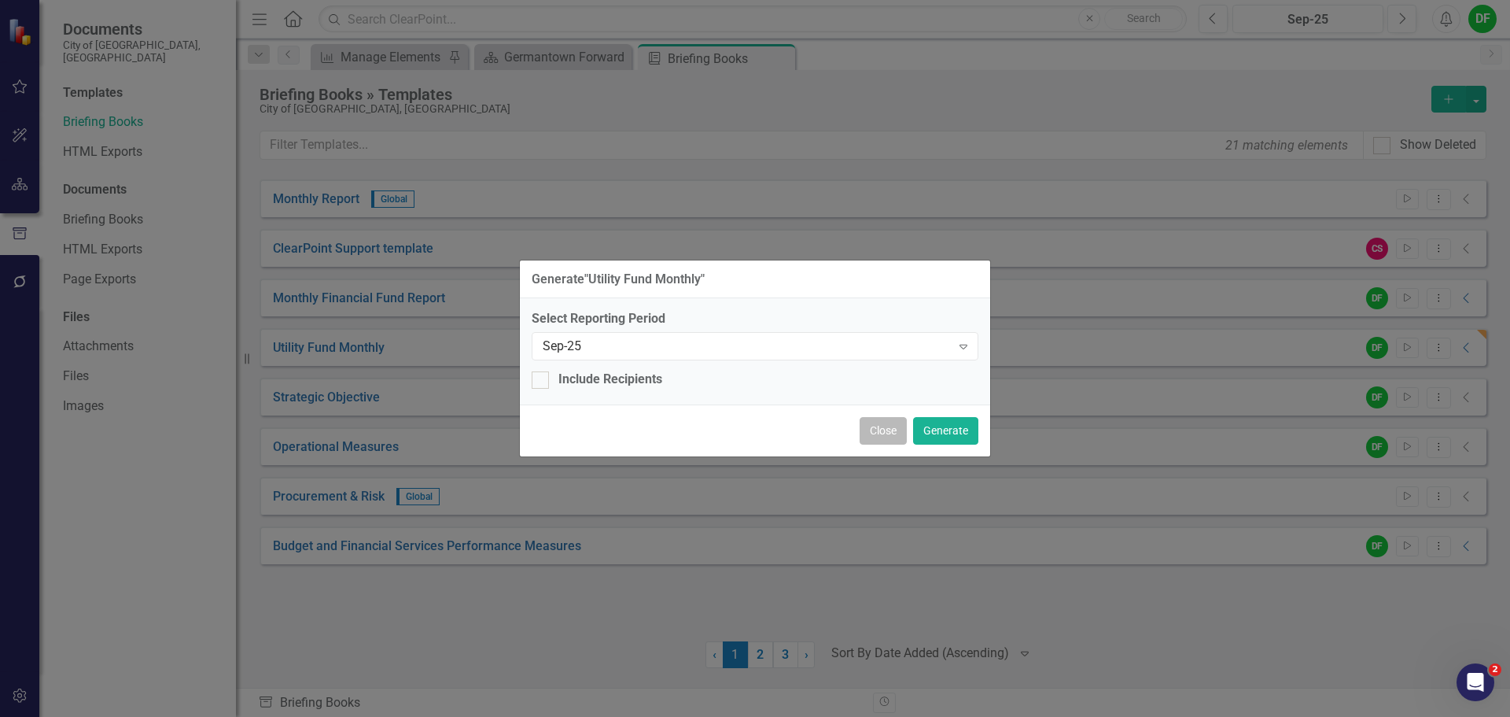
click at [877, 432] on button "Close" at bounding box center [883, 431] width 47 height 28
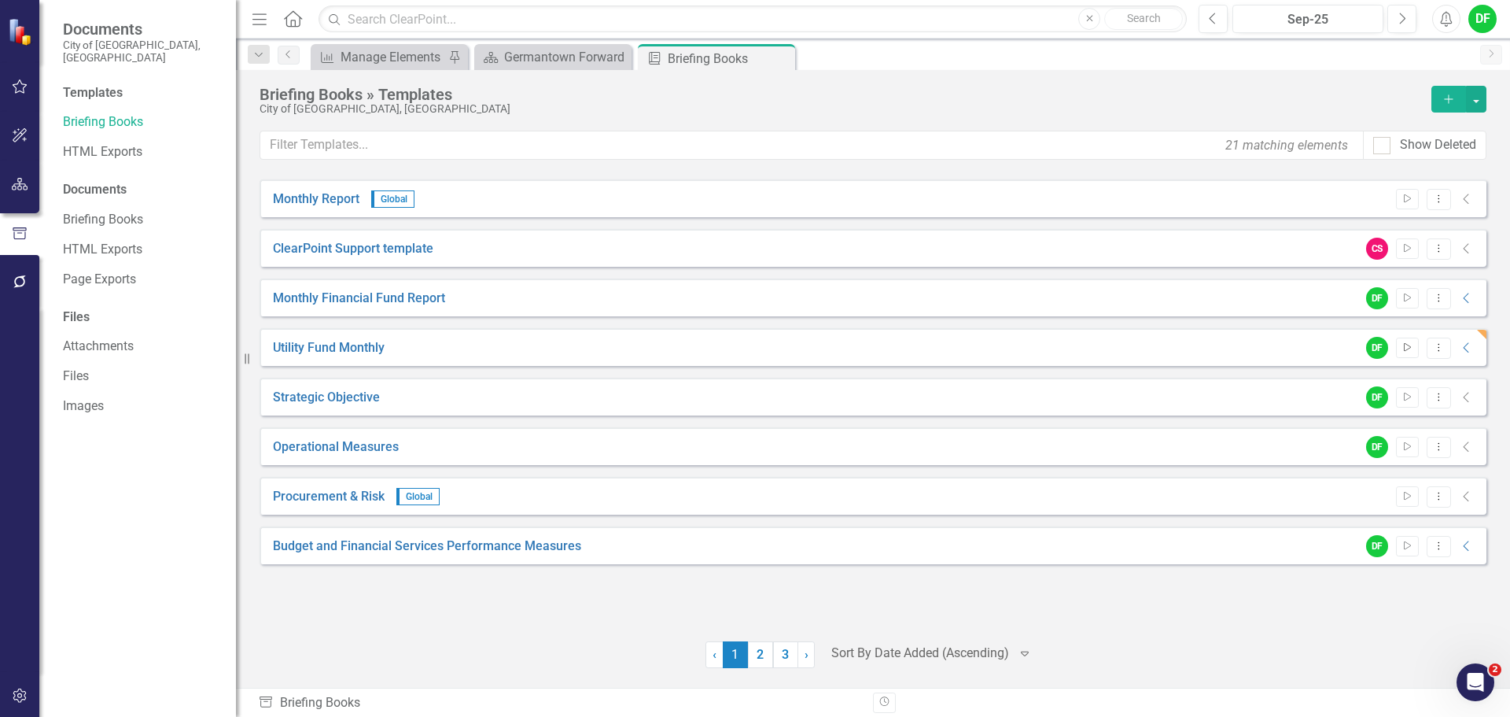
click at [1412, 347] on icon "Start" at bounding box center [1408, 347] width 12 height 9
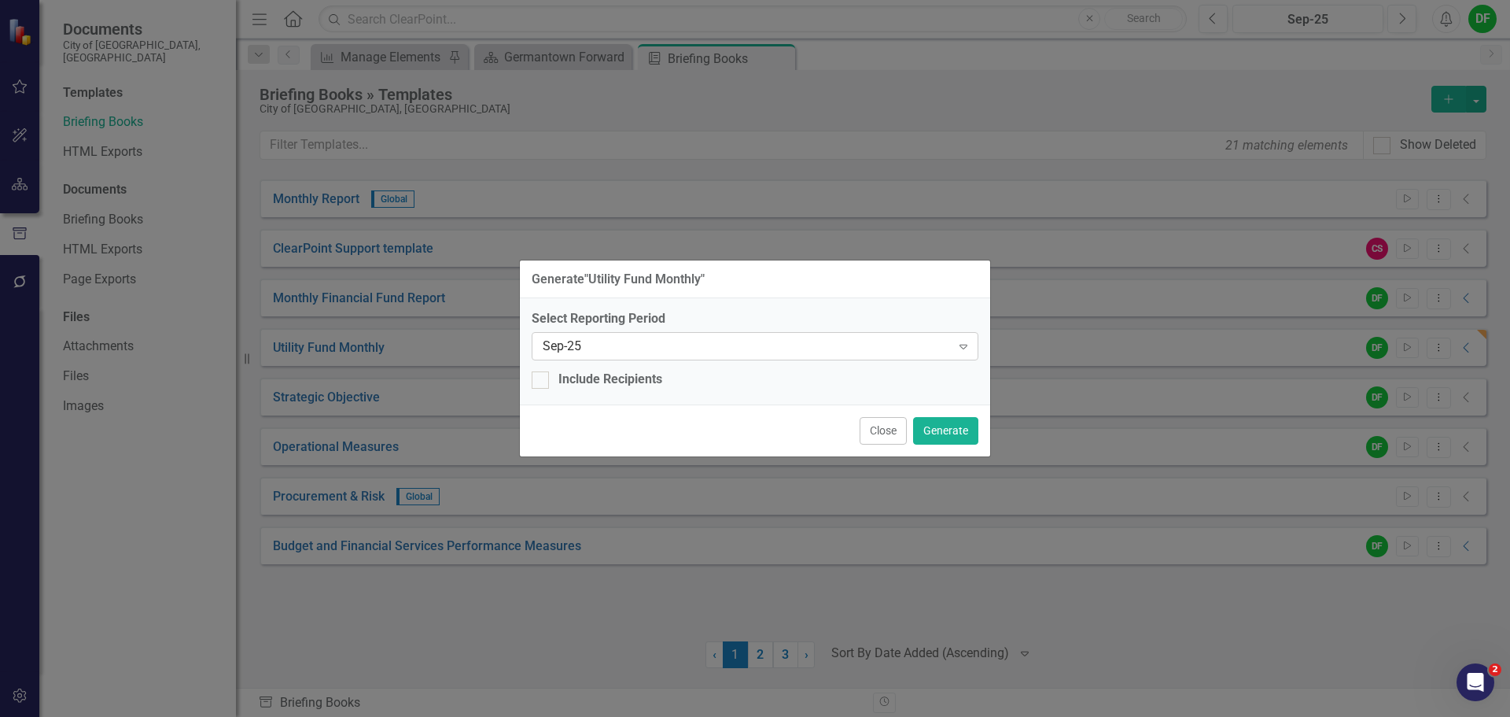
click at [971, 347] on icon "Expand" at bounding box center [964, 346] width 16 height 13
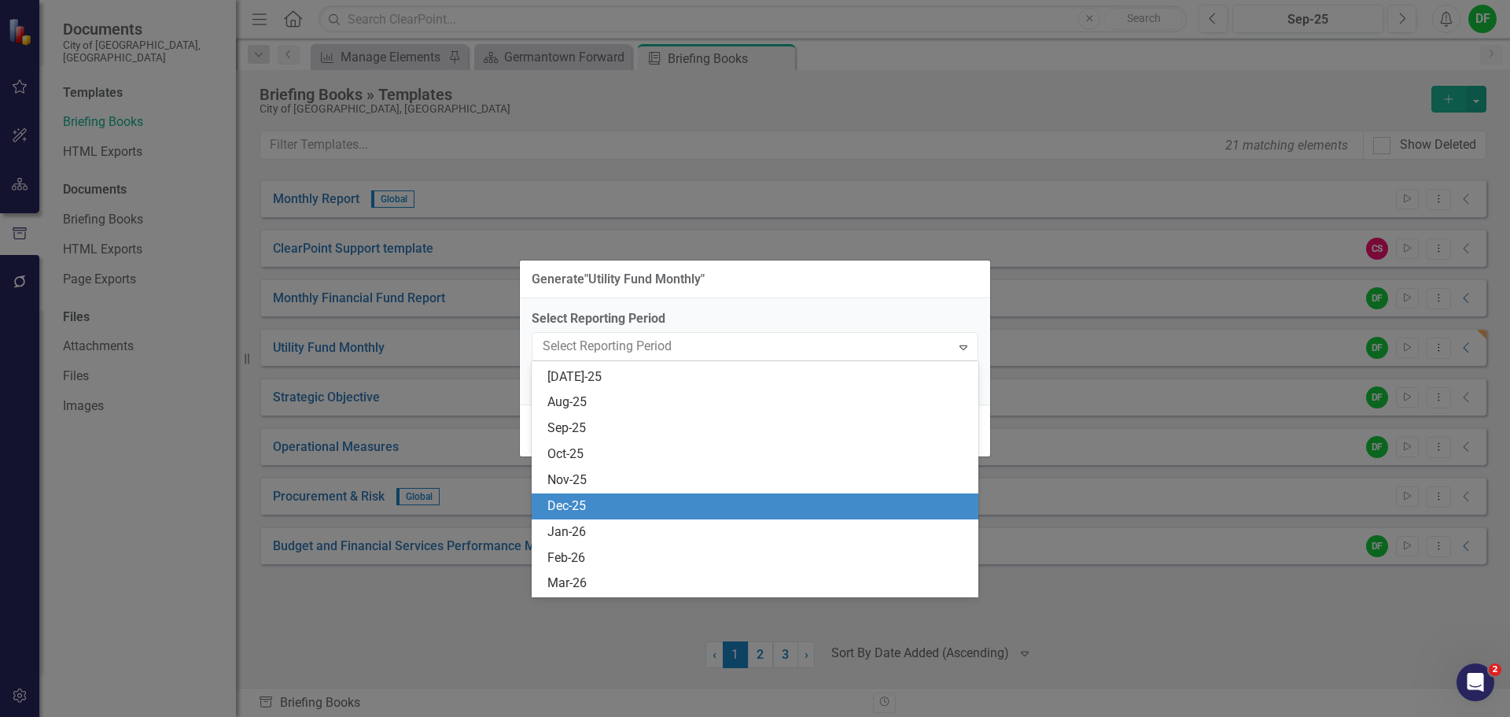
scroll to position [2349, 0]
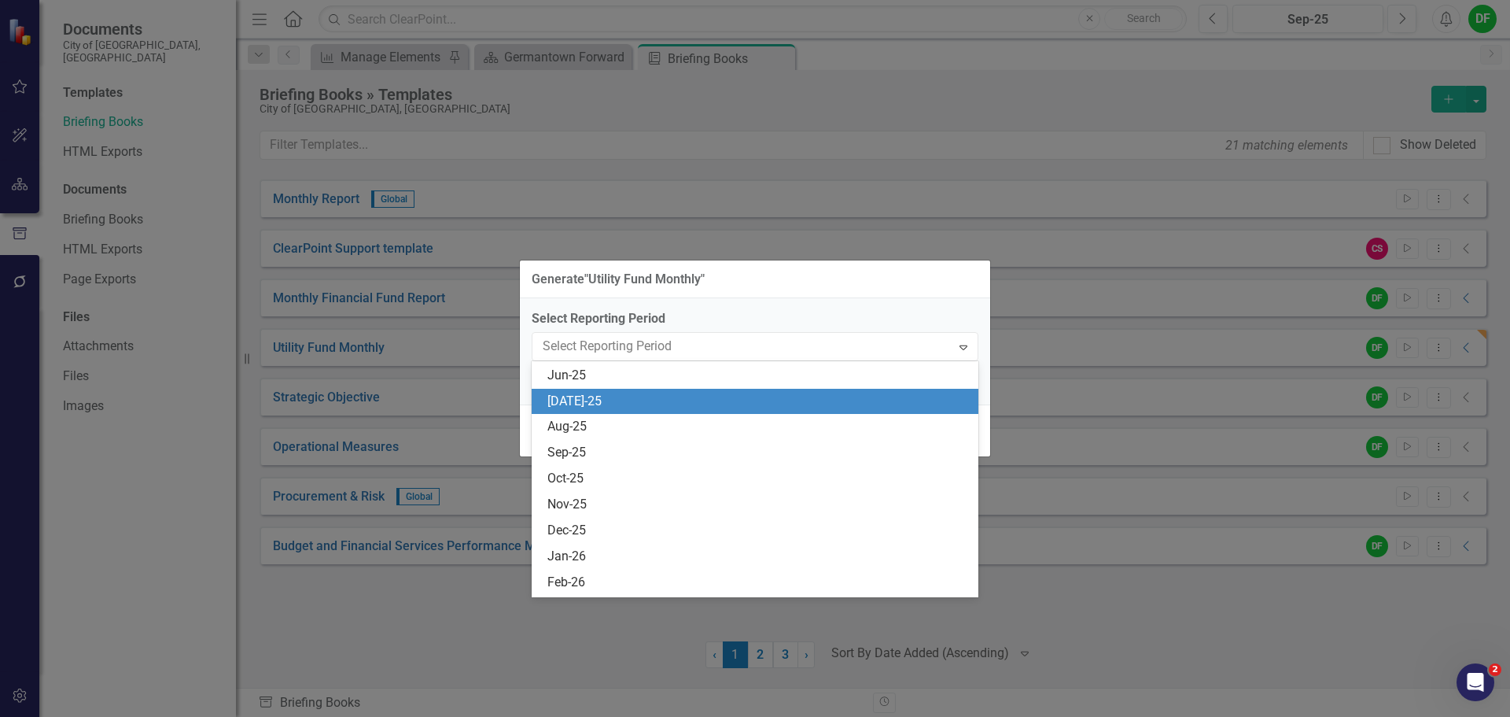
click at [596, 402] on div "[DATE]-25" at bounding box center [758, 401] width 422 height 18
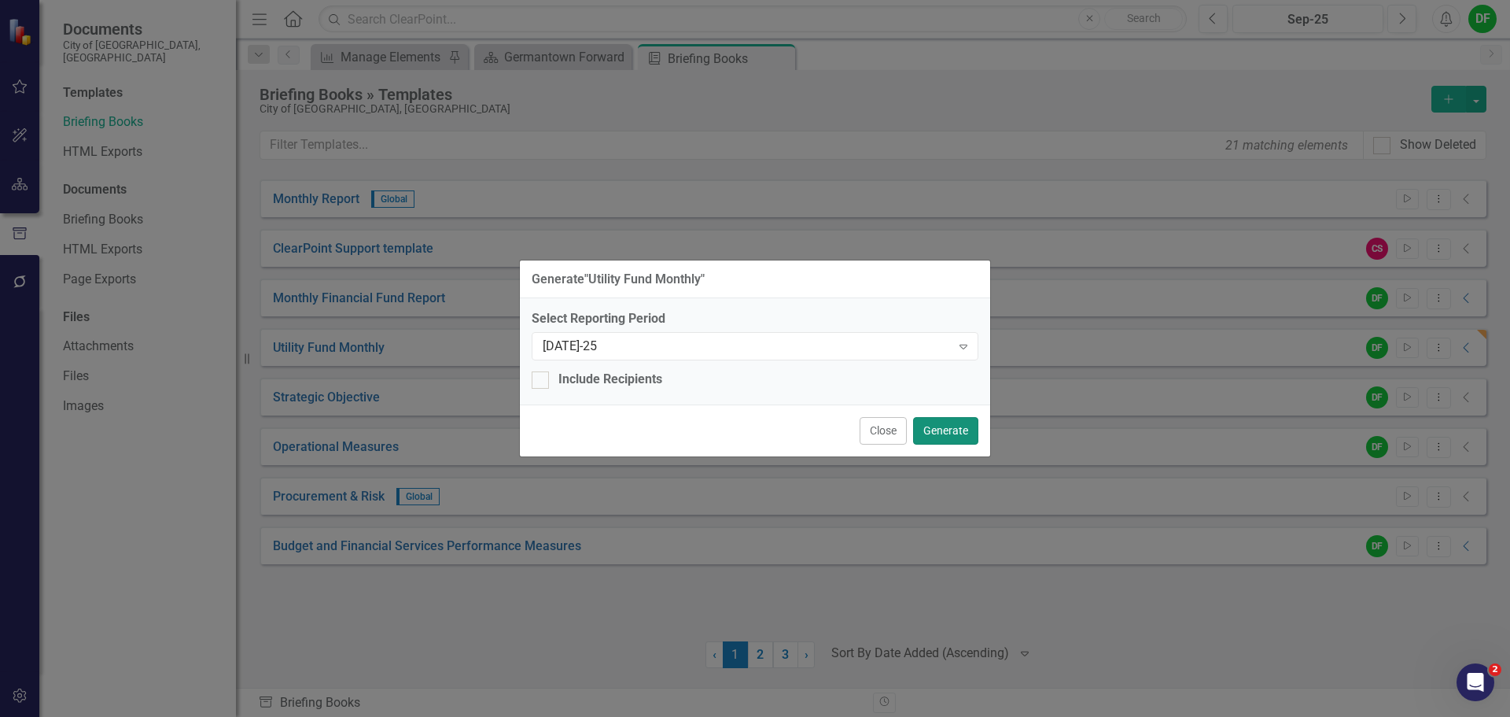
click at [947, 433] on button "Generate" at bounding box center [945, 431] width 65 height 28
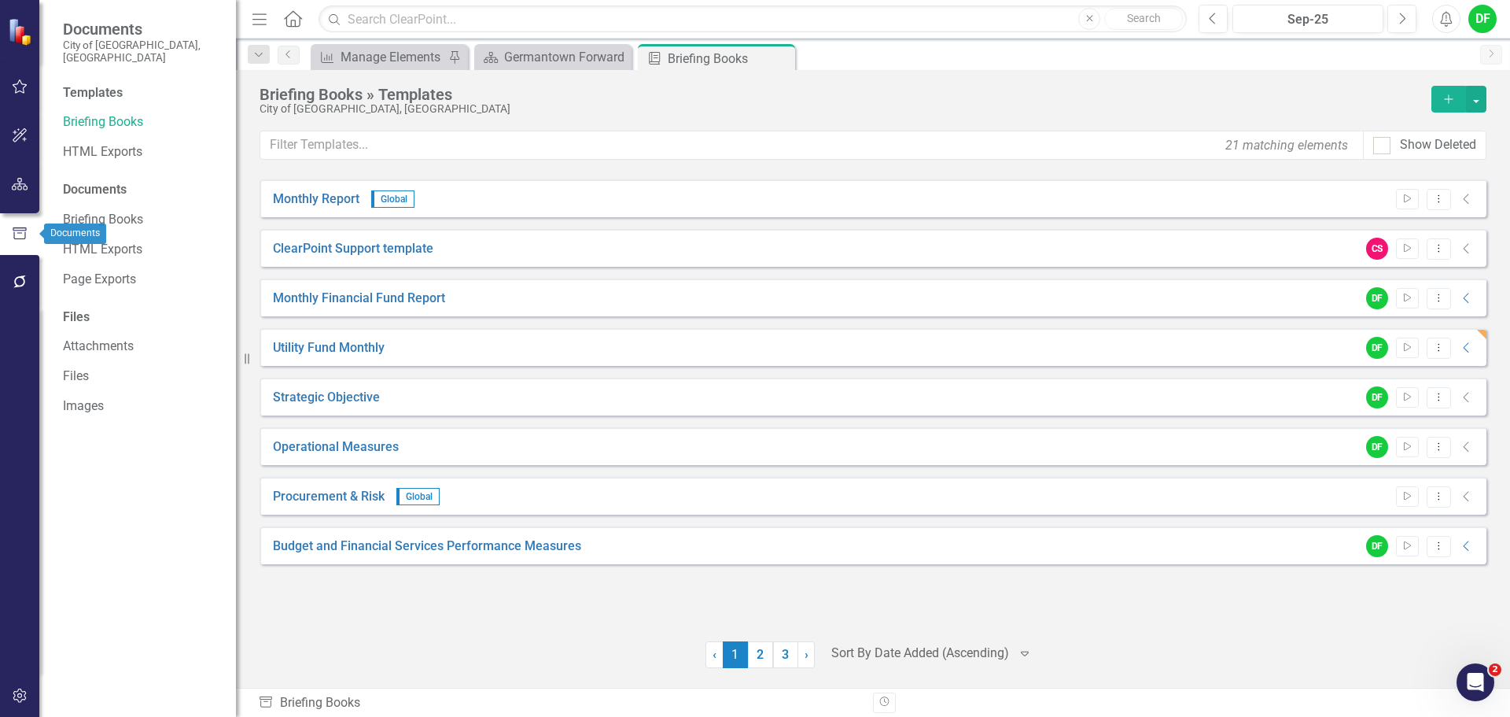
click at [23, 191] on button "button" at bounding box center [19, 184] width 35 height 33
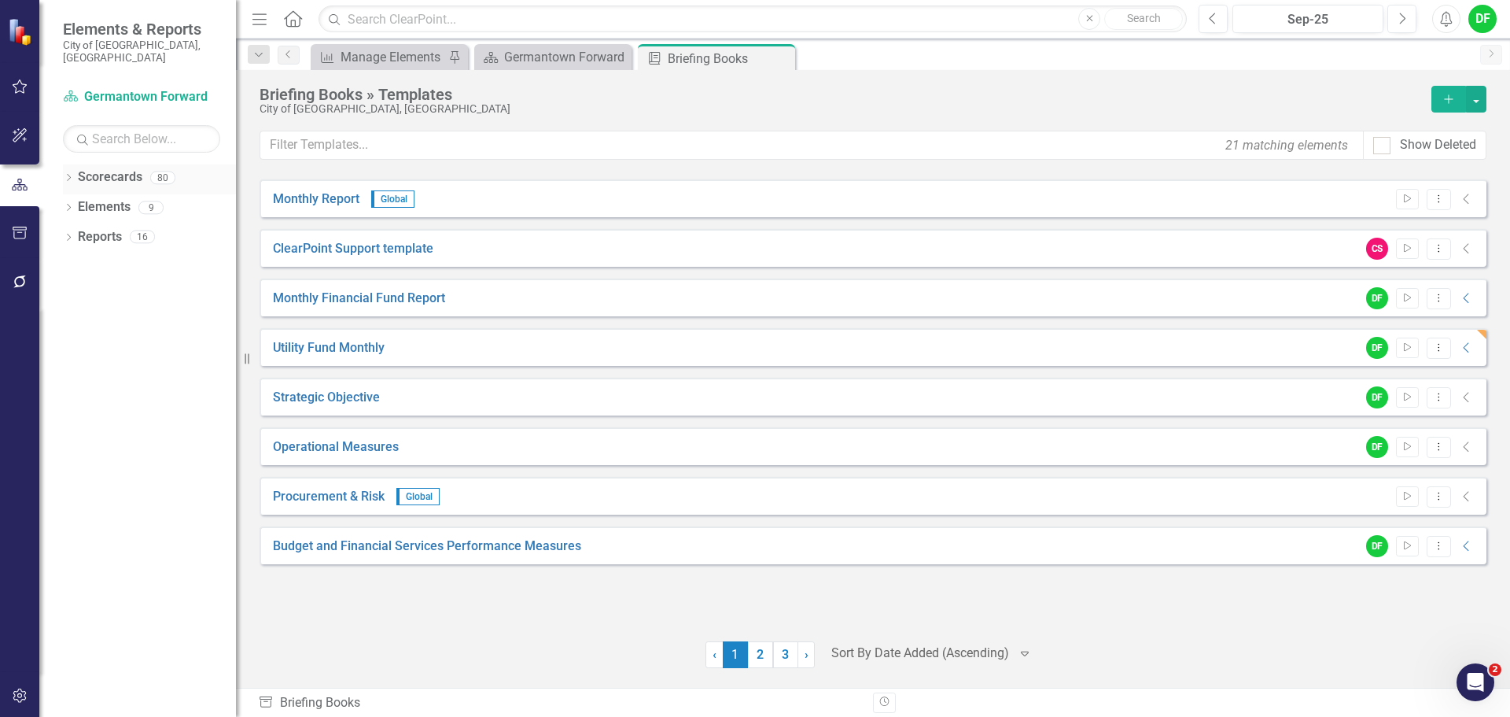
click at [75, 164] on div "Dropdown Scorecards 80" at bounding box center [149, 179] width 173 height 30
click at [68, 173] on div "Dropdown" at bounding box center [68, 179] width 11 height 13
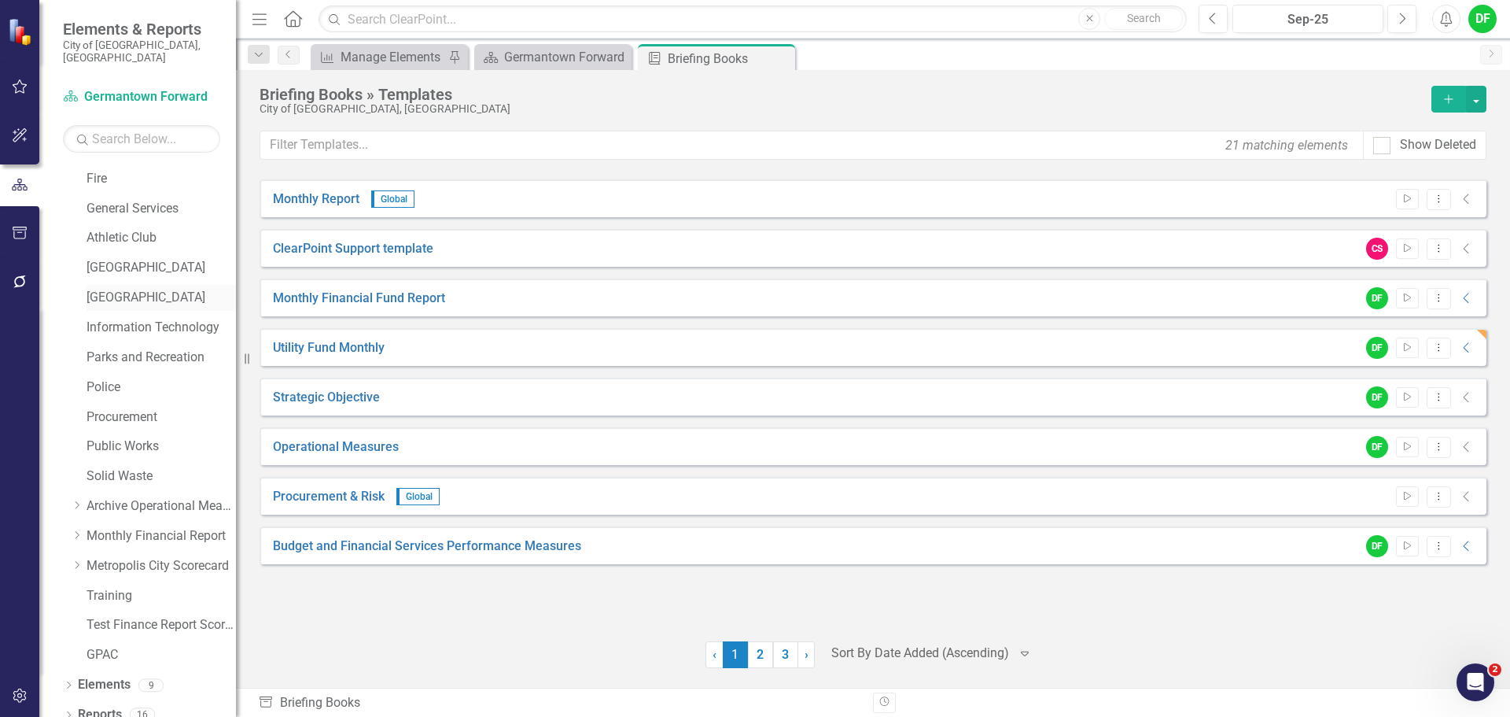
scroll to position [298, 0]
click at [74, 529] on icon "Dropdown" at bounding box center [77, 533] width 12 height 9
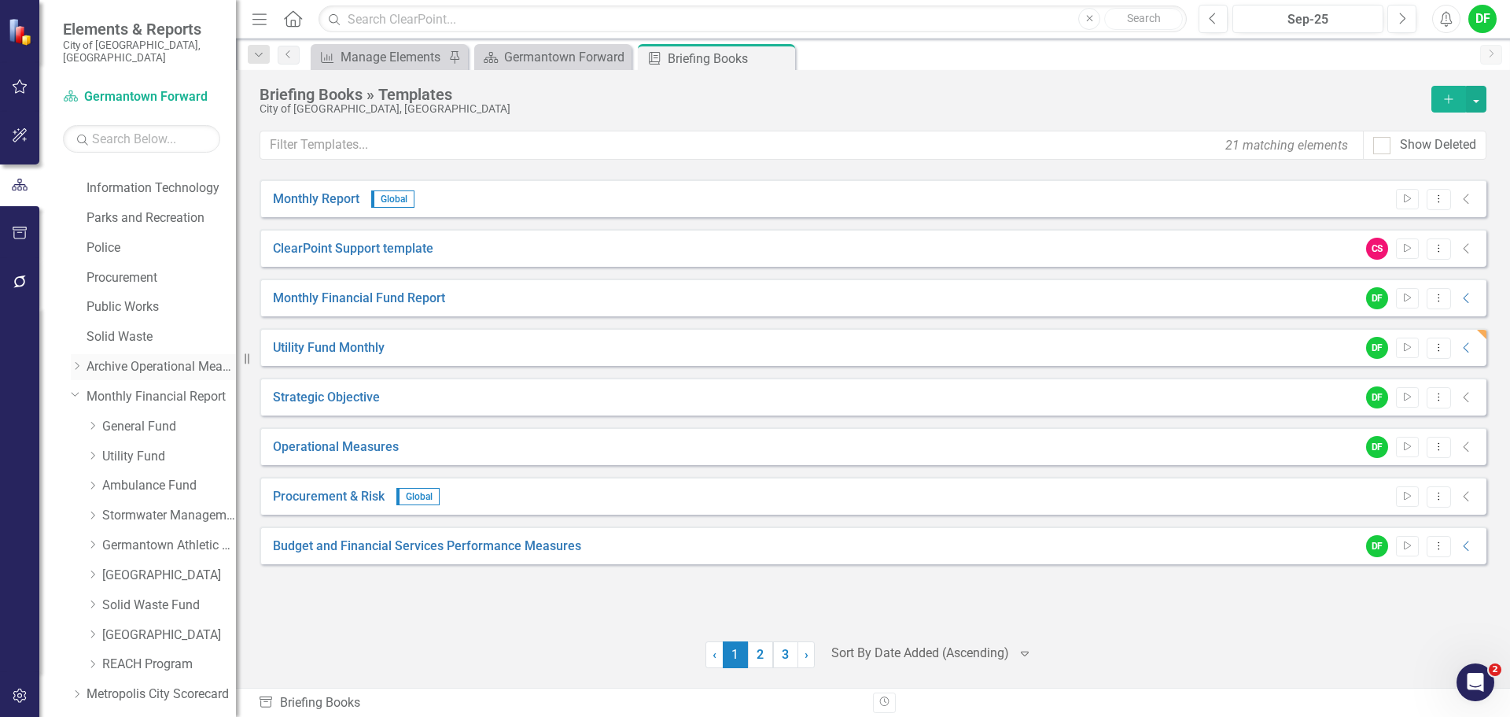
scroll to position [455, 0]
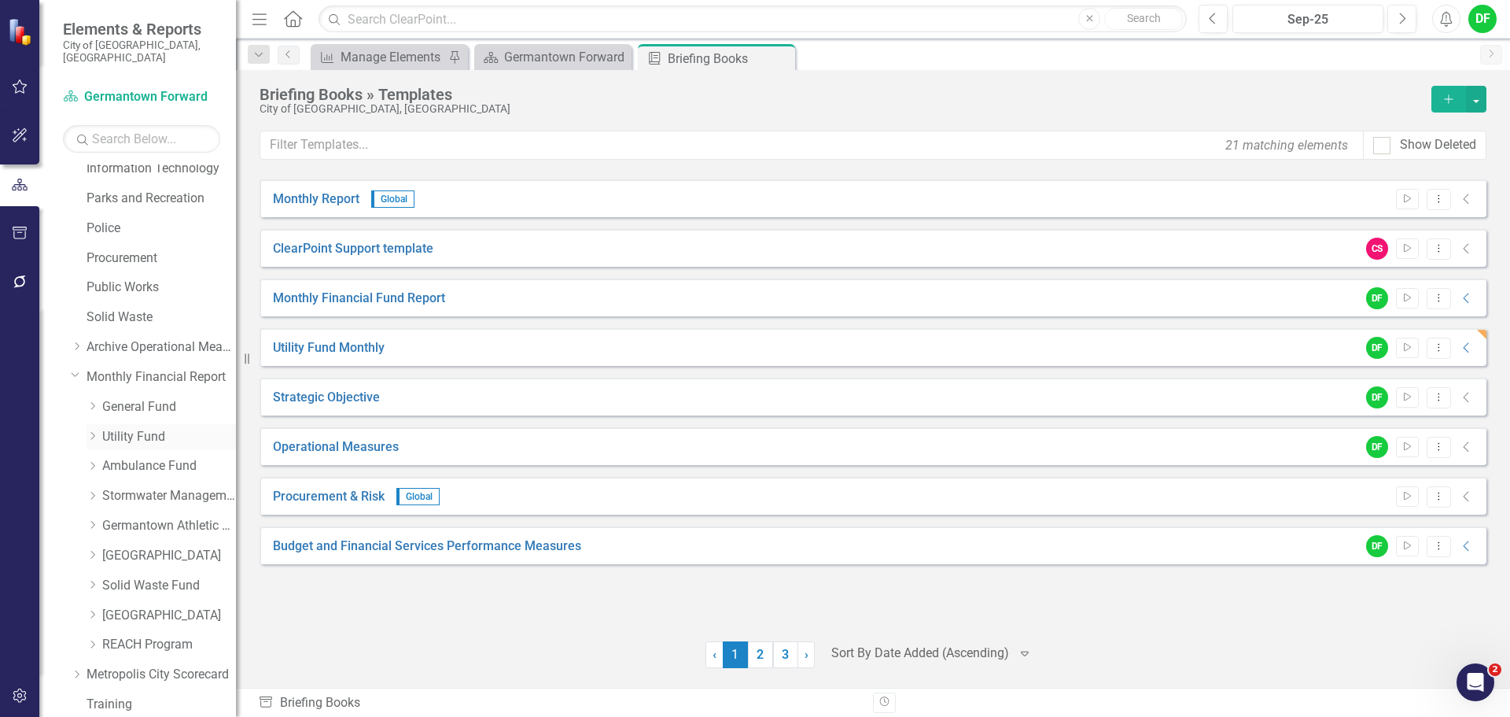
click at [94, 431] on icon "Dropdown" at bounding box center [93, 435] width 12 height 9
click at [153, 457] on link "Utility Fund Revenues" at bounding box center [177, 466] width 118 height 18
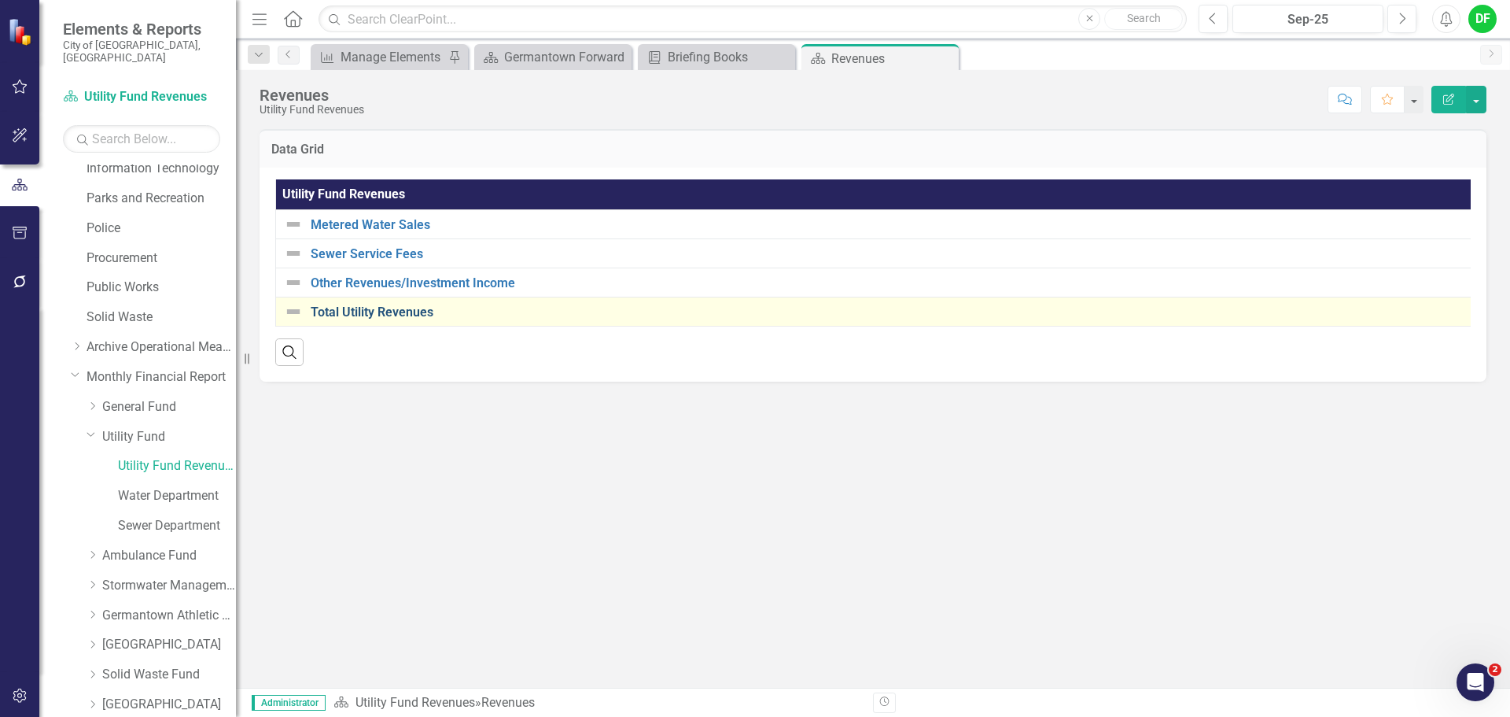
click at [348, 309] on link "Total Utility Revenues" at bounding box center [888, 312] width 1155 height 14
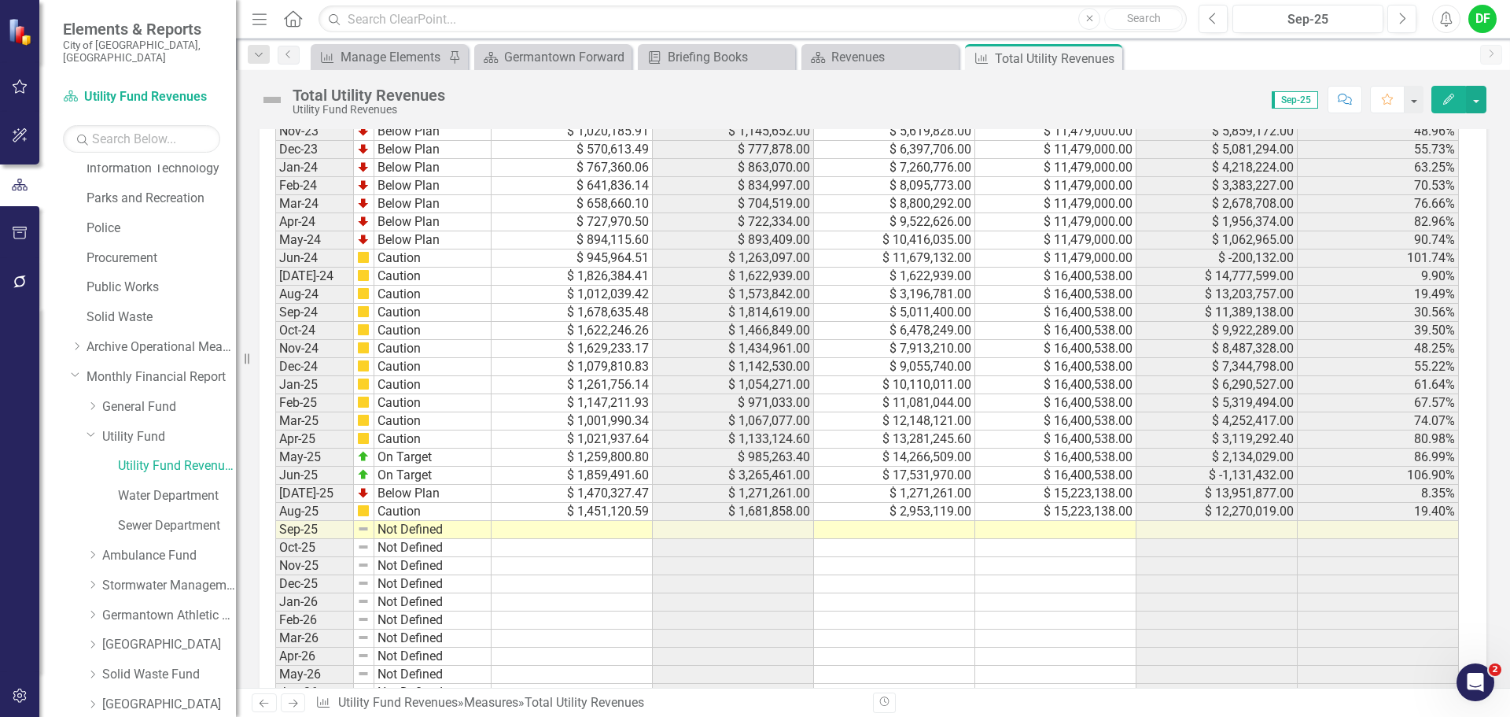
scroll to position [1288, 0]
